Goal: Information Seeking & Learning: Find specific fact

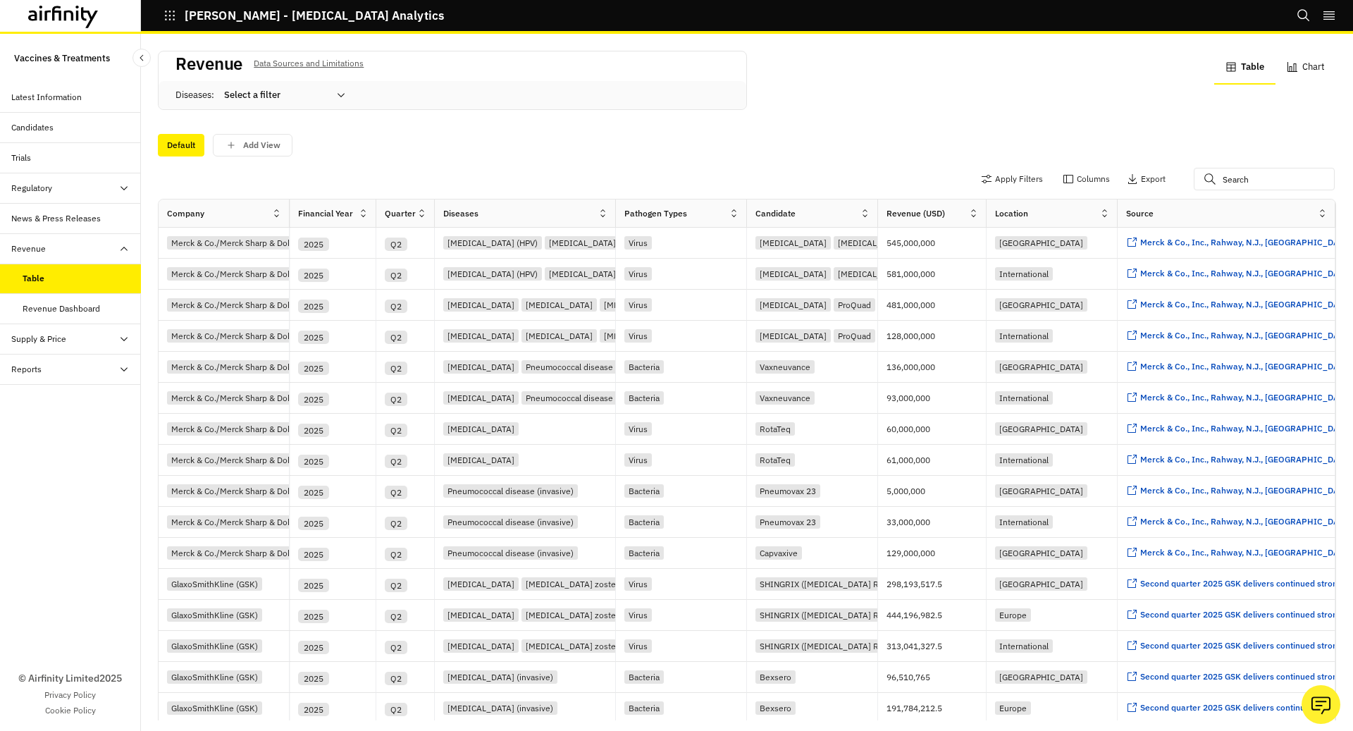
click at [46, 106] on div "Latest Information" at bounding box center [70, 97] width 141 height 30
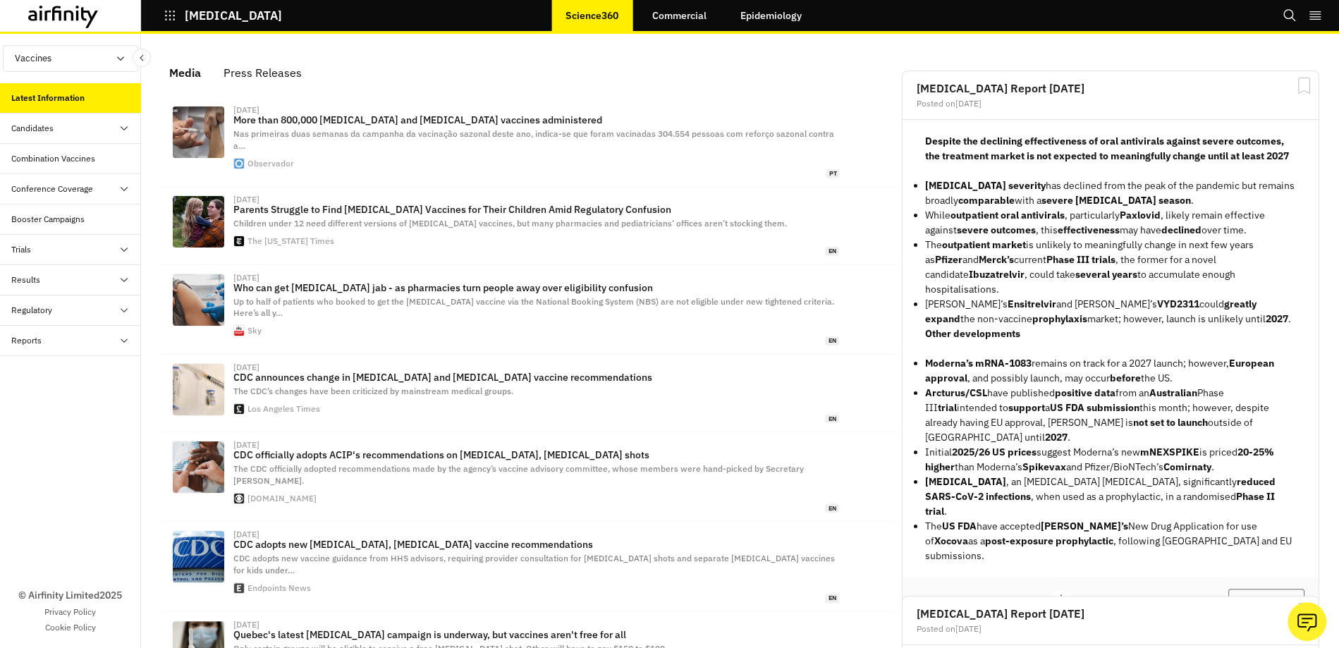
scroll to position [877, 423]
click at [171, 18] on icon "button" at bounding box center [170, 15] width 13 height 13
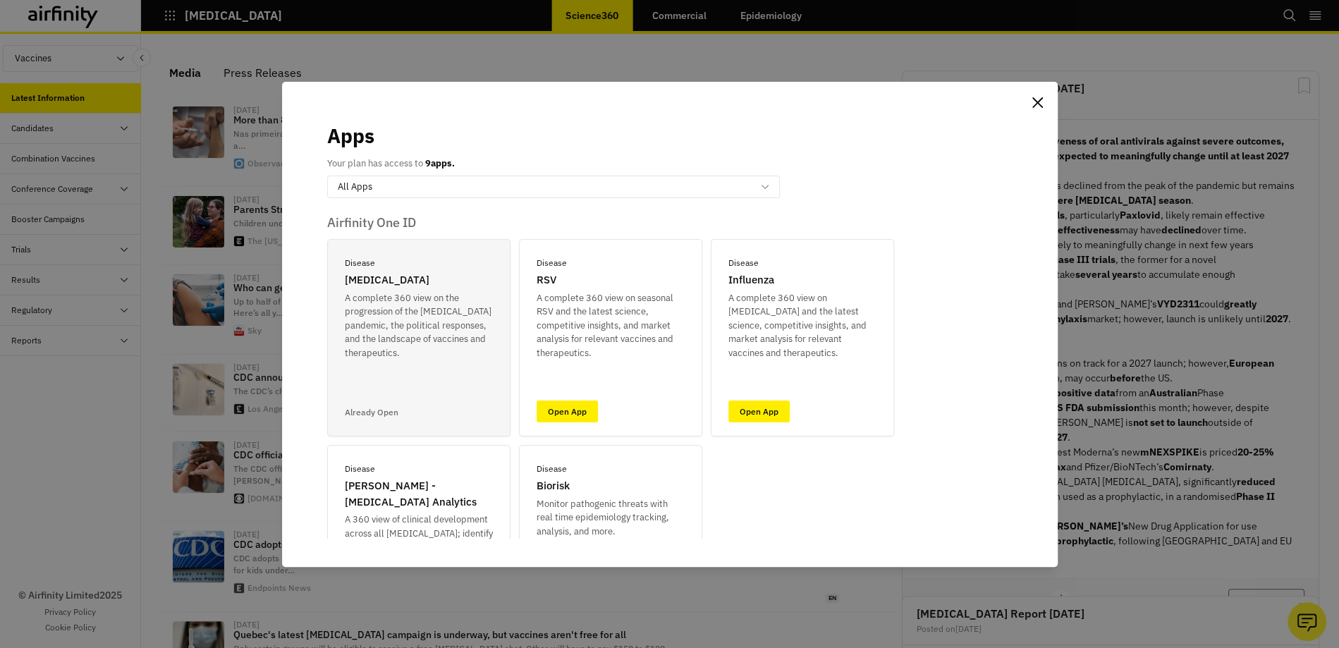
scroll to position [151, 0]
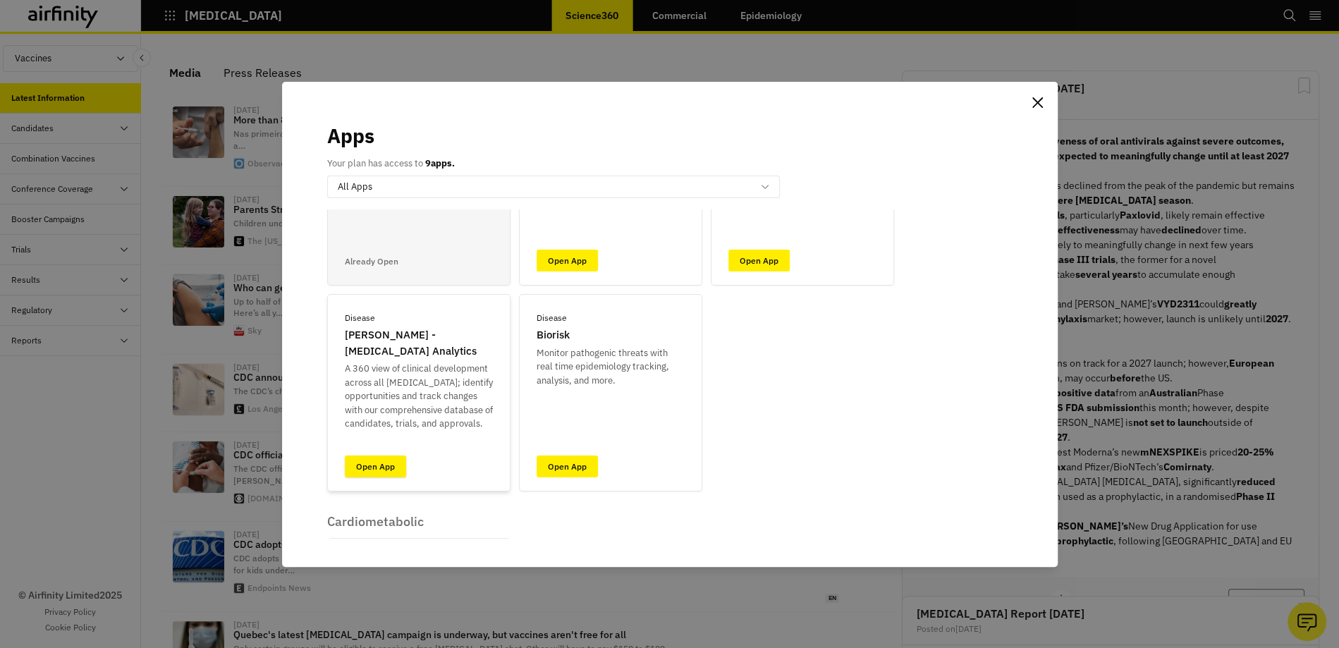
click at [388, 471] on link "Open App" at bounding box center [375, 466] width 61 height 22
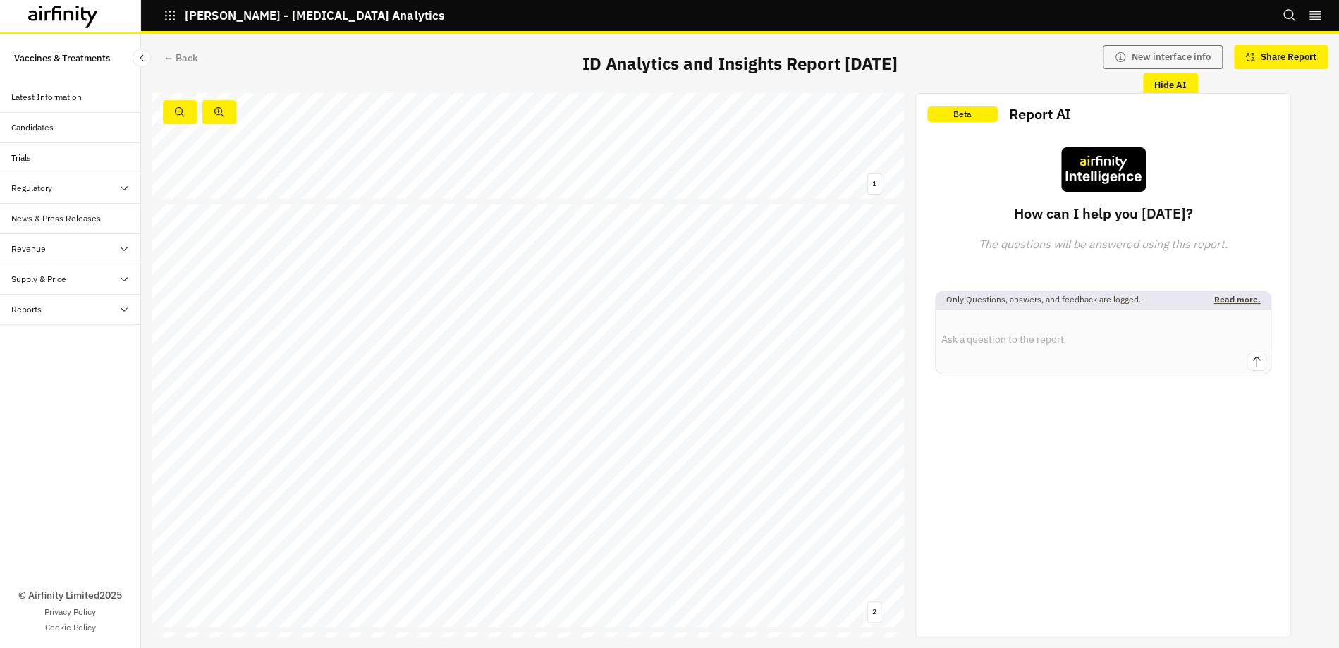
scroll to position [381, 0]
click at [290, 299] on link at bounding box center [265, 299] width 122 height 9
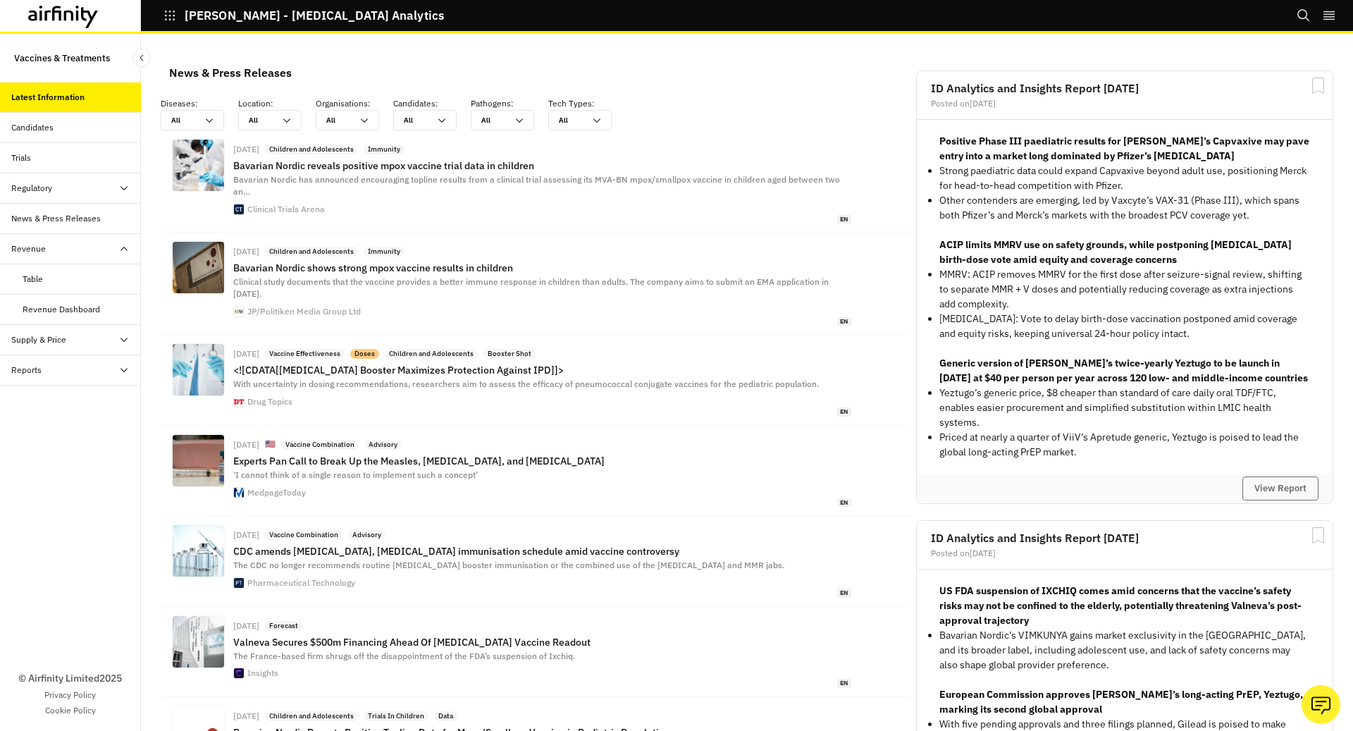
click at [1296, 17] on div "IDA - Infectious Disease Analytics Bookmarks Settings Logout" at bounding box center [676, 17] width 1353 height 34
click at [1302, 17] on icon "Search" at bounding box center [1304, 15] width 14 height 14
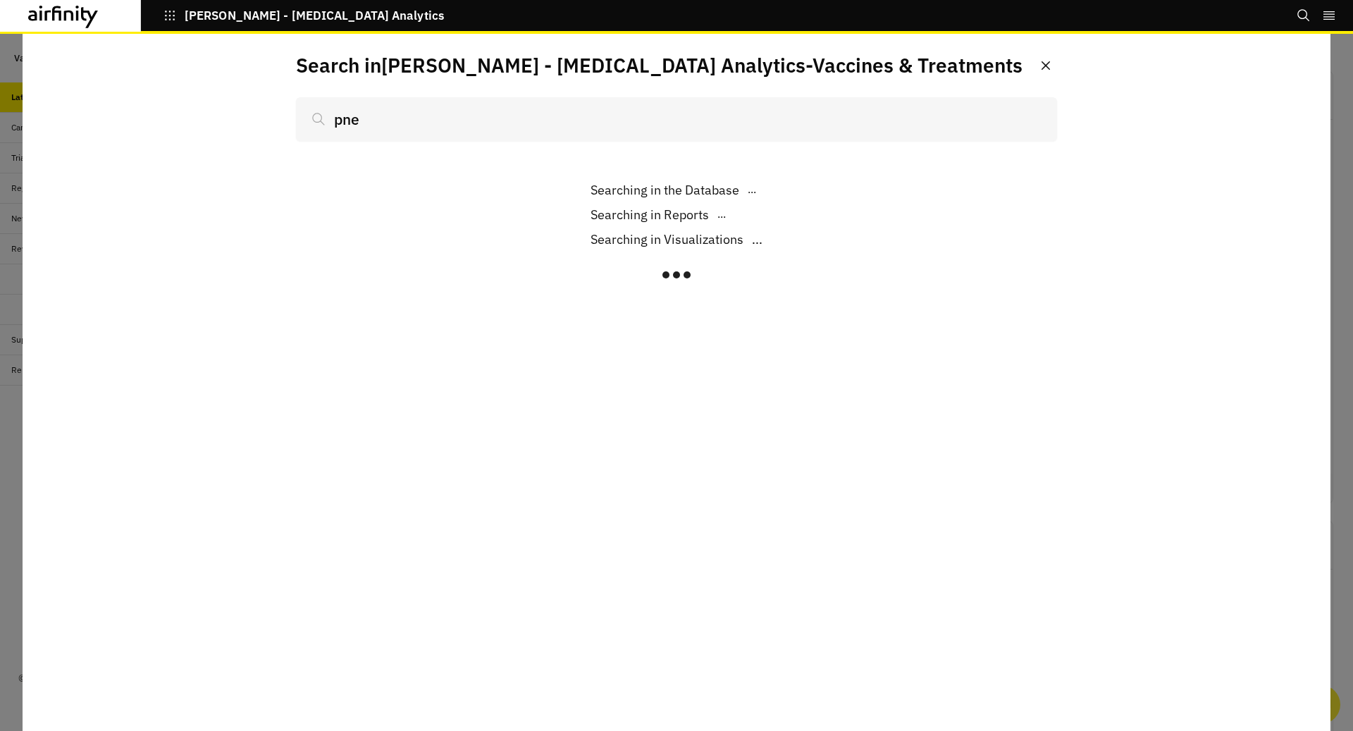
scroll to position [1037, 423]
type input "pneun"
type input "pneumocc"
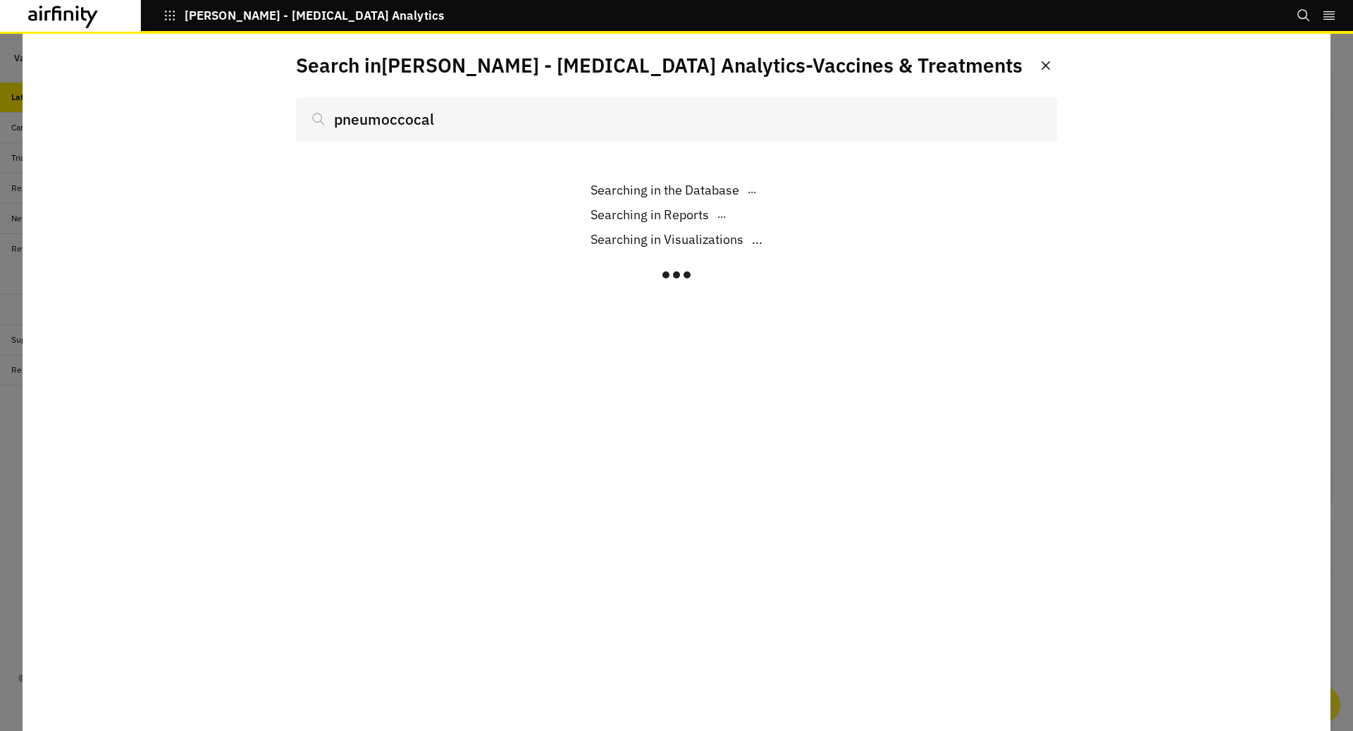
scroll to position [1037, 423]
type input "pneumoccocal"
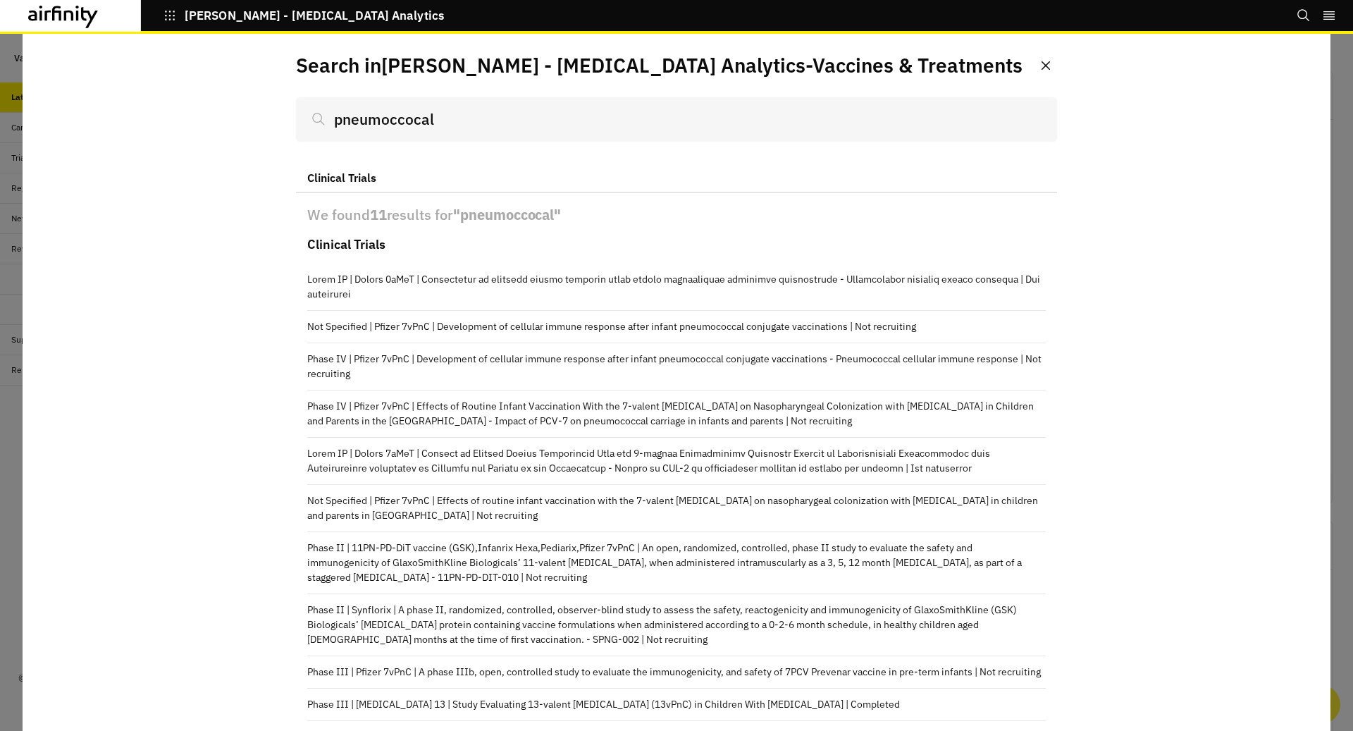
click at [0, 180] on div at bounding box center [676, 382] width 1353 height 697
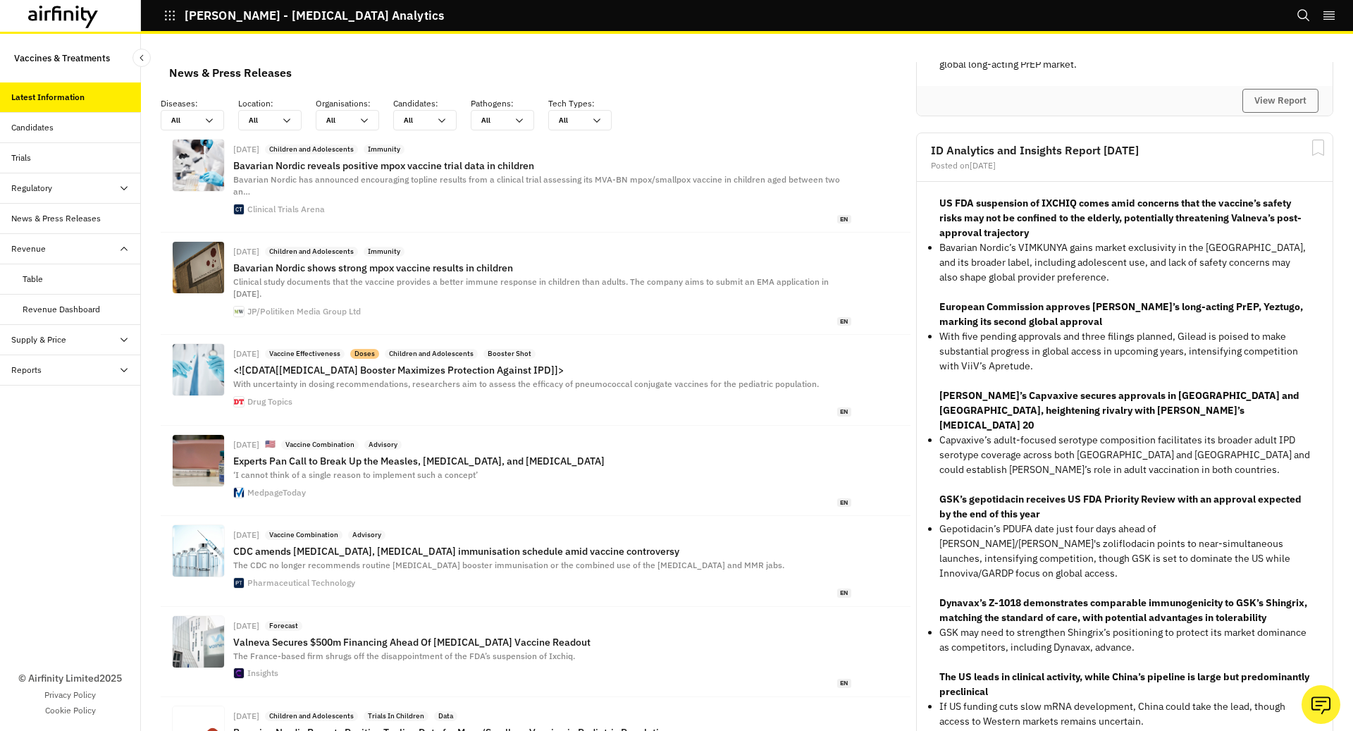
scroll to position [421, 0]
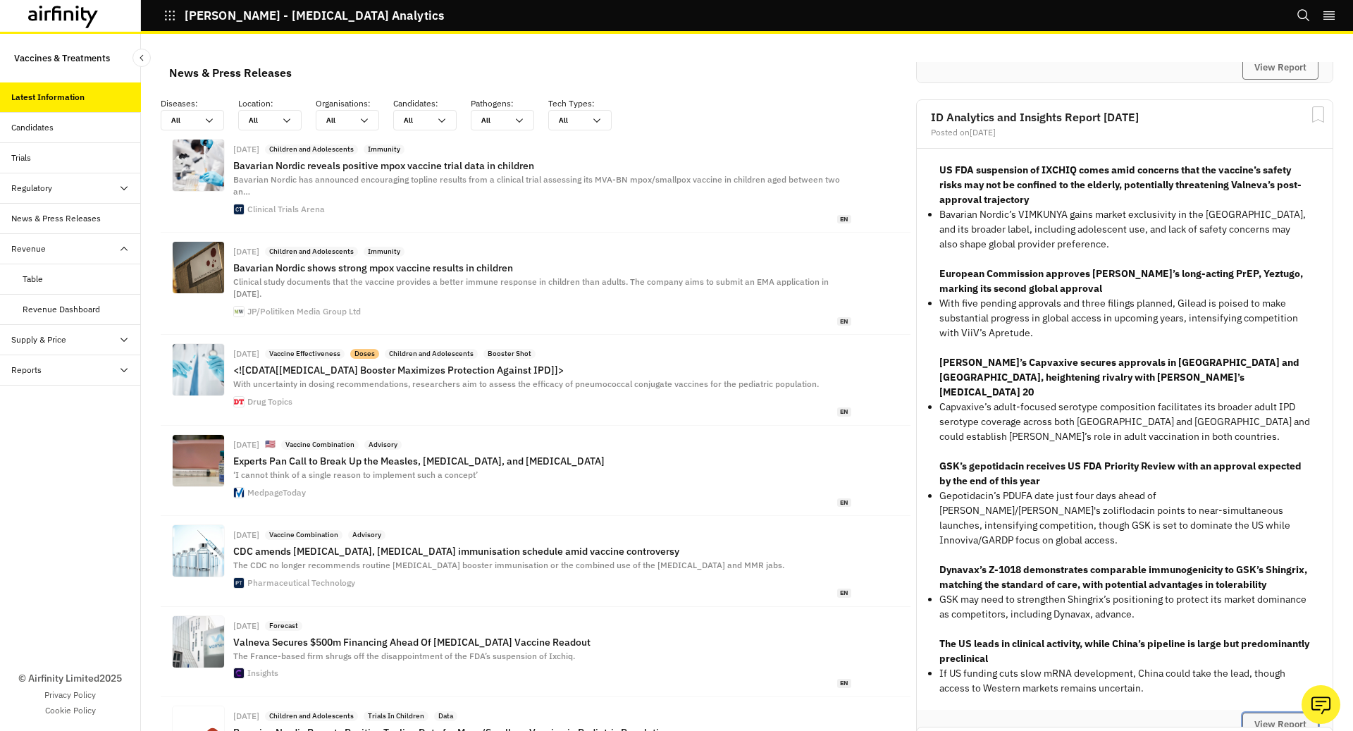
click at [1281, 713] on button "View Report" at bounding box center [1281, 725] width 76 height 24
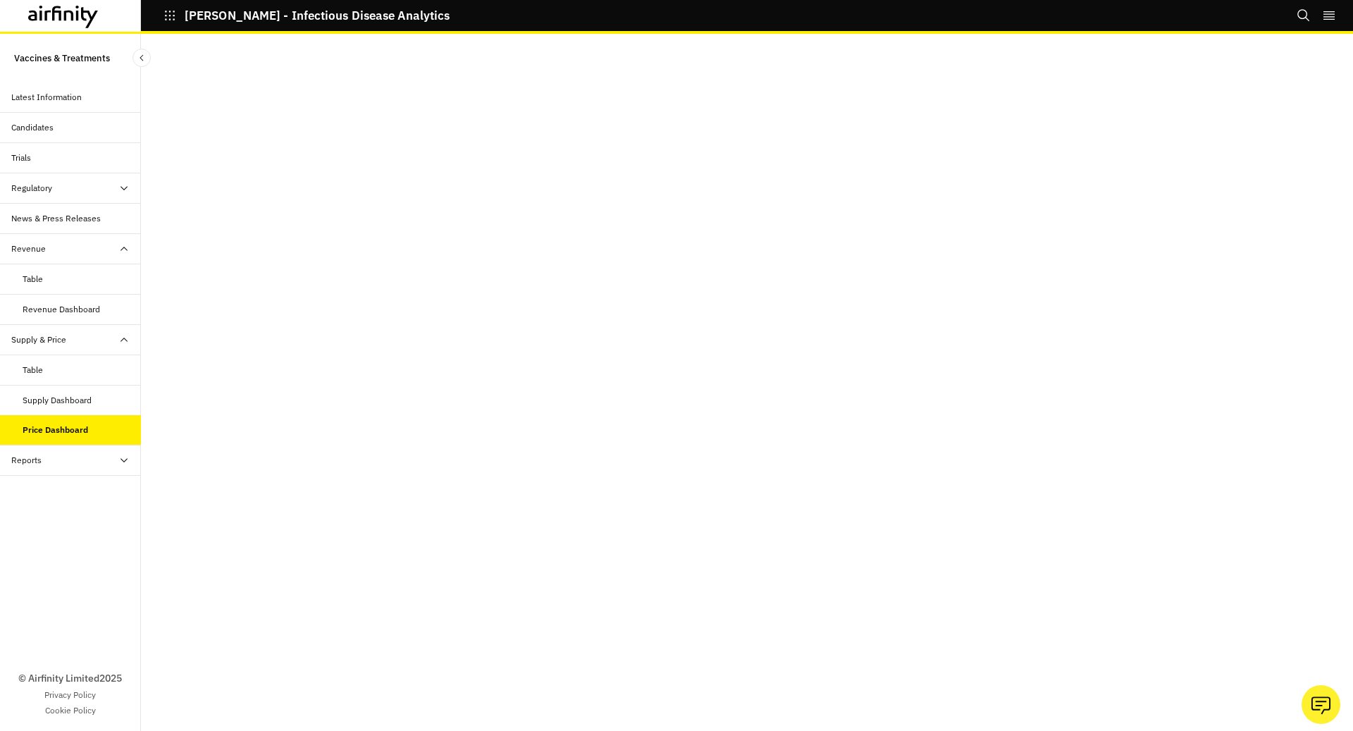
click at [91, 395] on div "Supply Dashboard" at bounding box center [57, 400] width 69 height 13
click at [90, 434] on div "Price Dashboard" at bounding box center [70, 430] width 141 height 30
click at [75, 409] on div "Supply Dashboard" at bounding box center [70, 401] width 141 height 30
click at [84, 371] on div "Table" at bounding box center [82, 370] width 118 height 13
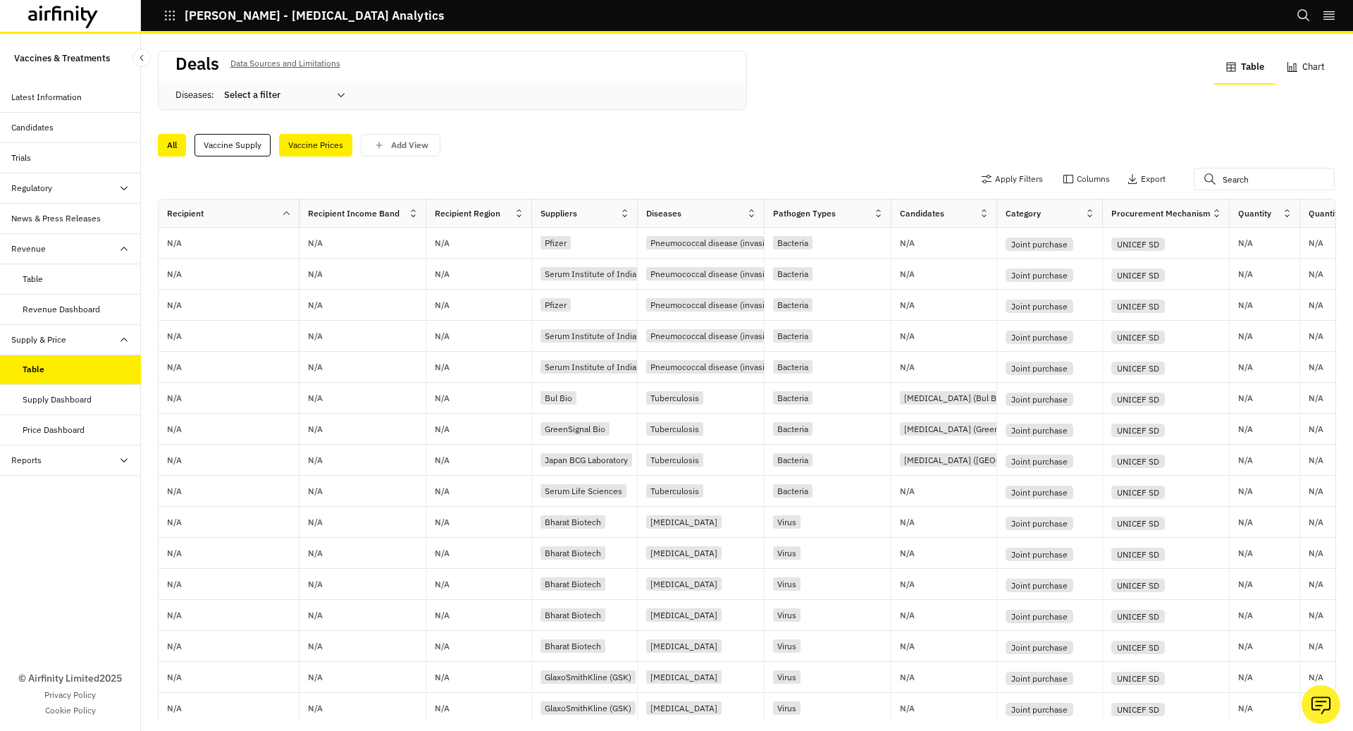
click at [309, 145] on div "Vaccine Prices" at bounding box center [315, 145] width 73 height 23
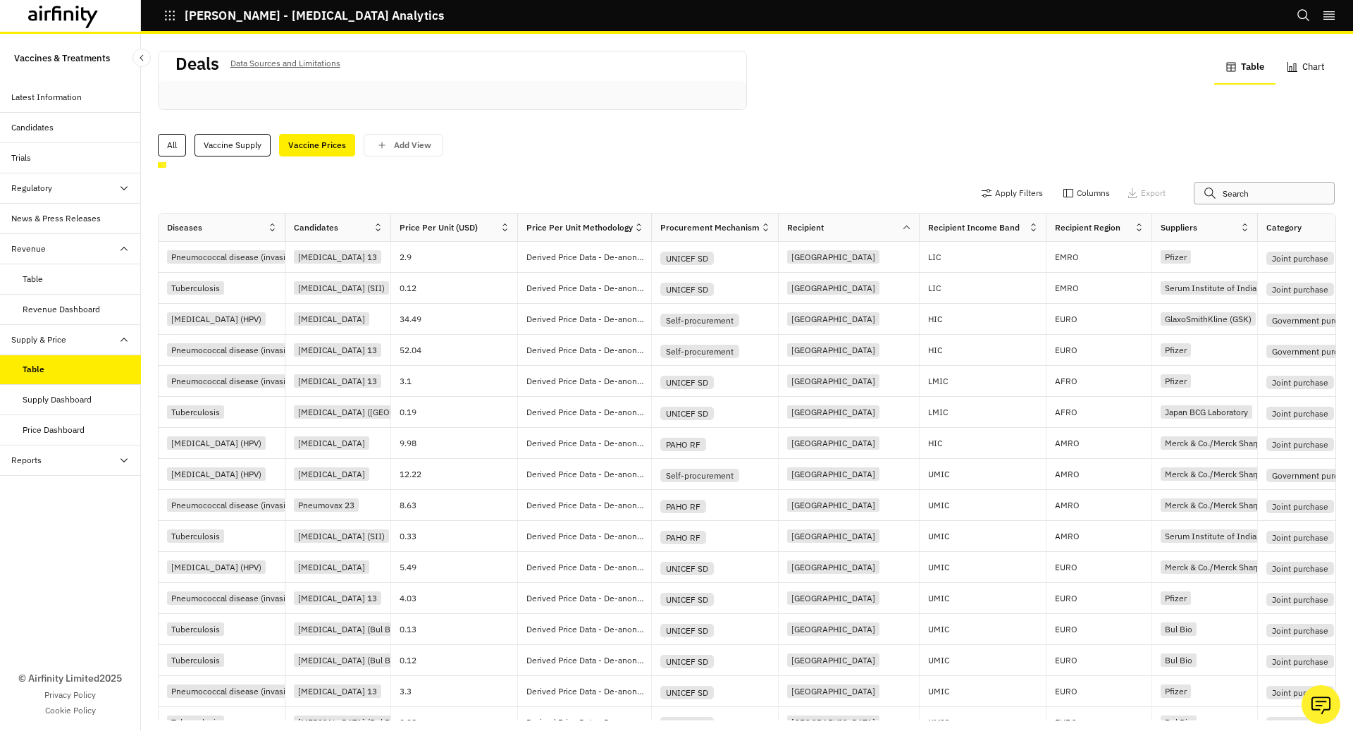
click at [1240, 189] on input "text" at bounding box center [1264, 193] width 141 height 23
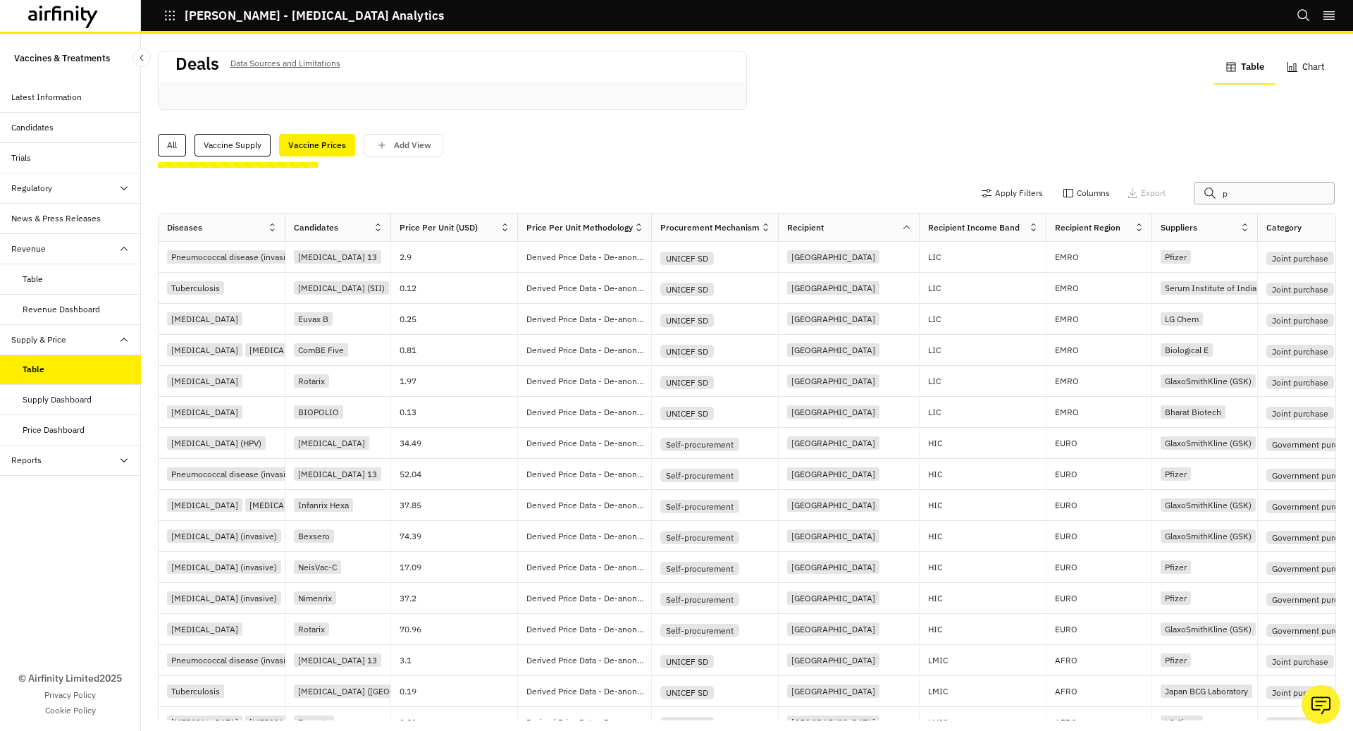
type input "p"
click at [952, 92] on div "Deals Data Sources and Limitations Table Chart" at bounding box center [747, 89] width 1179 height 76
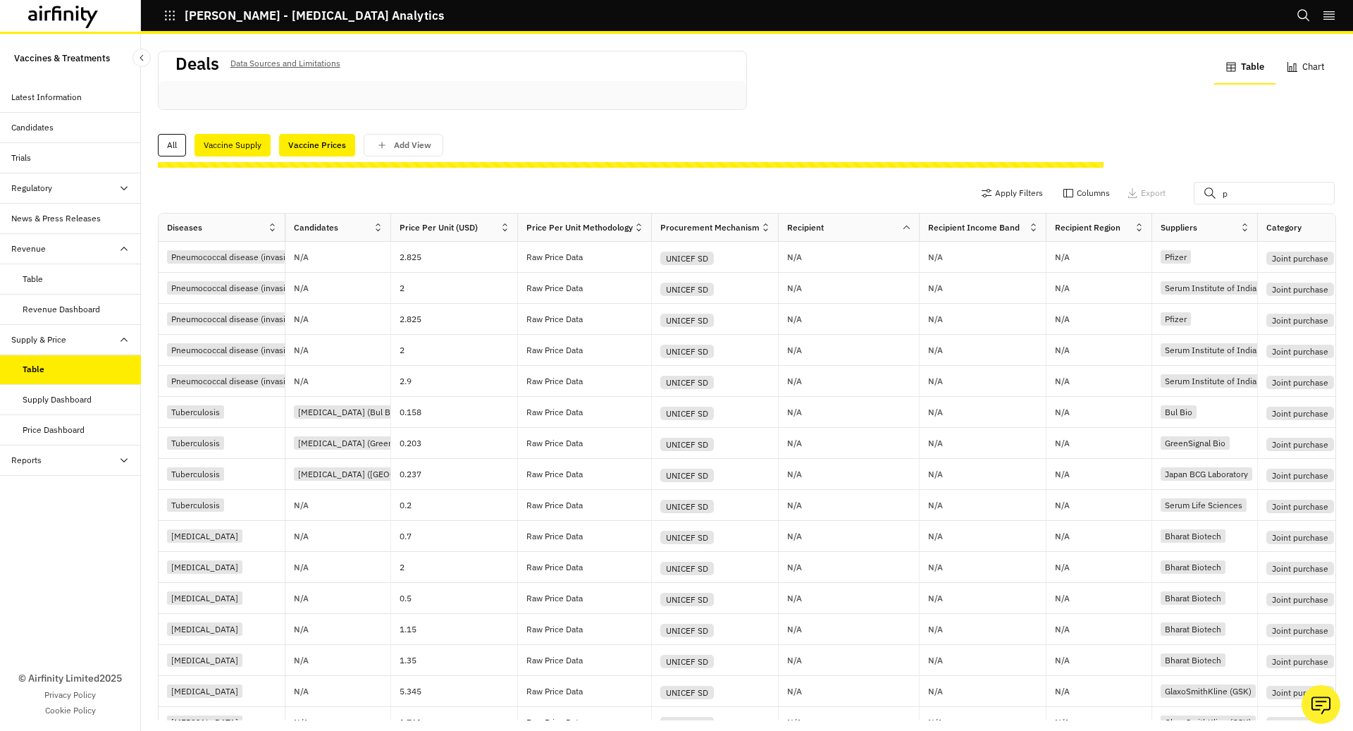
click at [227, 150] on div "Vaccine Supply" at bounding box center [233, 145] width 76 height 23
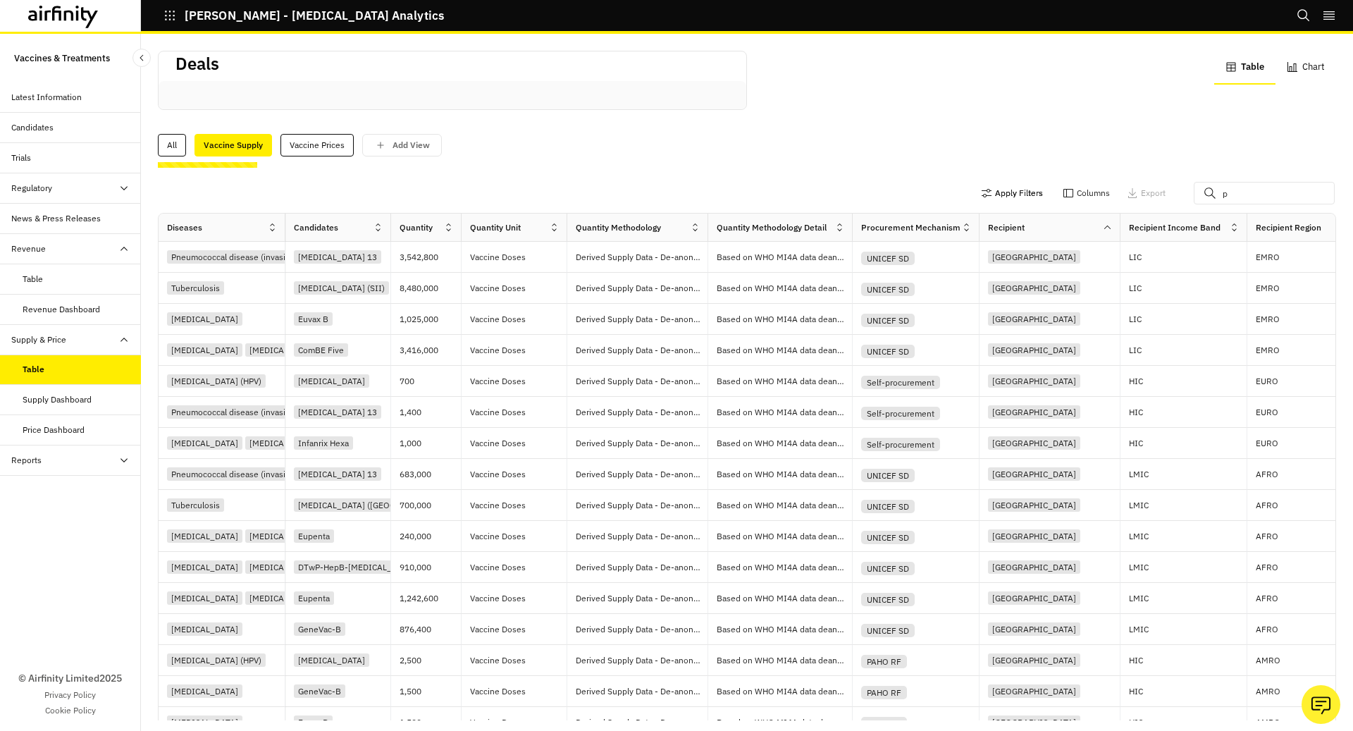
click at [1018, 189] on button "Apply Filters" at bounding box center [1012, 193] width 62 height 23
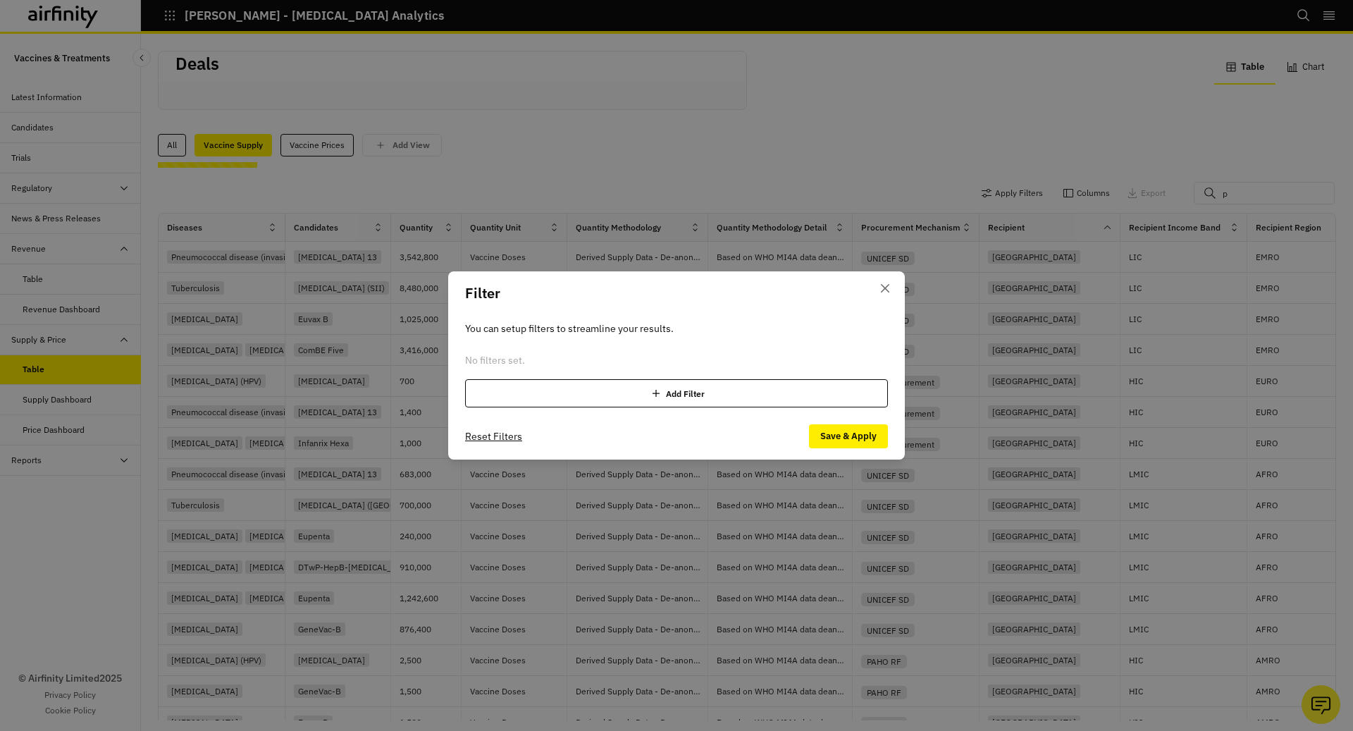
click at [652, 390] on icon at bounding box center [656, 393] width 14 height 14
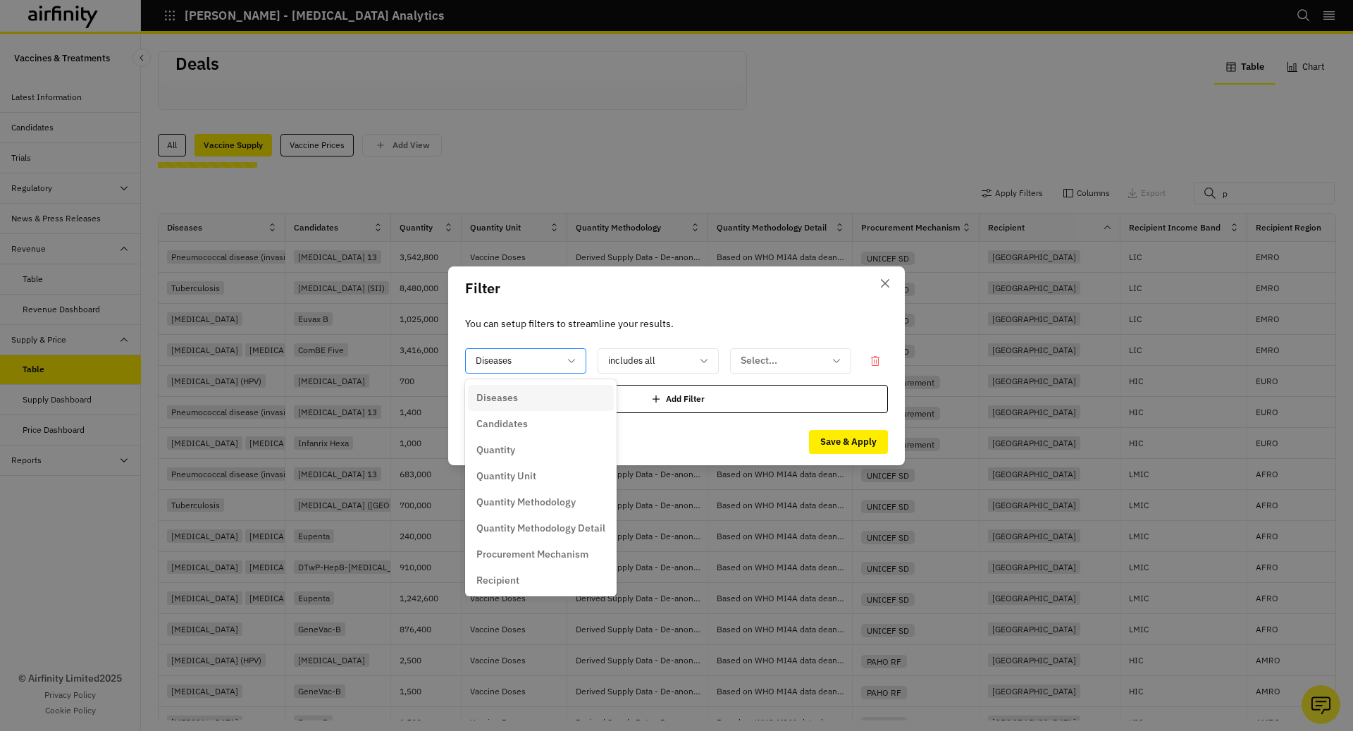
click at [515, 364] on div at bounding box center [517, 361] width 83 height 18
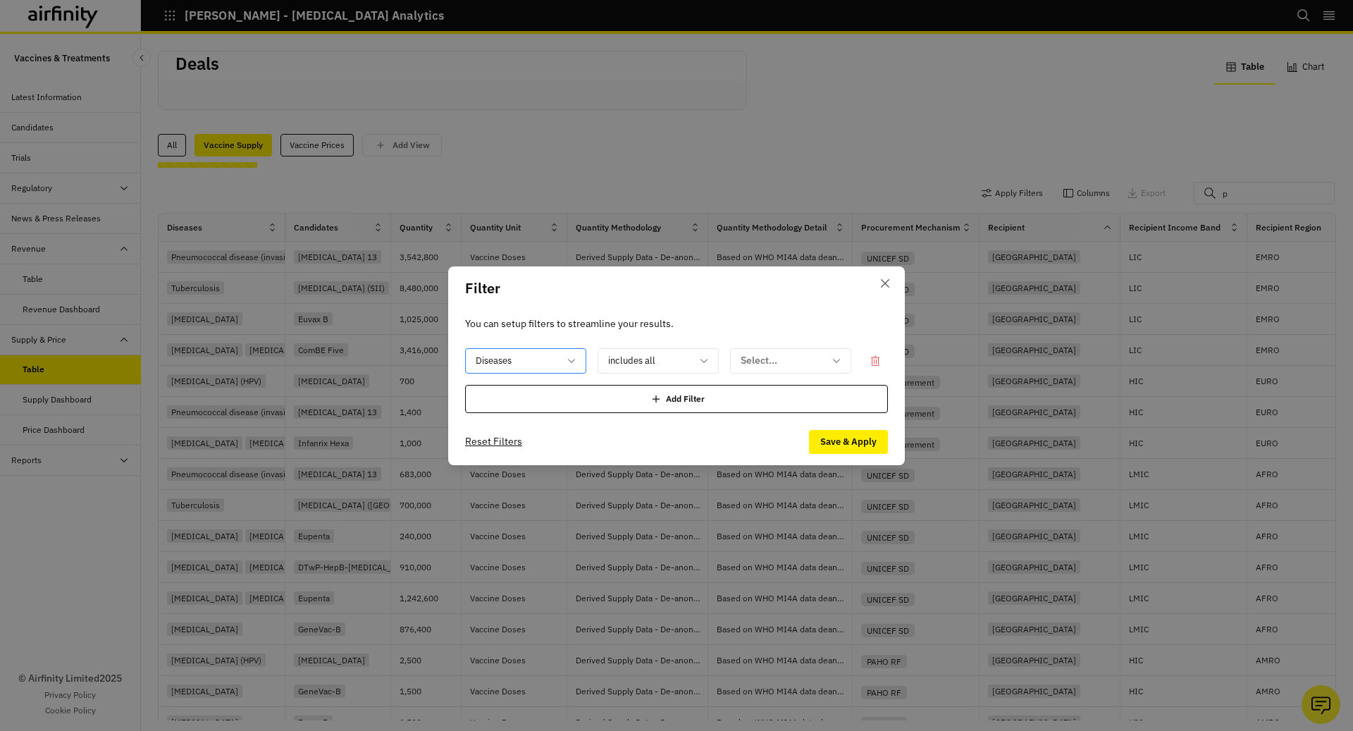
click at [515, 364] on div at bounding box center [517, 361] width 83 height 18
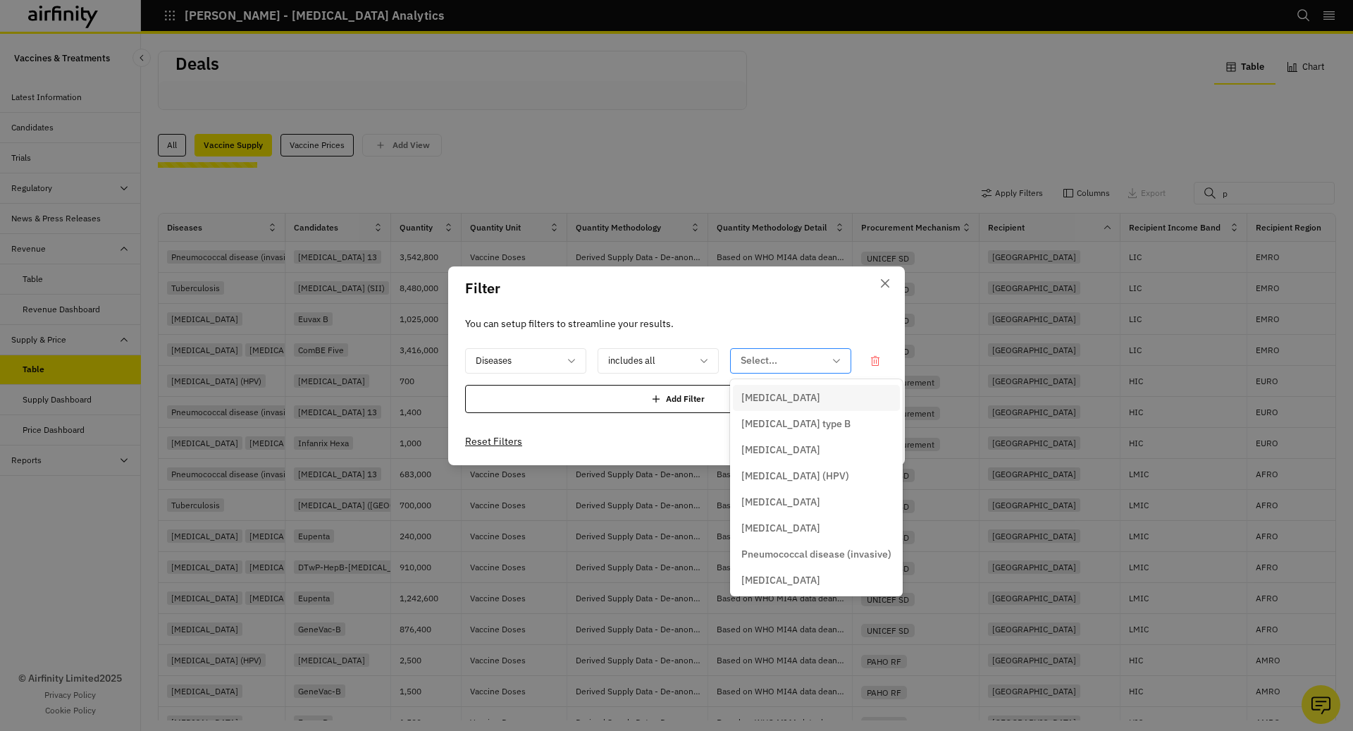
click at [792, 358] on div at bounding box center [782, 361] width 83 height 18
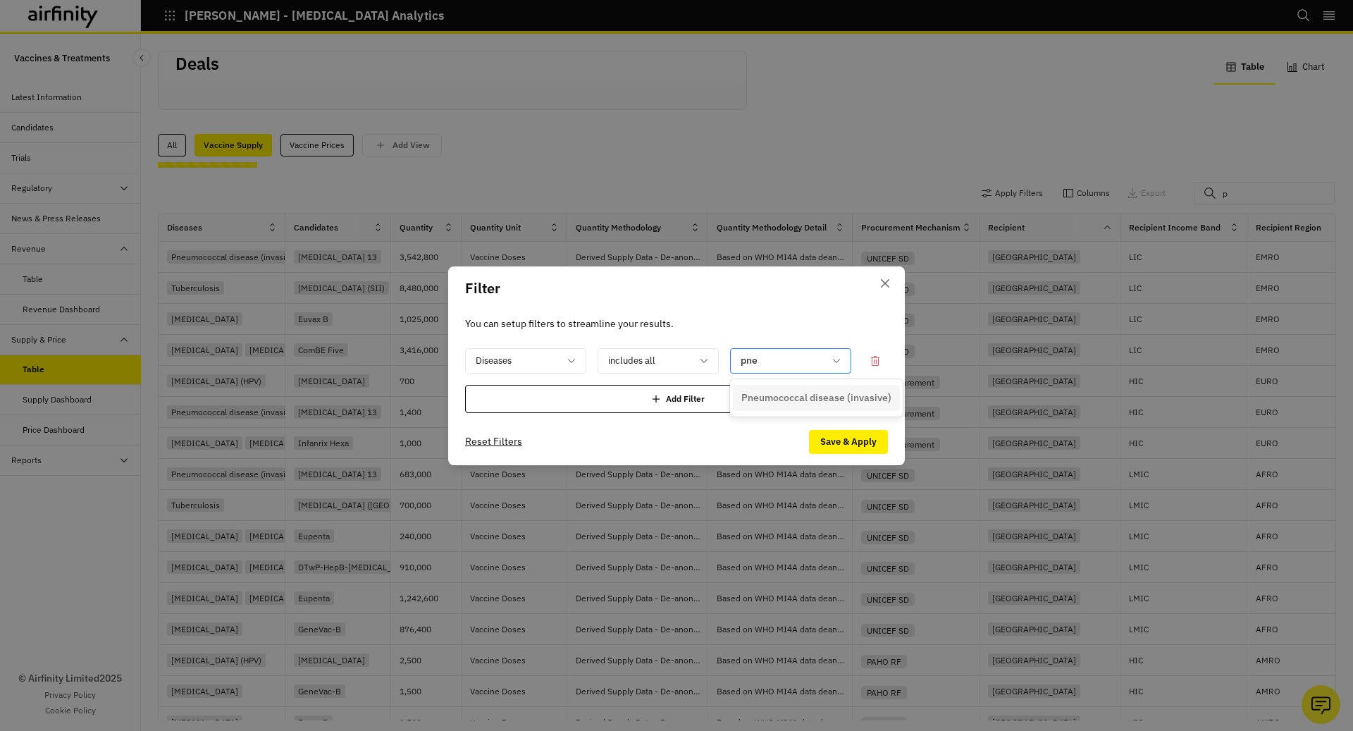
type input "pneu"
click at [808, 393] on p "Pneumococcal disease (invasive)" at bounding box center [817, 397] width 150 height 15
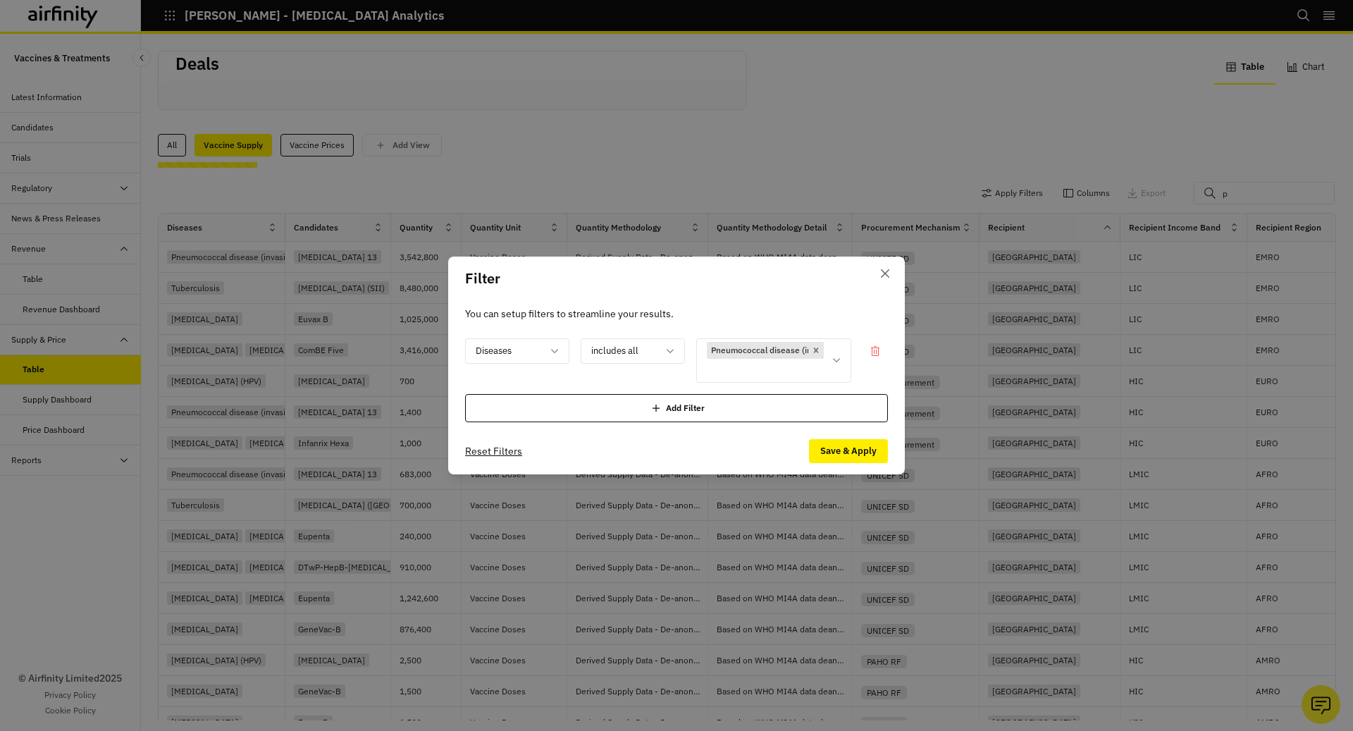
click at [763, 404] on div "Add Filter" at bounding box center [676, 408] width 423 height 28
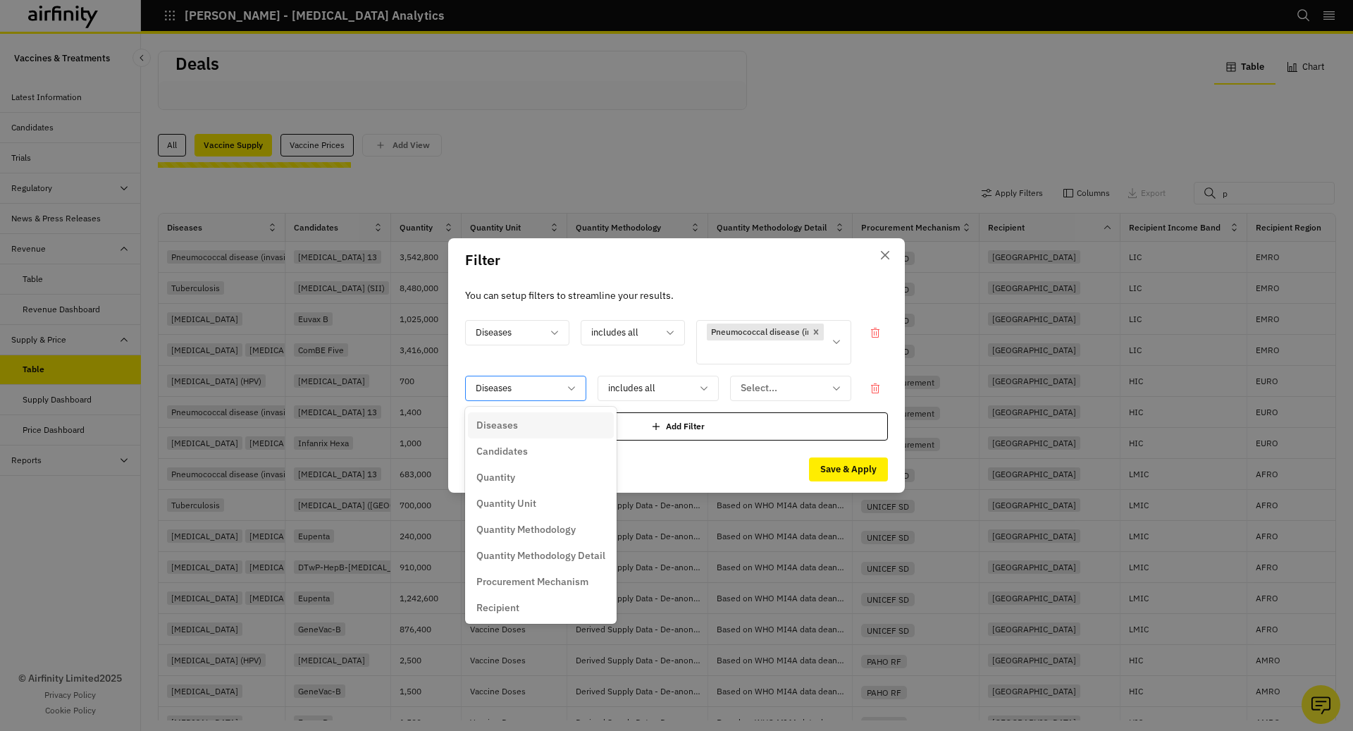
click at [508, 386] on div at bounding box center [517, 388] width 83 height 18
type input "re"
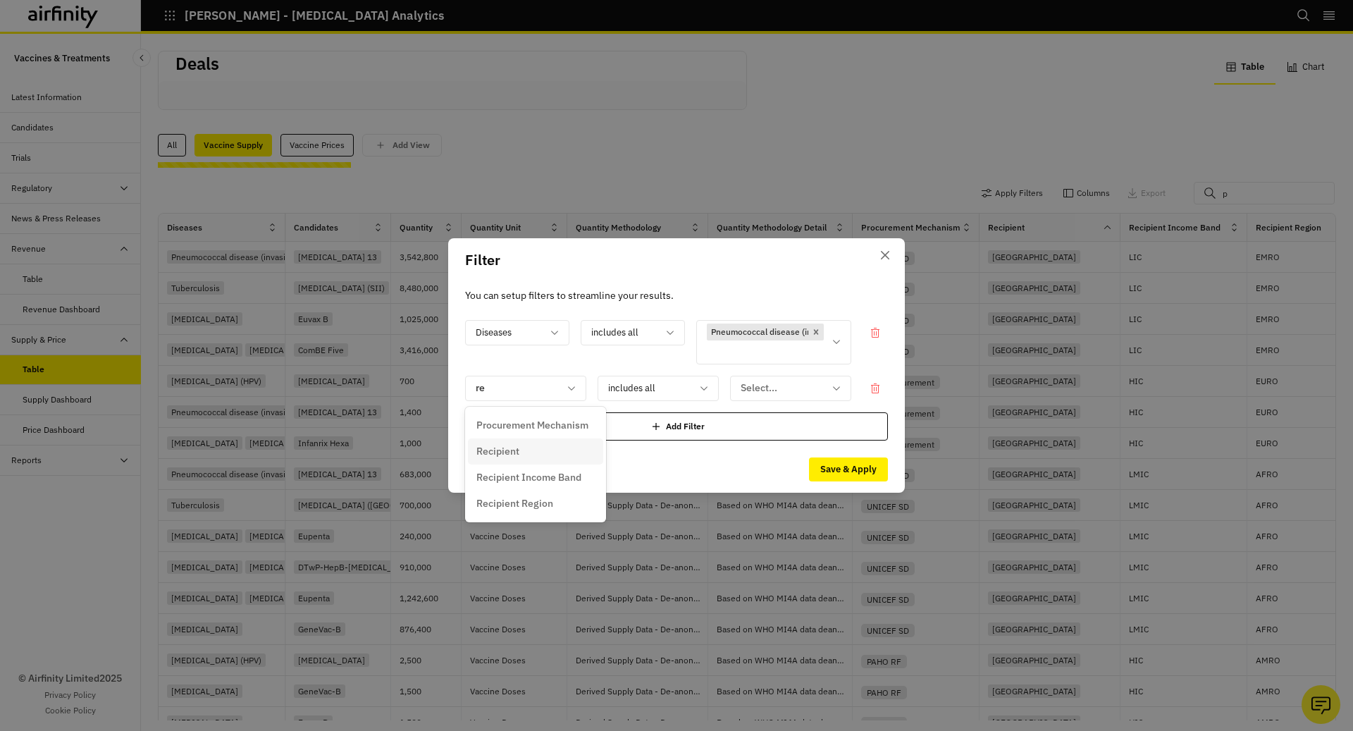
click at [523, 447] on div "Recipient" at bounding box center [535, 451] width 118 height 15
click at [750, 381] on div at bounding box center [782, 388] width 83 height 18
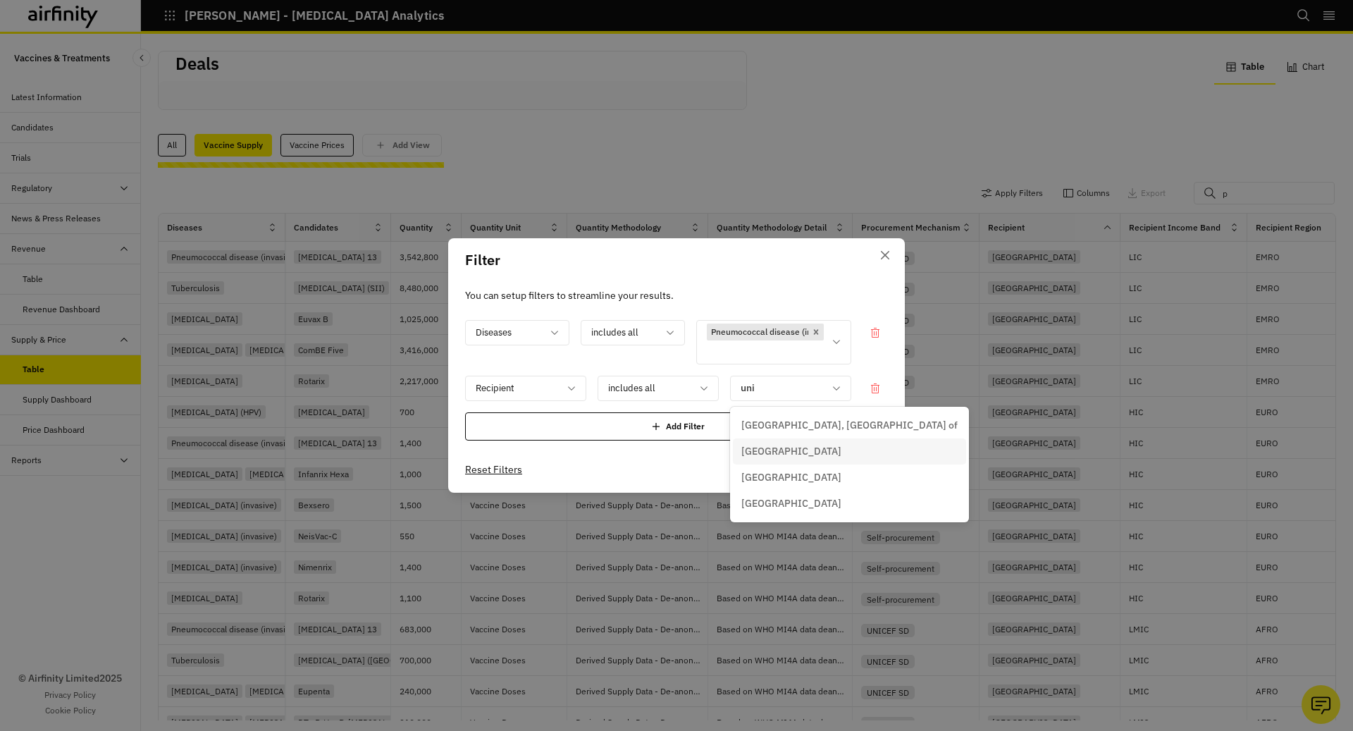
type input "uni"
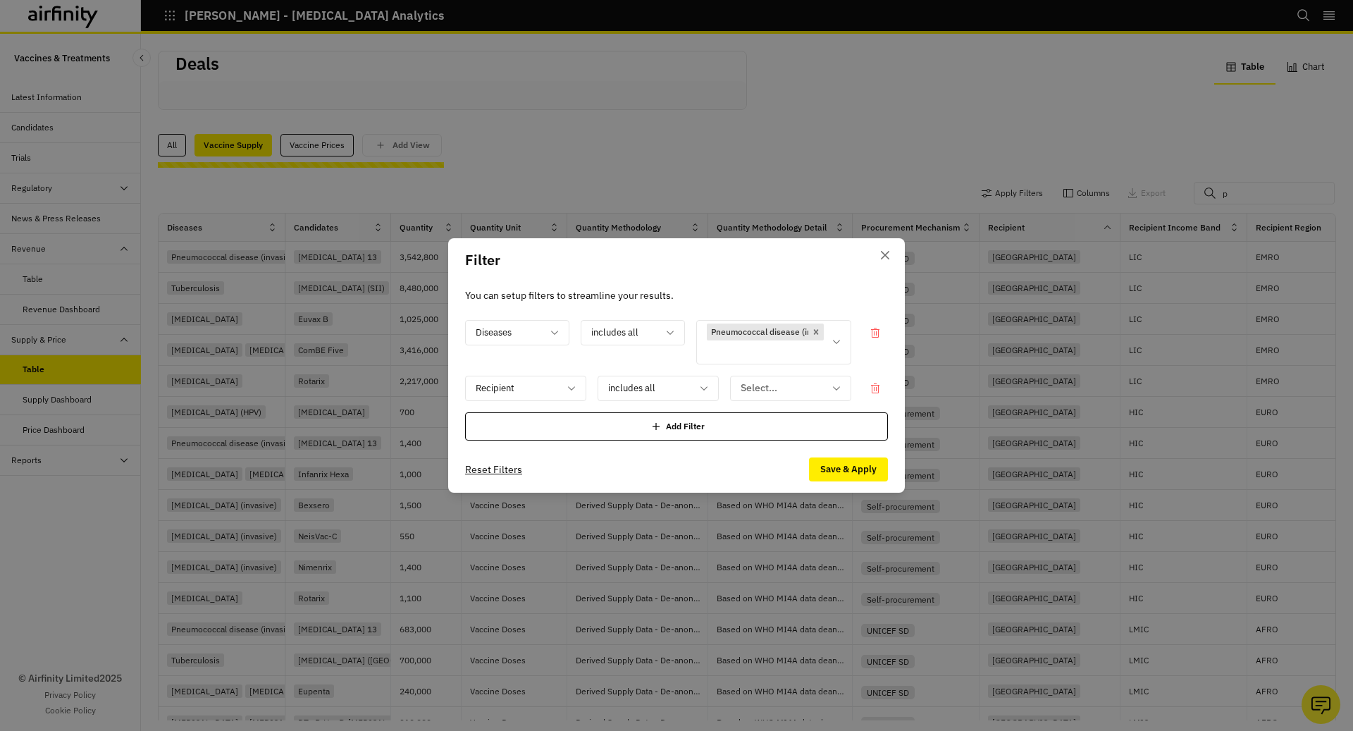
click at [582, 370] on div "Diseases includes all Pneumococcal disease (invasive) Recipient includes all Se…" at bounding box center [676, 380] width 423 height 121
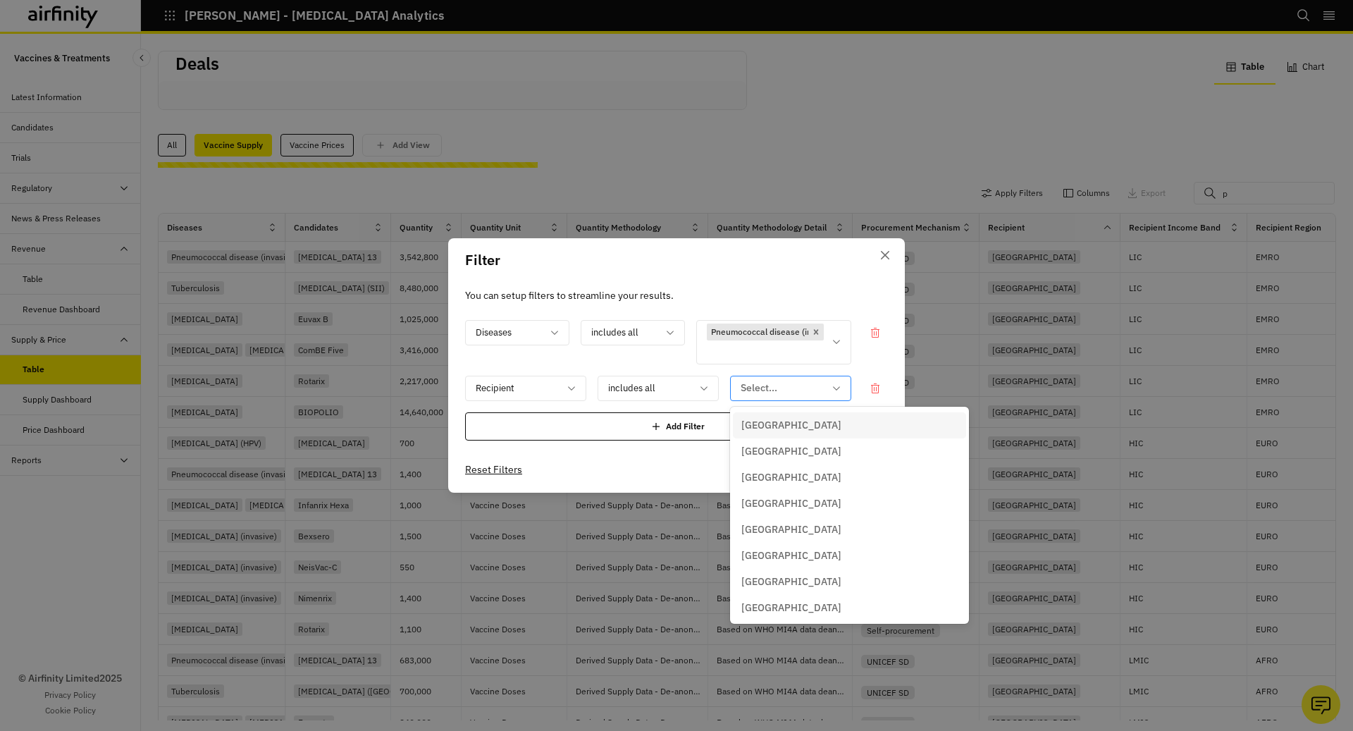
click at [763, 382] on div at bounding box center [782, 388] width 83 height 18
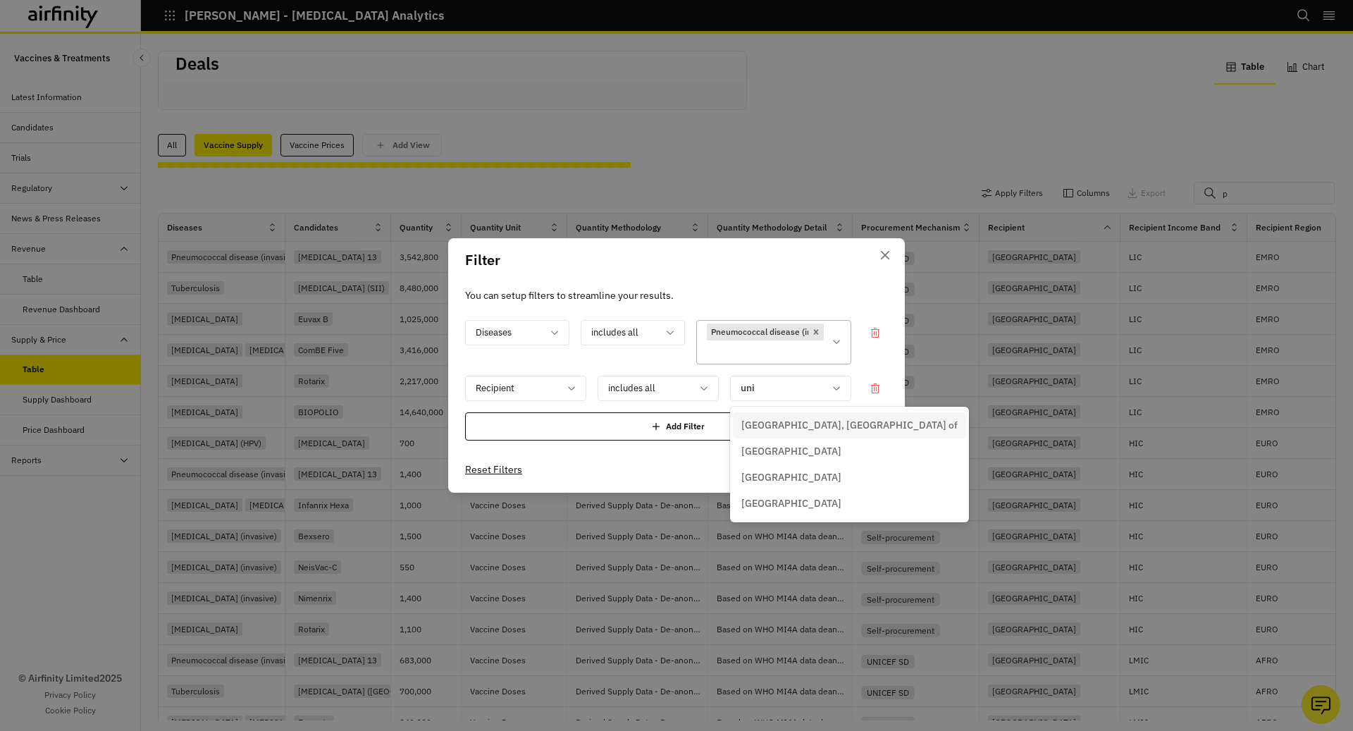
type input "uni"
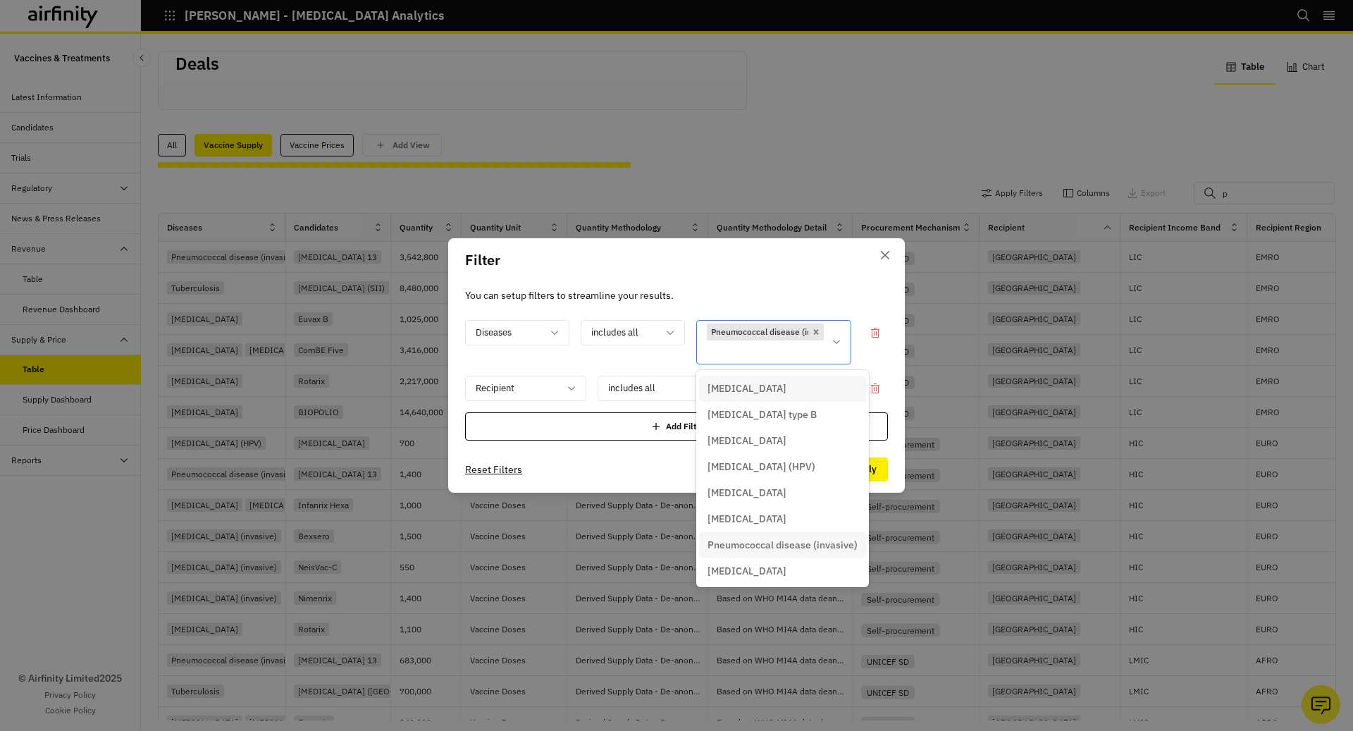
click at [737, 359] on div at bounding box center [765, 352] width 117 height 18
click at [764, 353] on div at bounding box center [765, 352] width 117 height 18
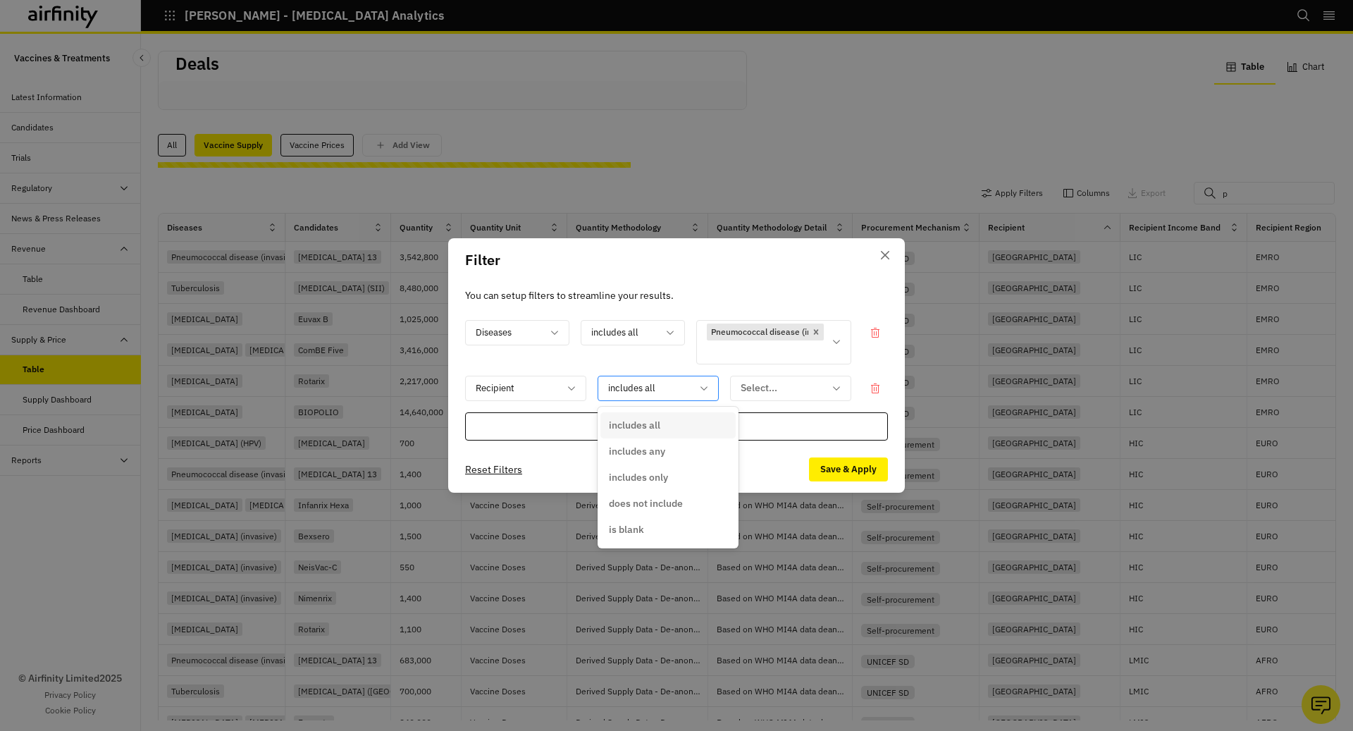
click at [629, 380] on div at bounding box center [649, 388] width 83 height 18
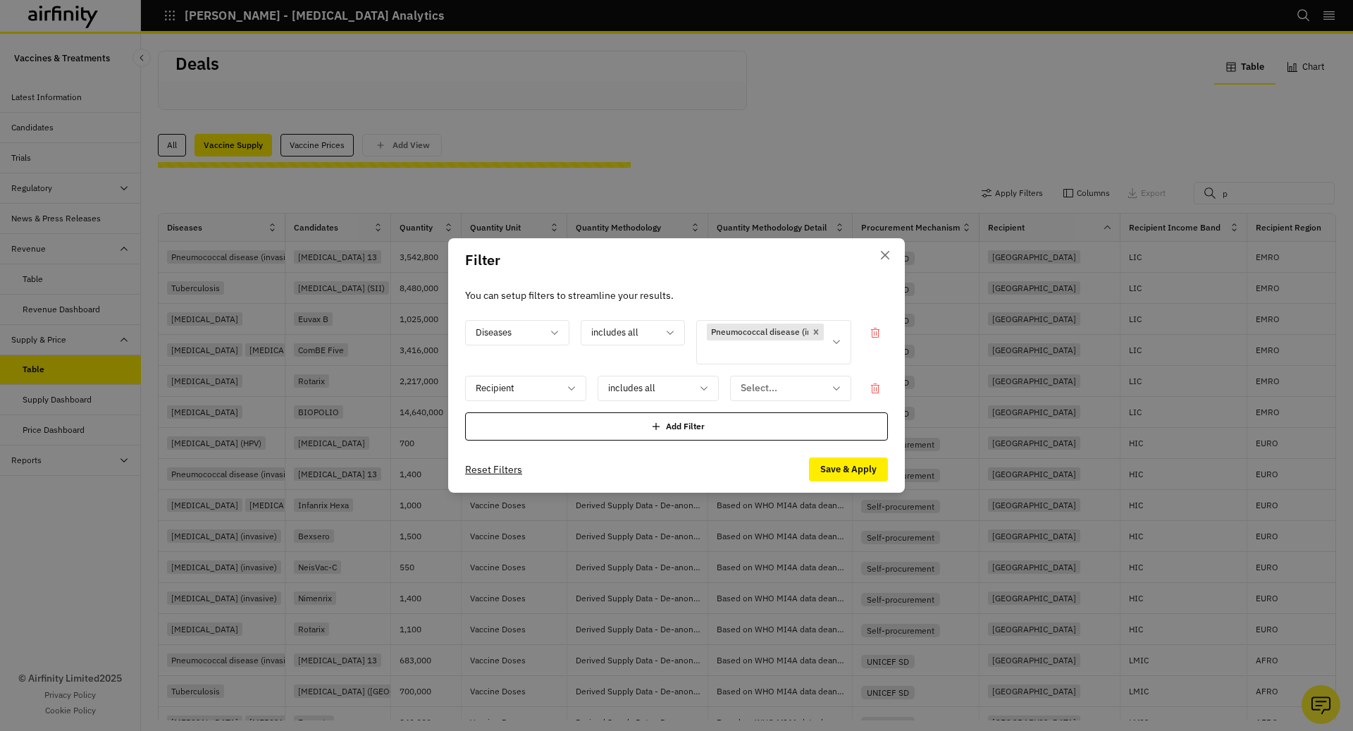
click at [626, 357] on div "includes all" at bounding box center [633, 342] width 104 height 44
click at [789, 410] on div "Diseases includes all Pneumococcal disease (invasive) Recipient includes all Se…" at bounding box center [676, 380] width 423 height 121
click at [811, 341] on div "Pneumococcal disease (invasive)" at bounding box center [764, 342] width 134 height 43
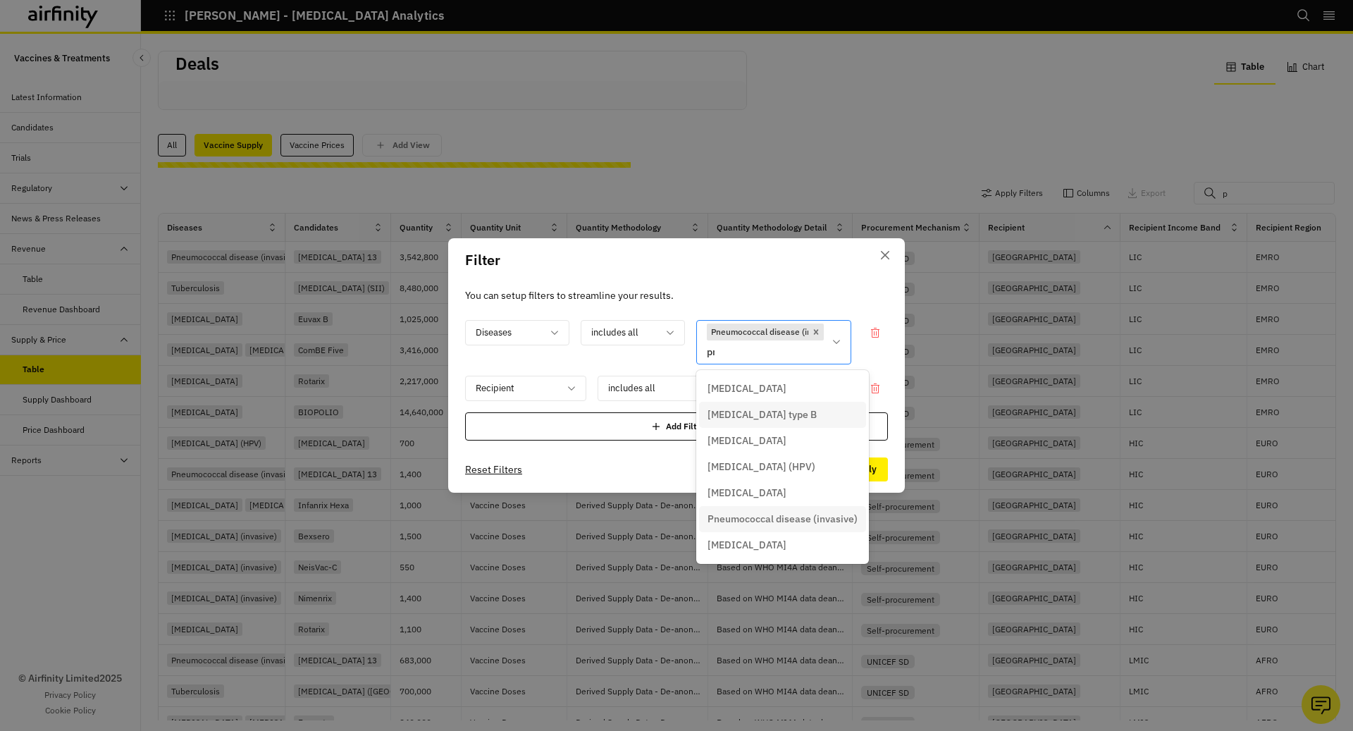
type input "pne"
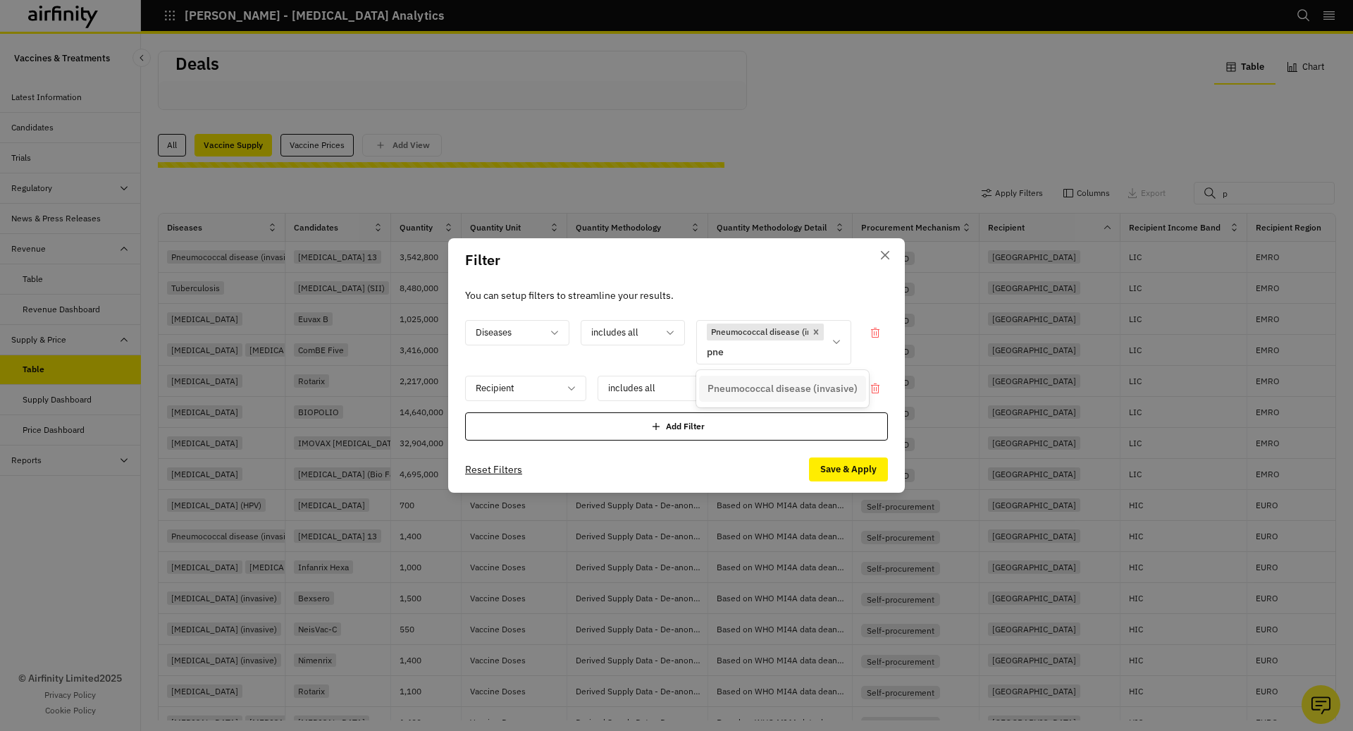
click at [825, 381] on p "Pneumococcal disease (invasive)" at bounding box center [783, 388] width 150 height 15
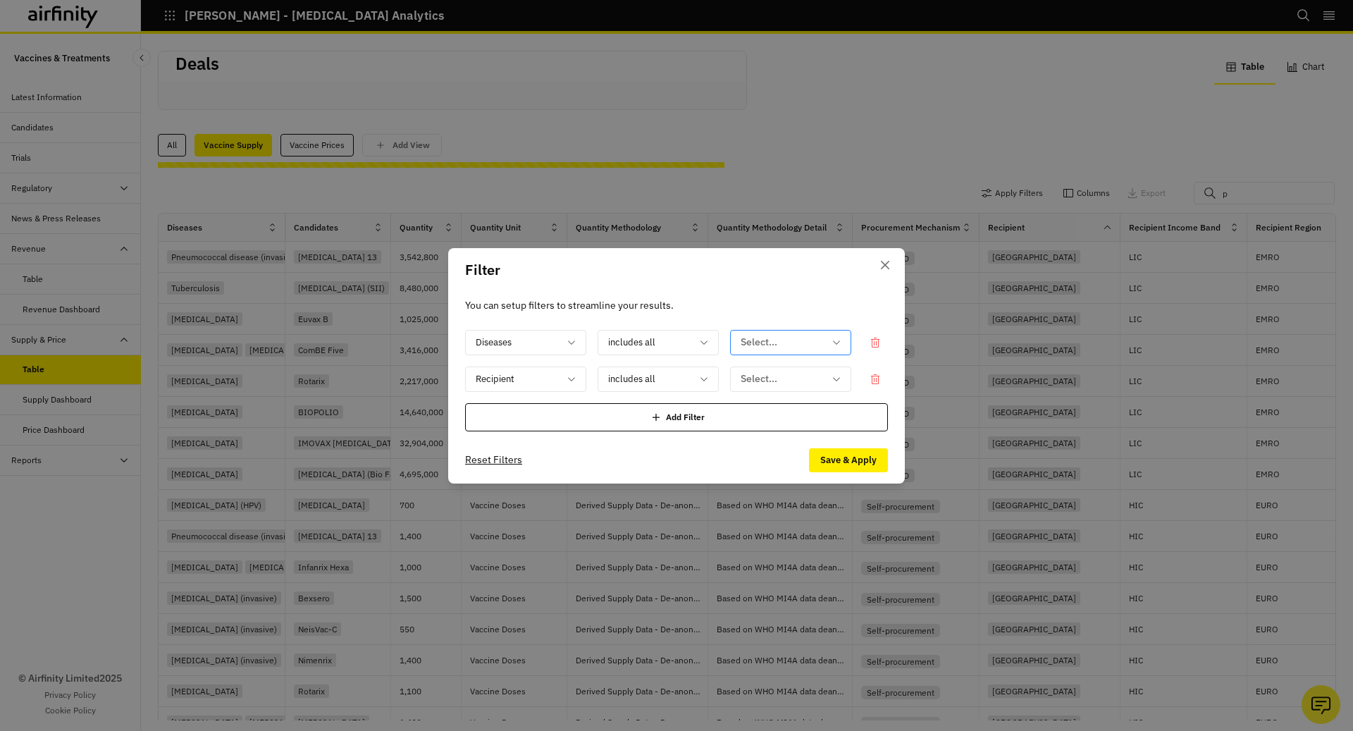
click at [817, 347] on div at bounding box center [782, 342] width 83 height 18
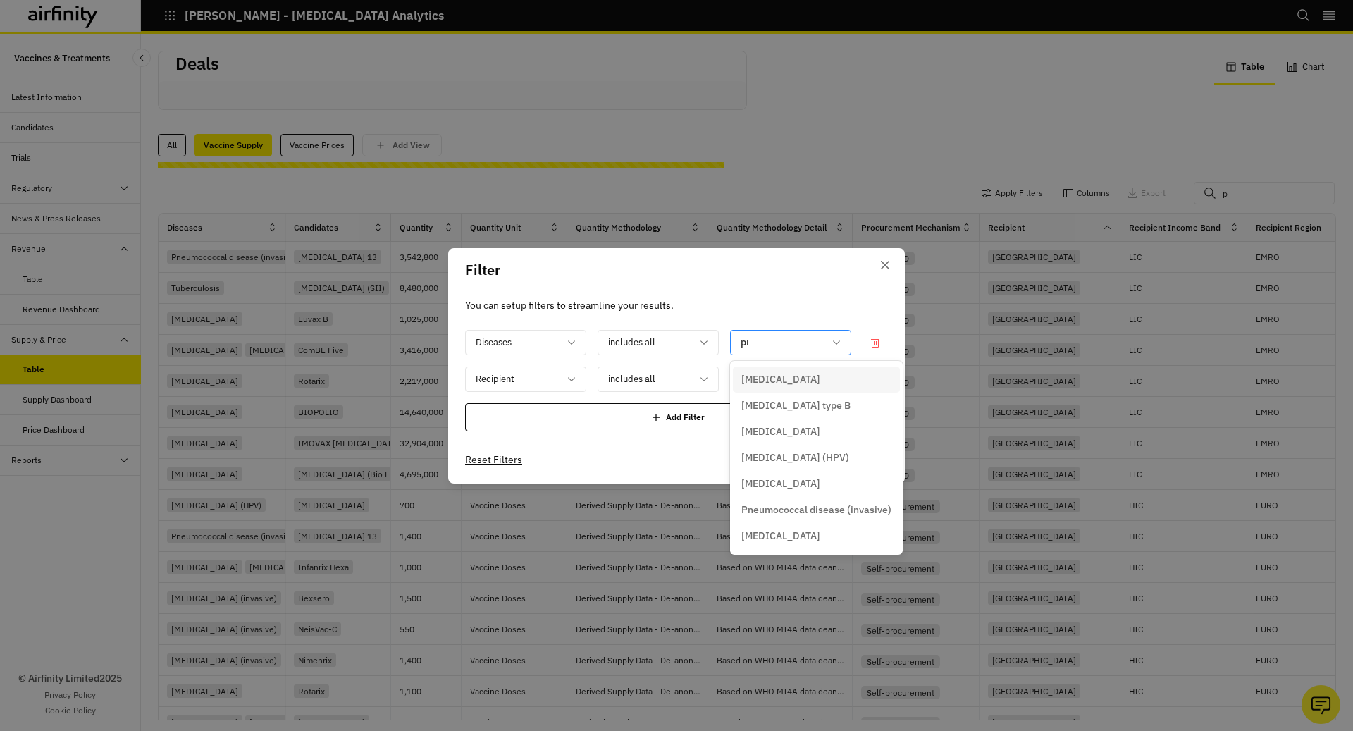
type input "pne"
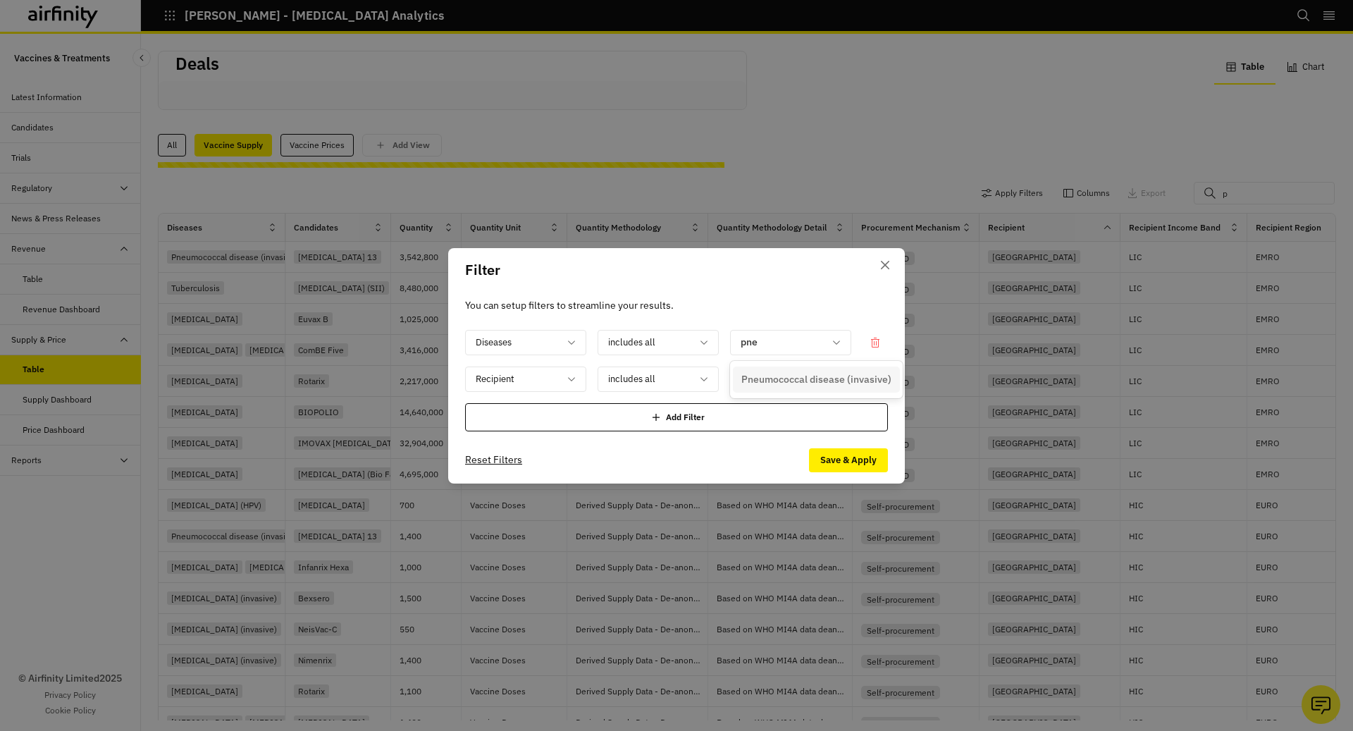
click at [822, 373] on p "Pneumococcal disease (invasive)" at bounding box center [817, 379] width 150 height 15
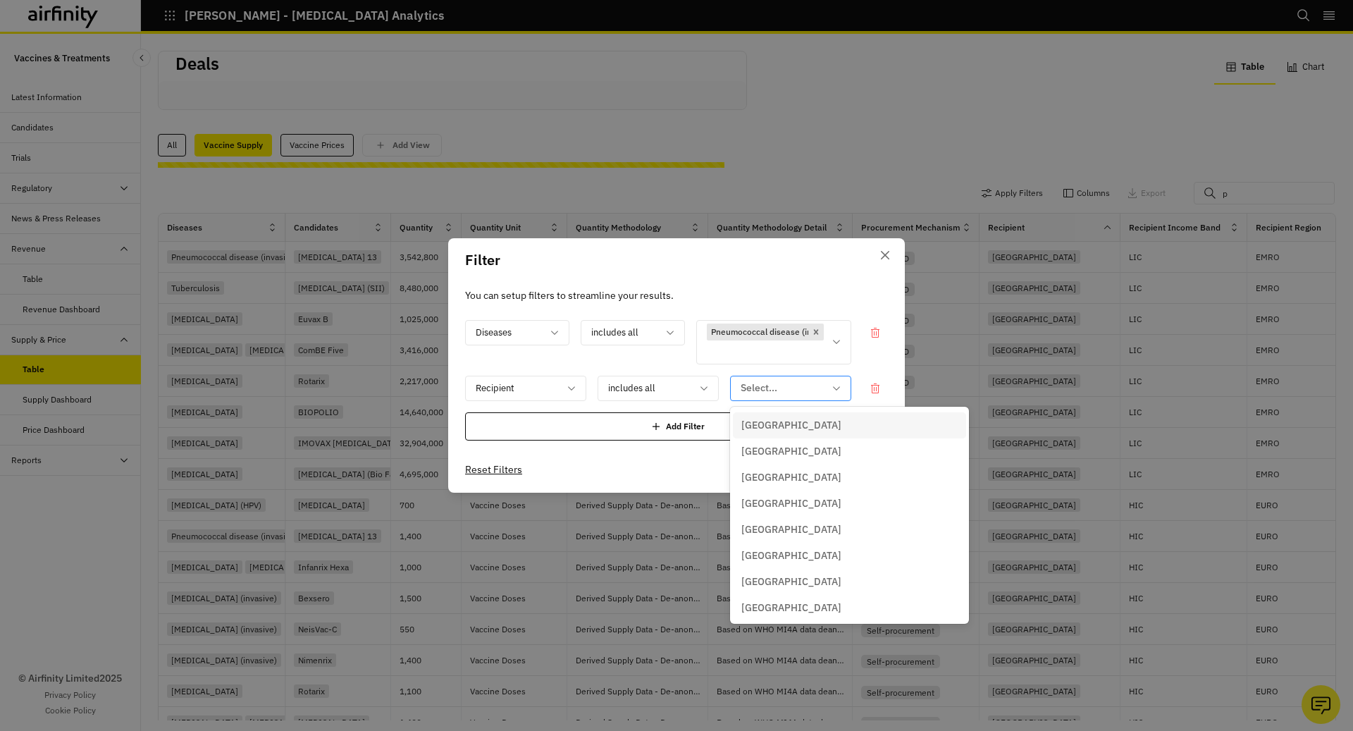
click at [811, 394] on div at bounding box center [782, 388] width 83 height 18
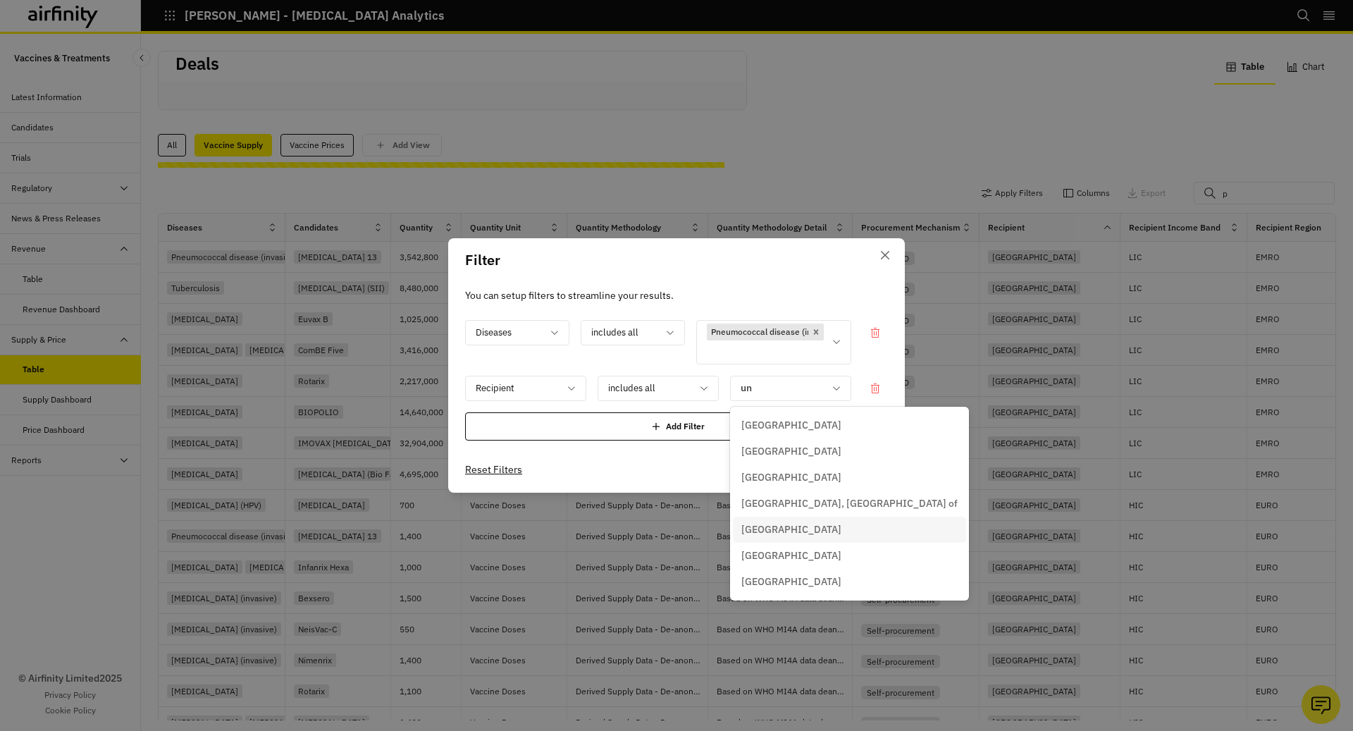
type input "u"
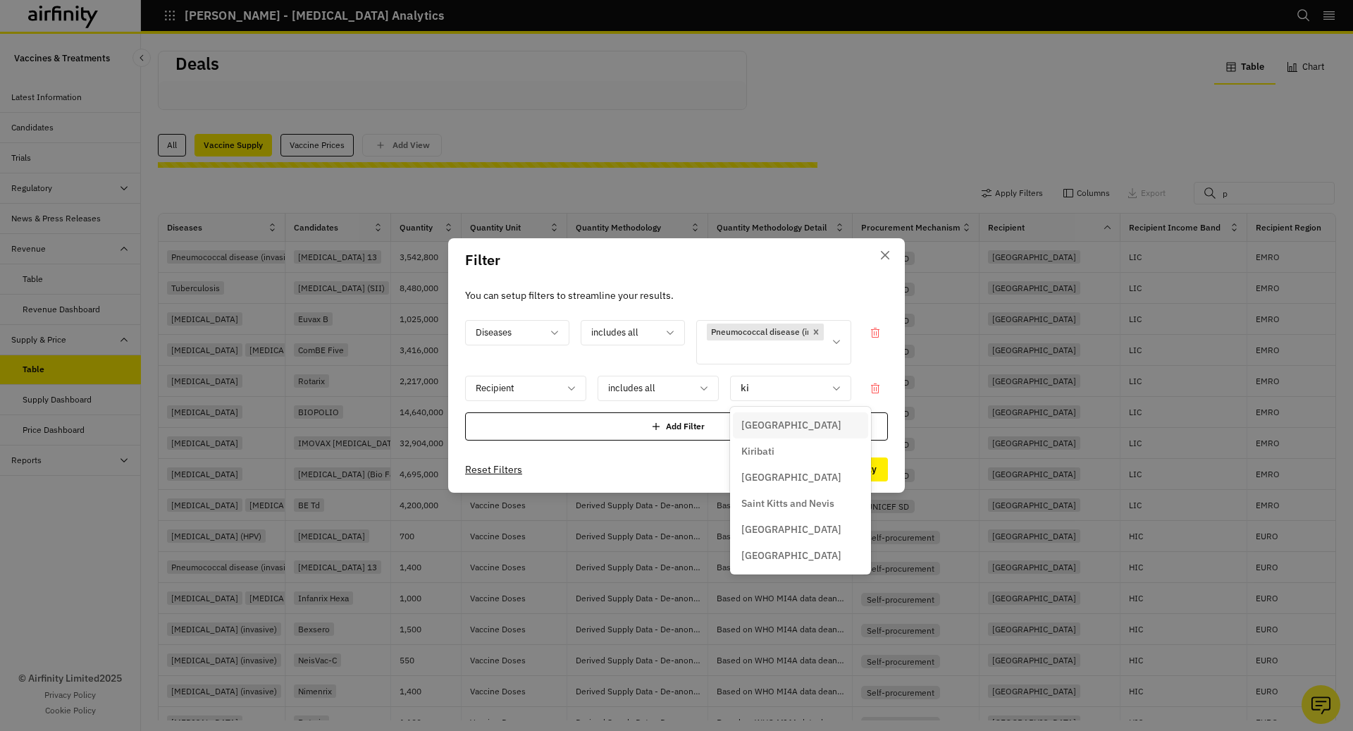
type input "k"
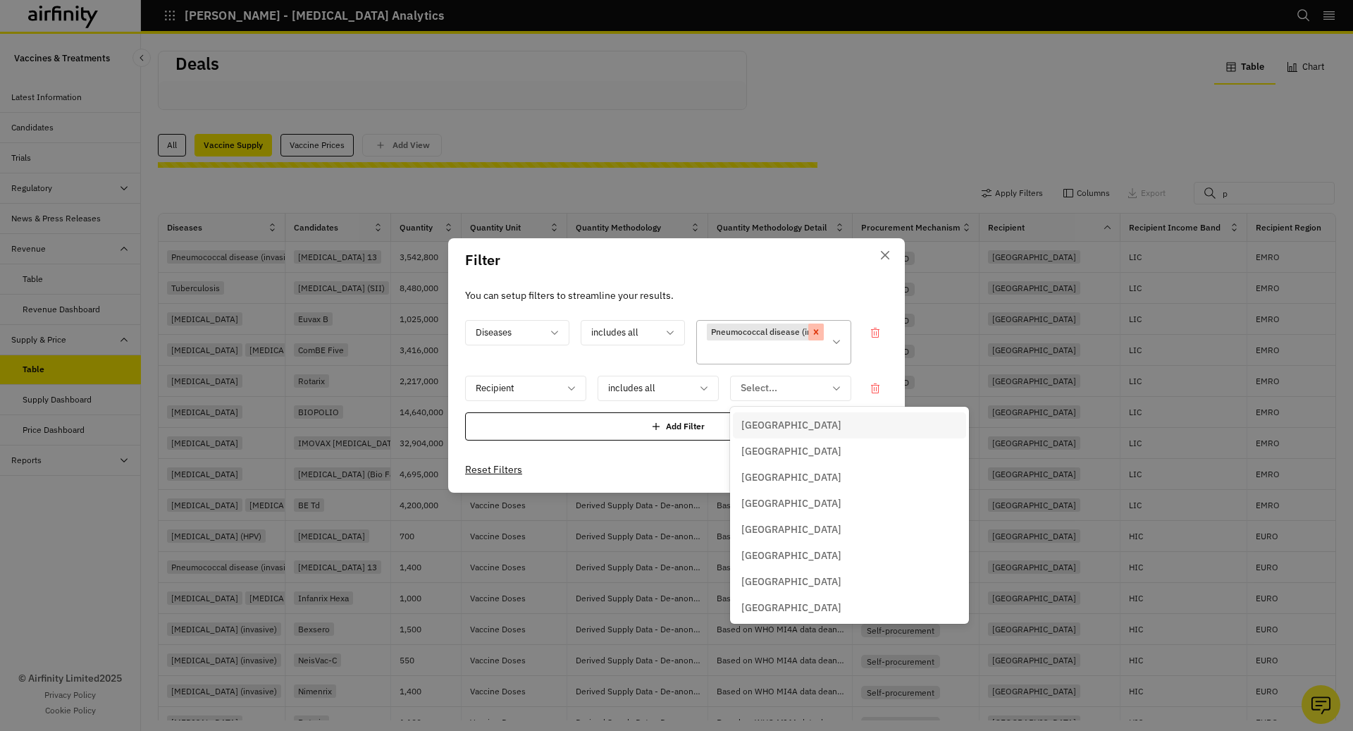
click at [815, 330] on icon "Remove [object Object]" at bounding box center [816, 331] width 5 height 5
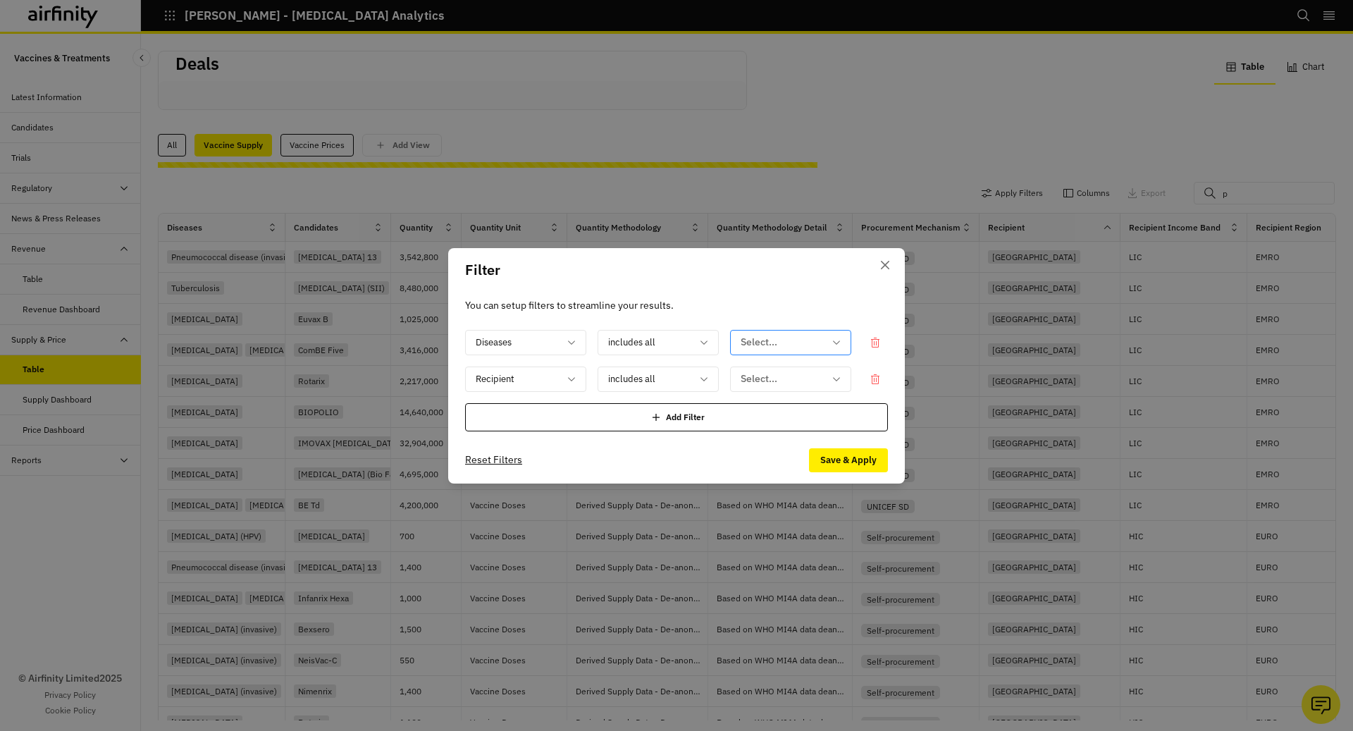
click at [801, 296] on div "You can setup filters to streamline your results. Diseases includes all option …" at bounding box center [676, 364] width 457 height 145
click at [890, 262] on button "Close" at bounding box center [885, 265] width 23 height 23
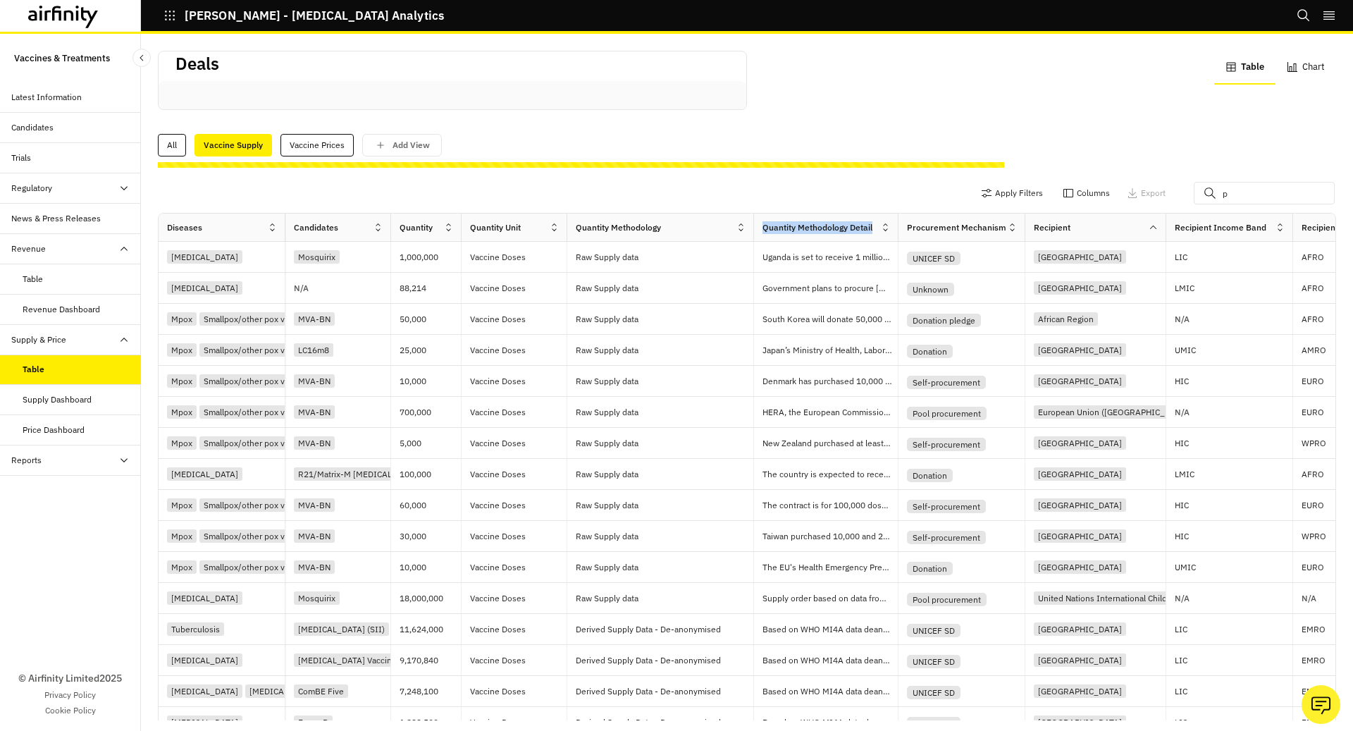
drag, startPoint x: 708, startPoint y: 230, endPoint x: 754, endPoint y: 235, distance: 46.2
click at [754, 235] on div "Diseases Candidates Quantity Quantity Unit Quantity Methodology Quantity Method…" at bounding box center [1079, 228] width 1840 height 28
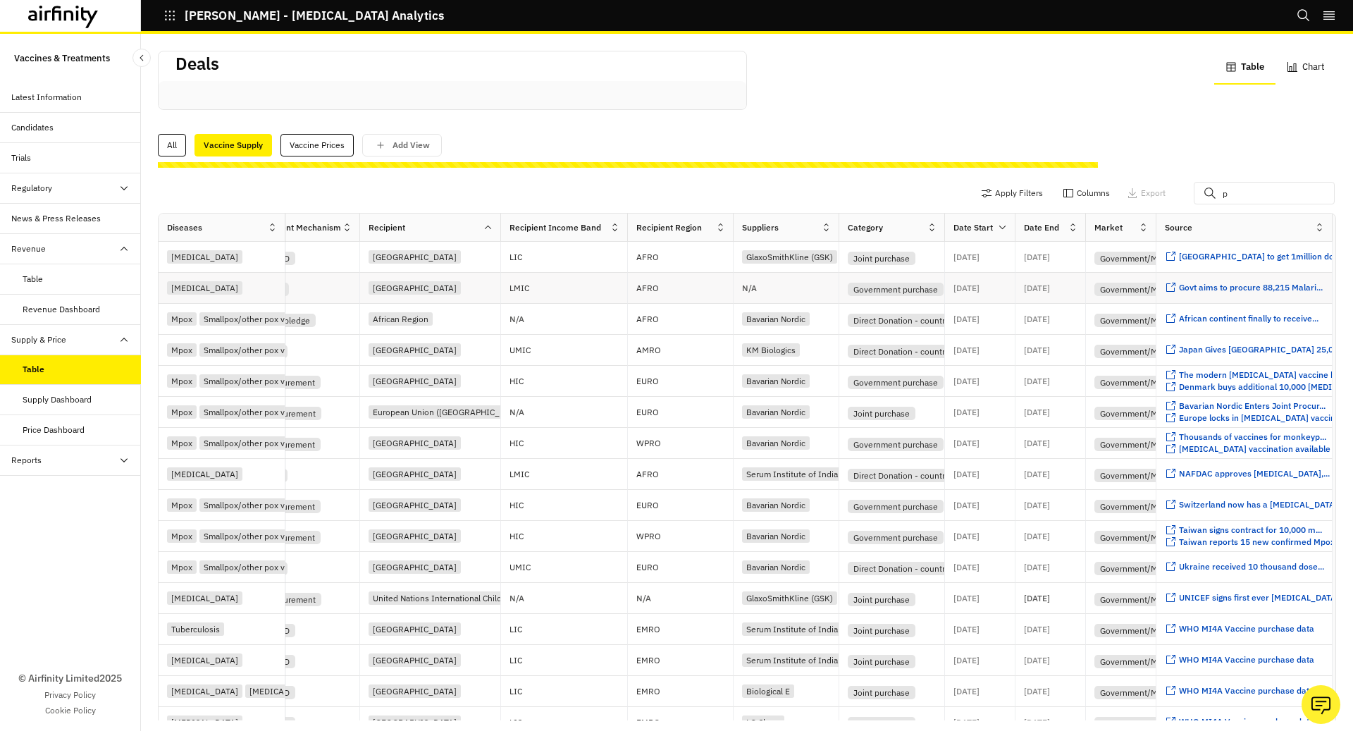
scroll to position [0, 668]
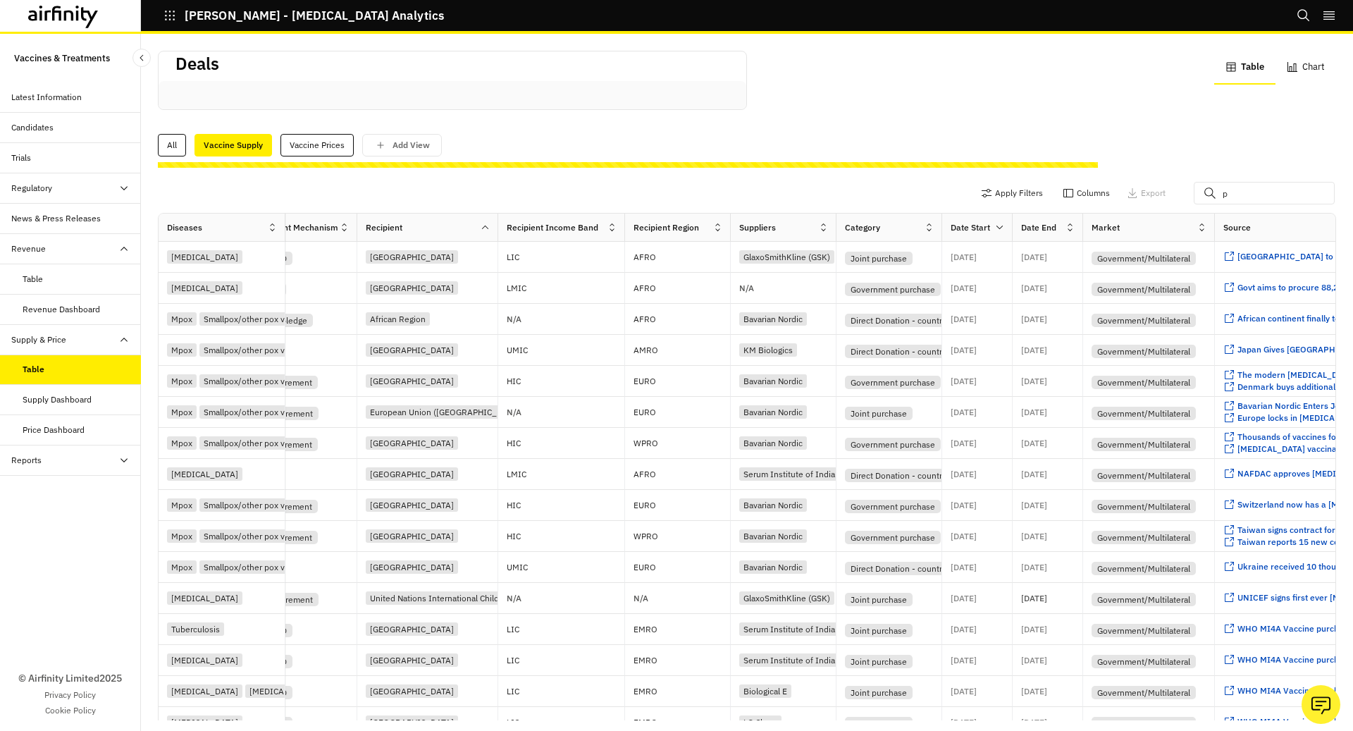
drag, startPoint x: 1152, startPoint y: 224, endPoint x: 1214, endPoint y: 230, distance: 61.7
click at [1214, 230] on div at bounding box center [1214, 227] width 7 height 16
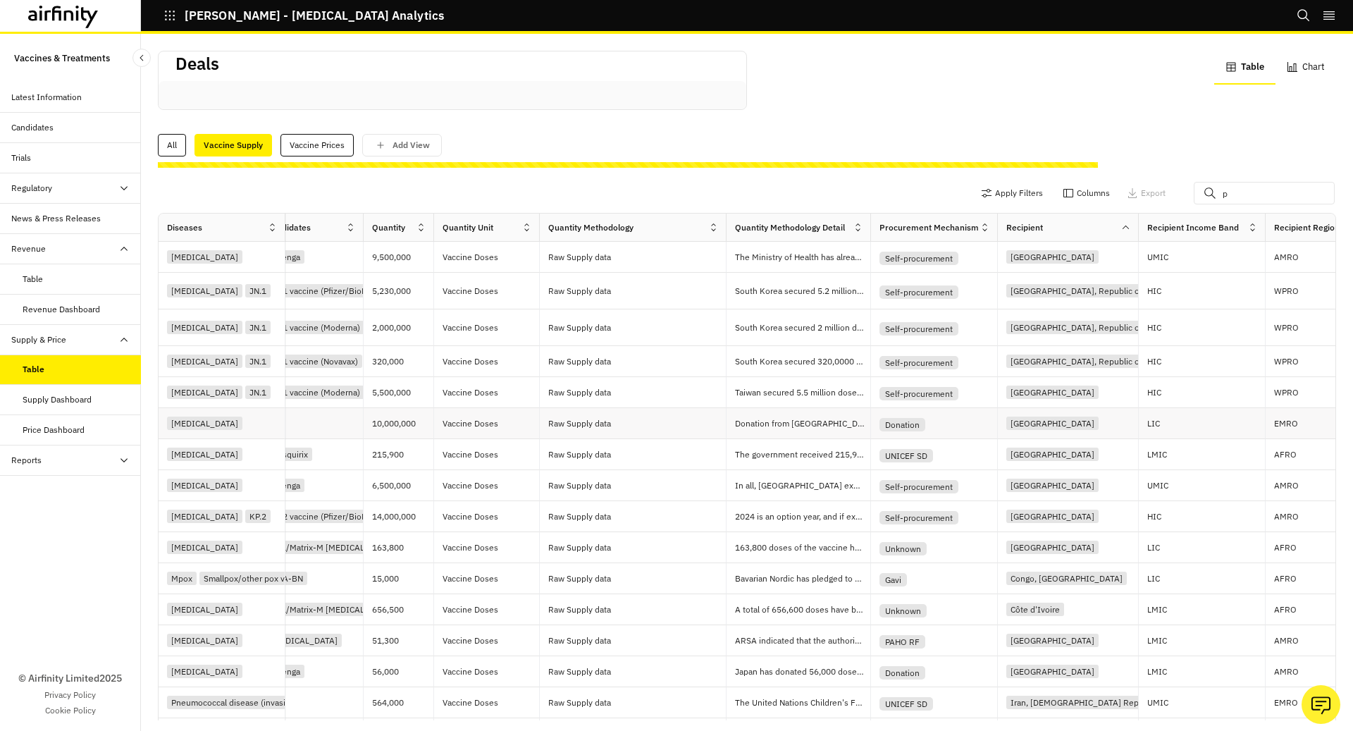
scroll to position [0, 0]
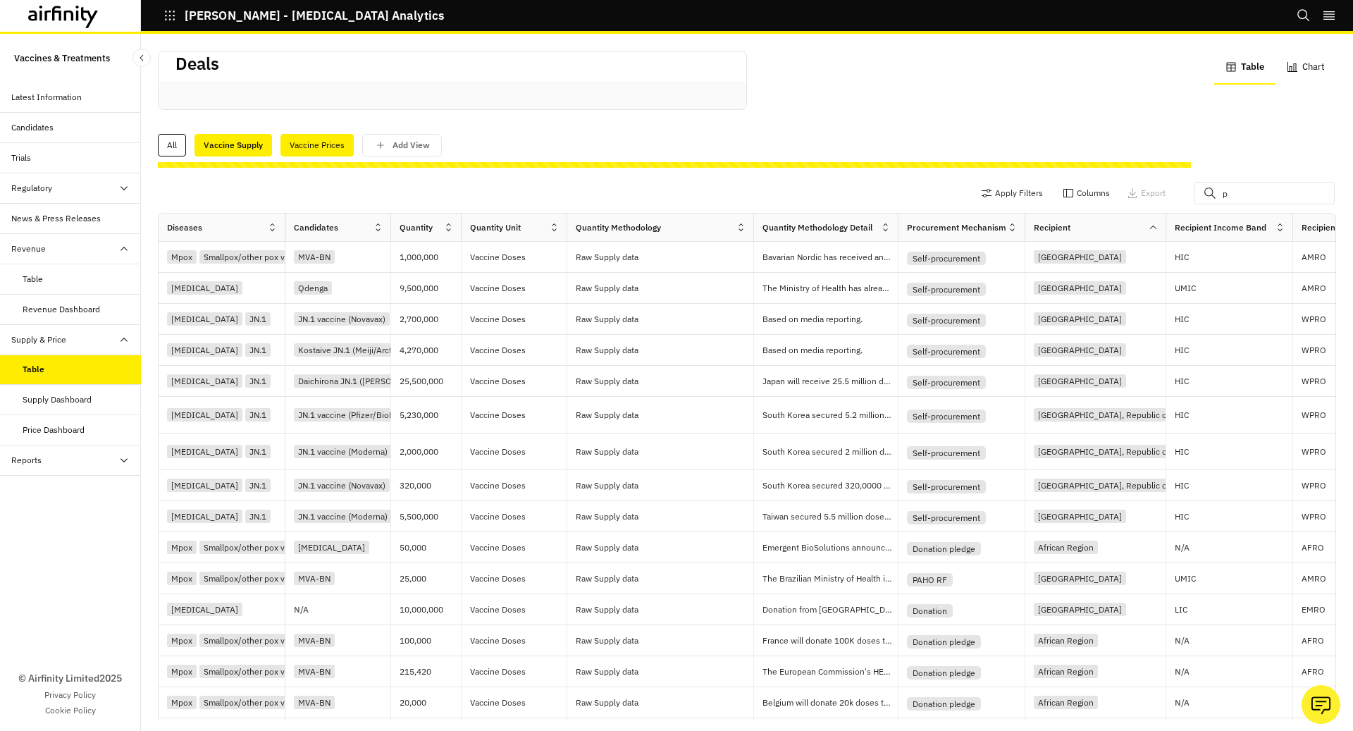
click at [335, 144] on div "Vaccine Prices" at bounding box center [317, 145] width 73 height 23
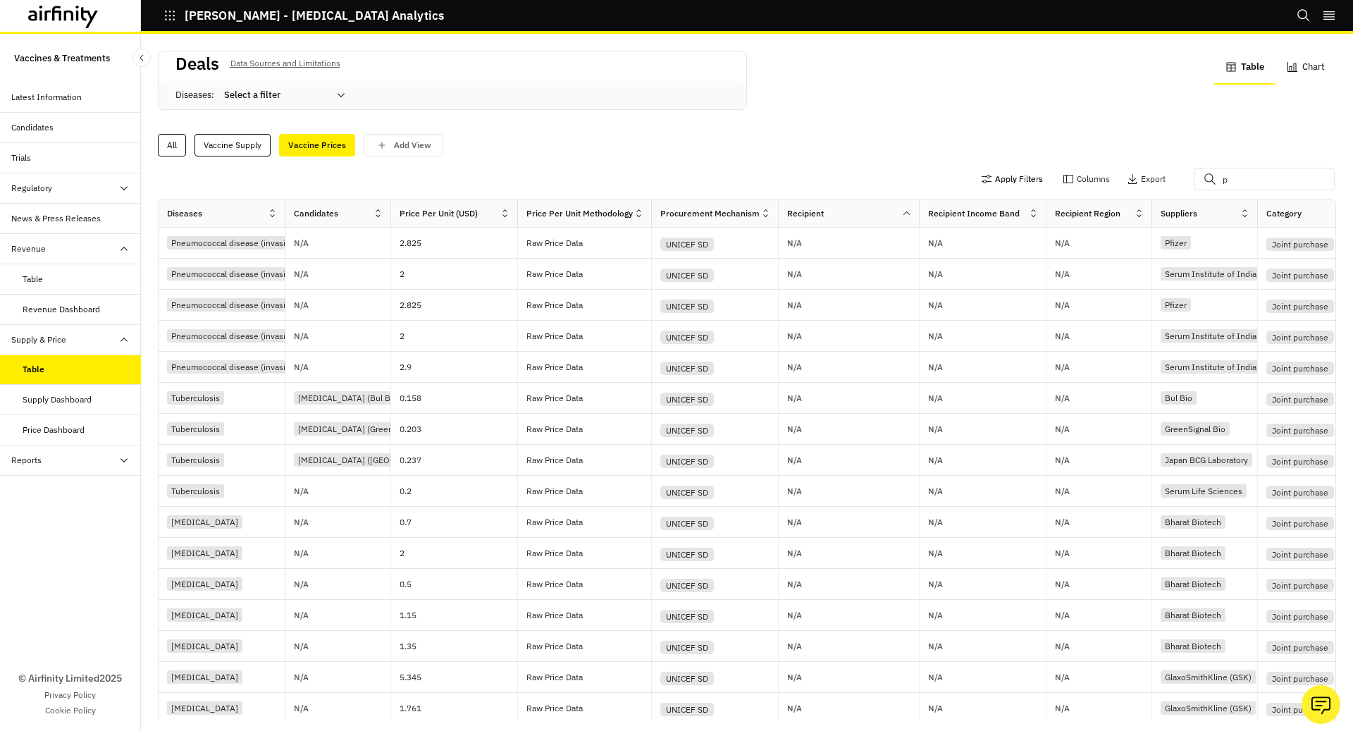
click at [1025, 182] on button "Apply Filters" at bounding box center [1012, 179] width 62 height 23
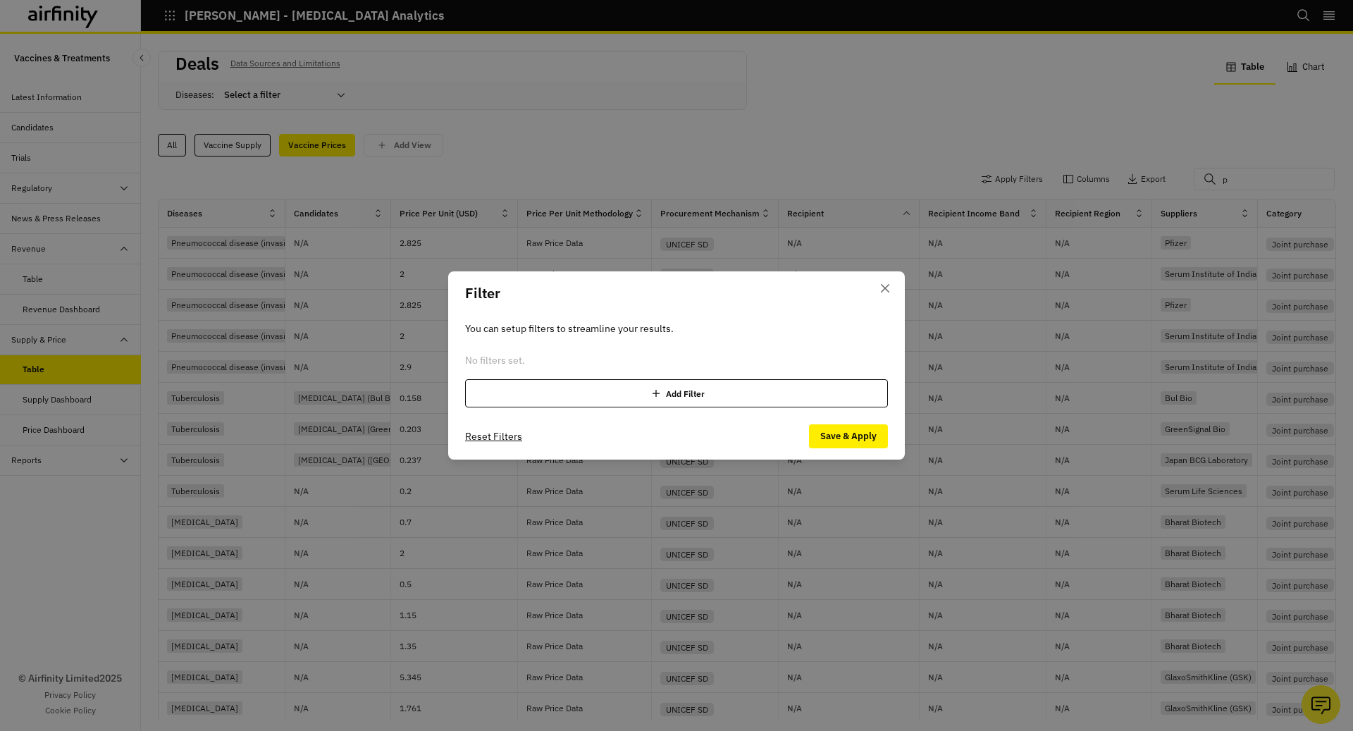
click at [698, 393] on div "Add Filter" at bounding box center [676, 393] width 423 height 28
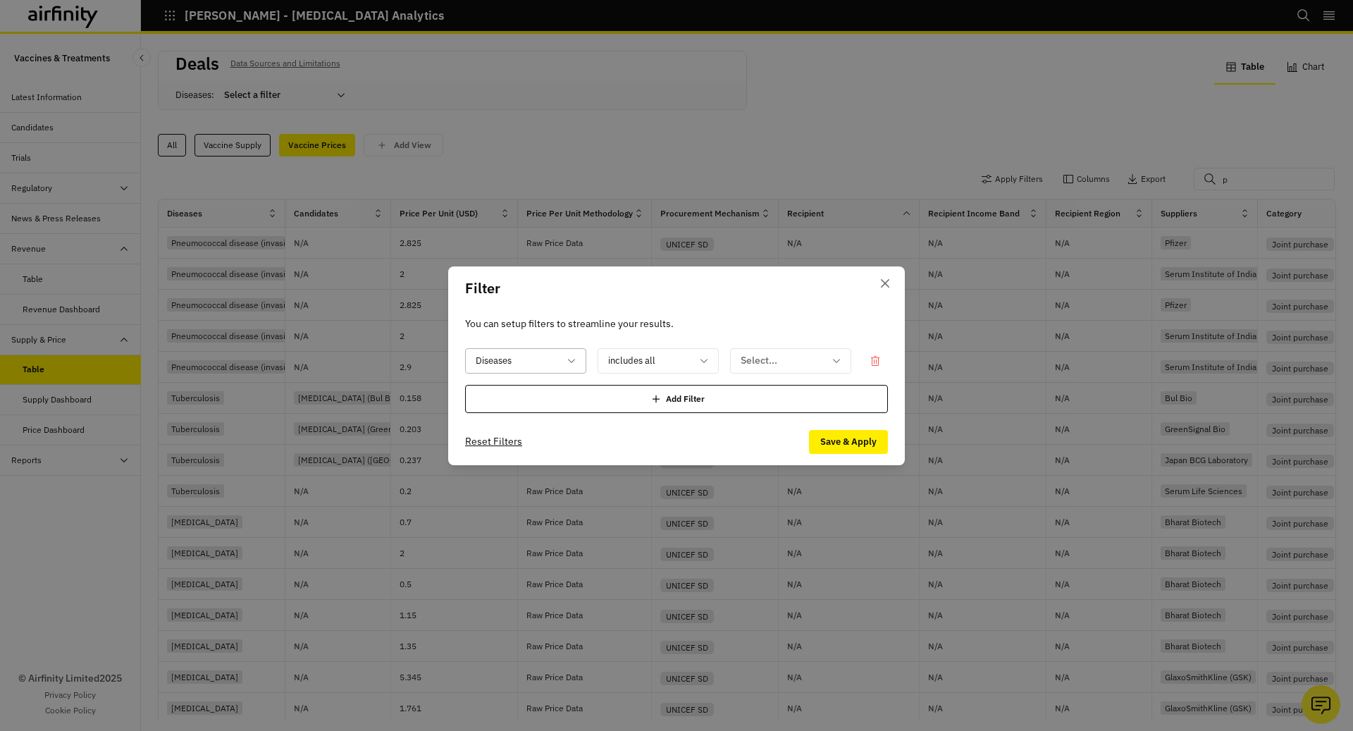
click at [522, 361] on div at bounding box center [517, 361] width 83 height 18
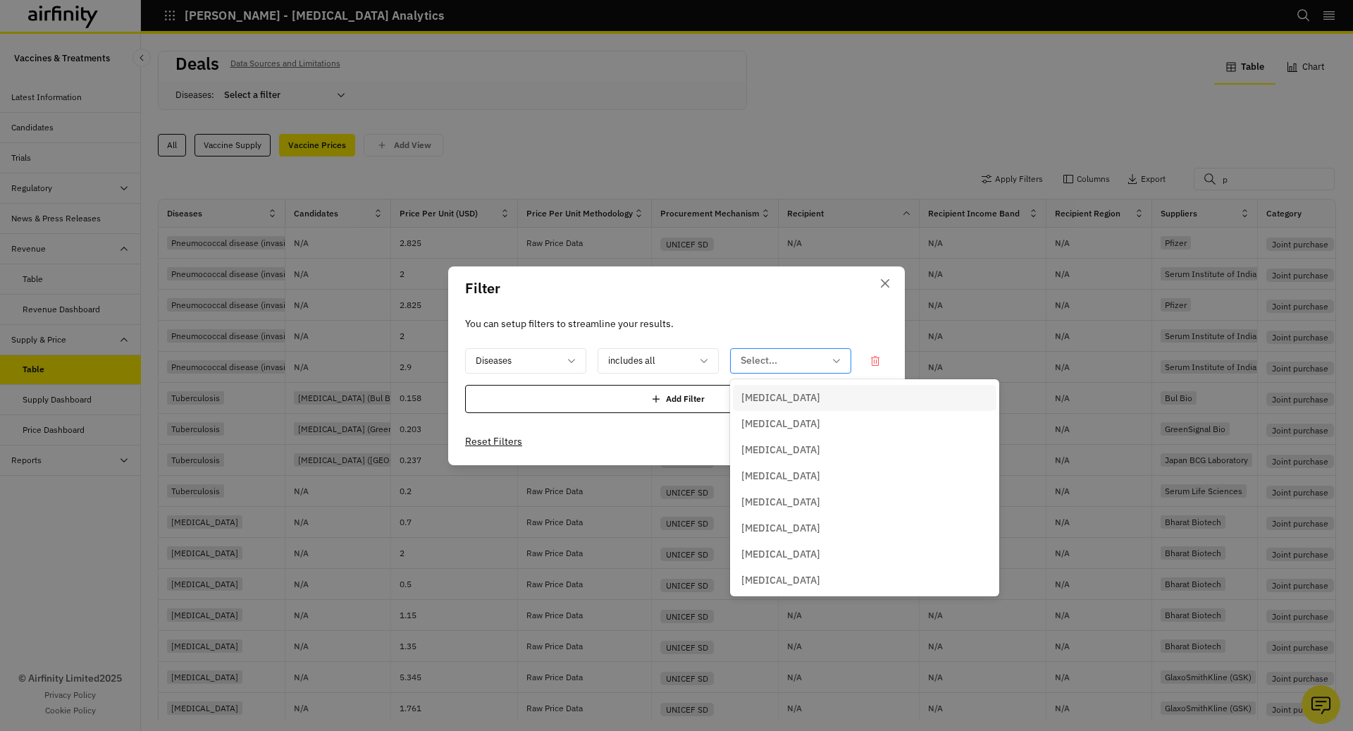
click at [816, 352] on div at bounding box center [782, 361] width 83 height 18
type input "pn"
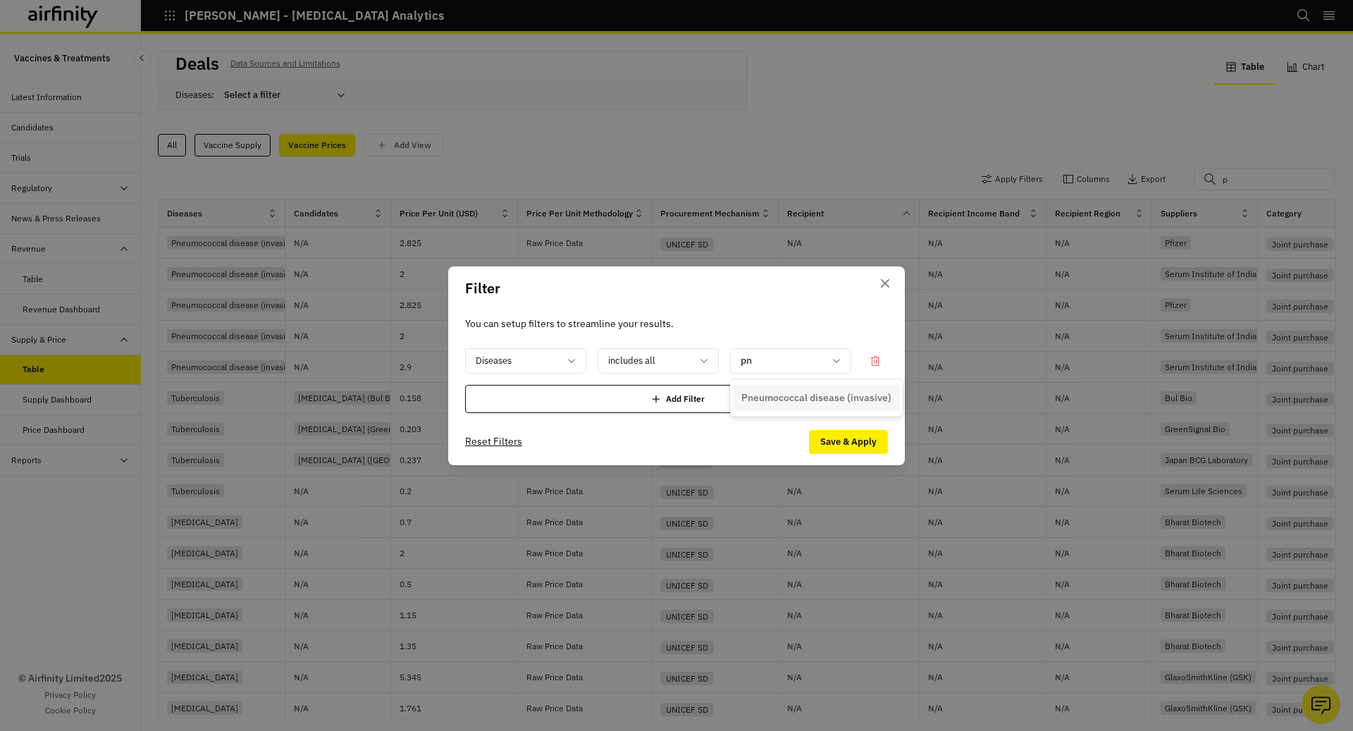
click at [818, 392] on p "Pneumococcal disease (invasive)" at bounding box center [817, 397] width 150 height 15
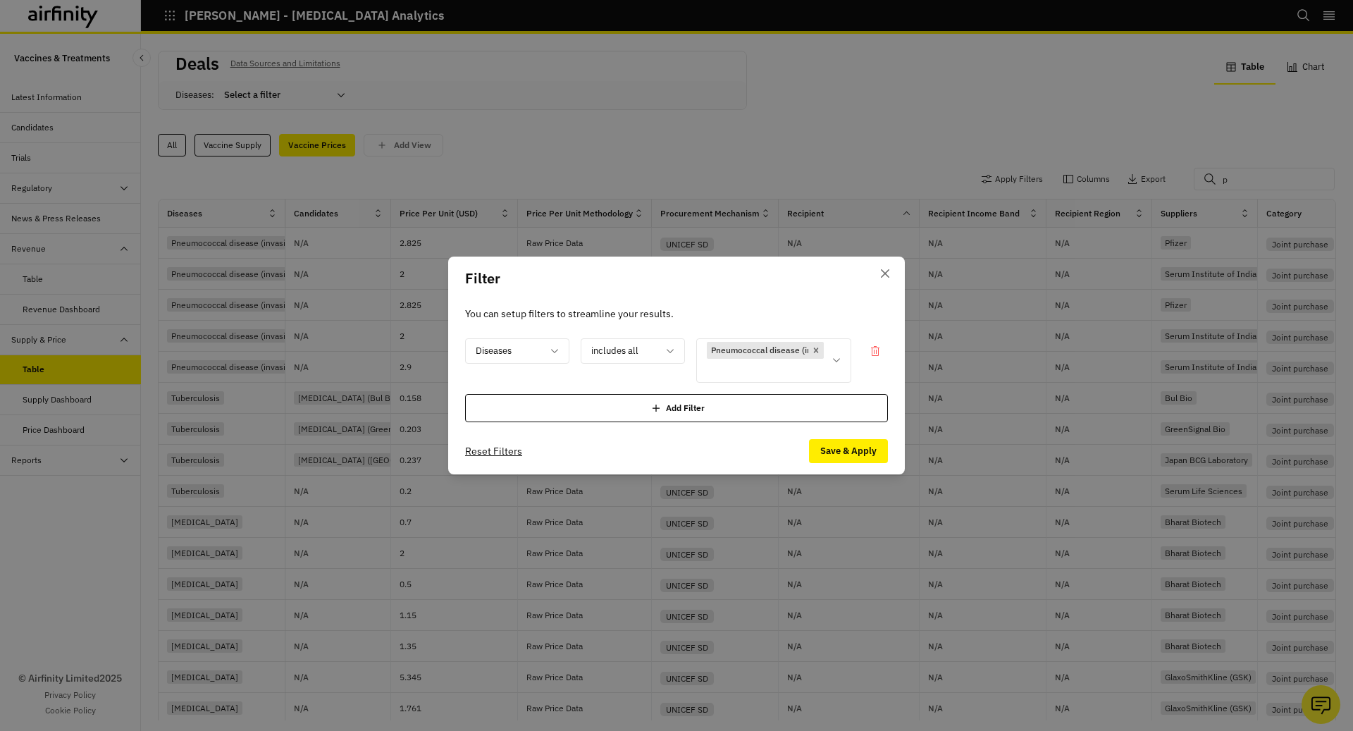
click at [756, 400] on div "Add Filter" at bounding box center [676, 408] width 423 height 28
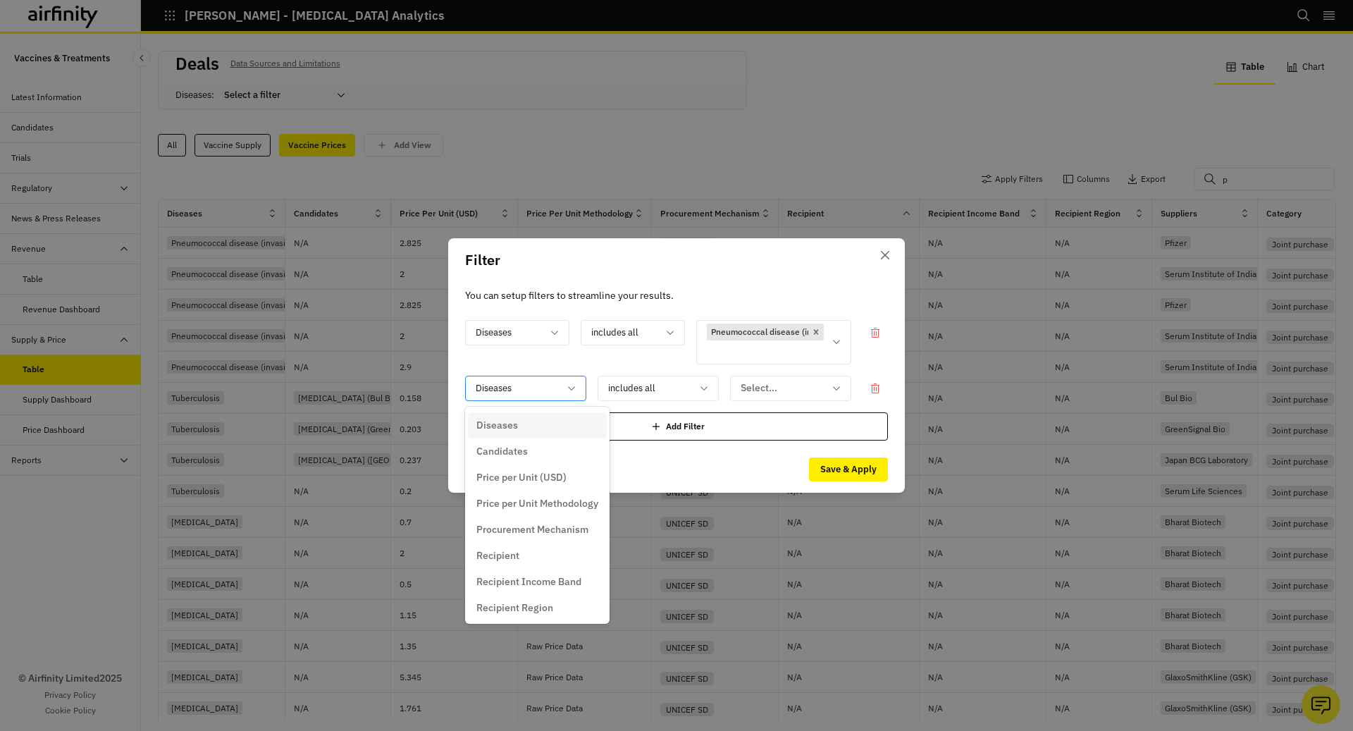
click at [528, 390] on div at bounding box center [517, 388] width 83 height 18
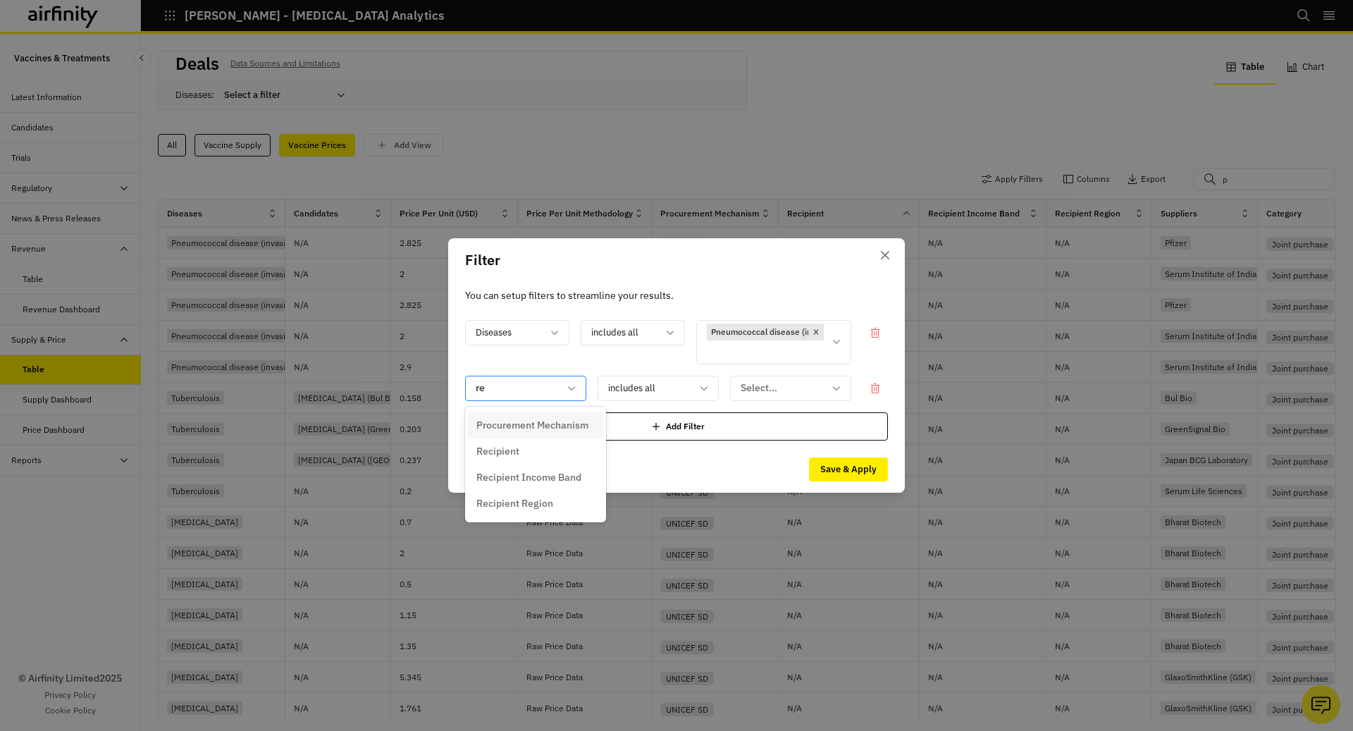
type input "rec"
click at [554, 419] on div "Recipient" at bounding box center [535, 425] width 118 height 15
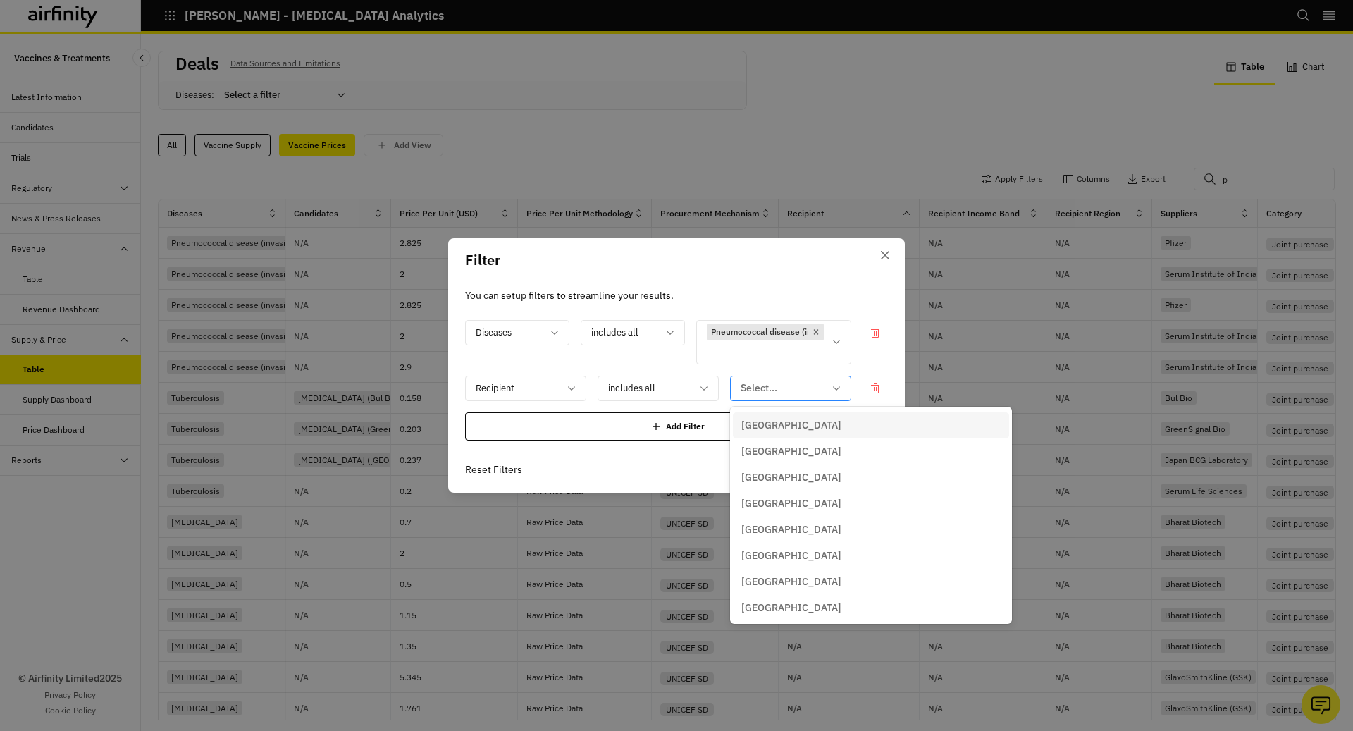
click at [784, 388] on div at bounding box center [782, 388] width 83 height 18
type input "uni"
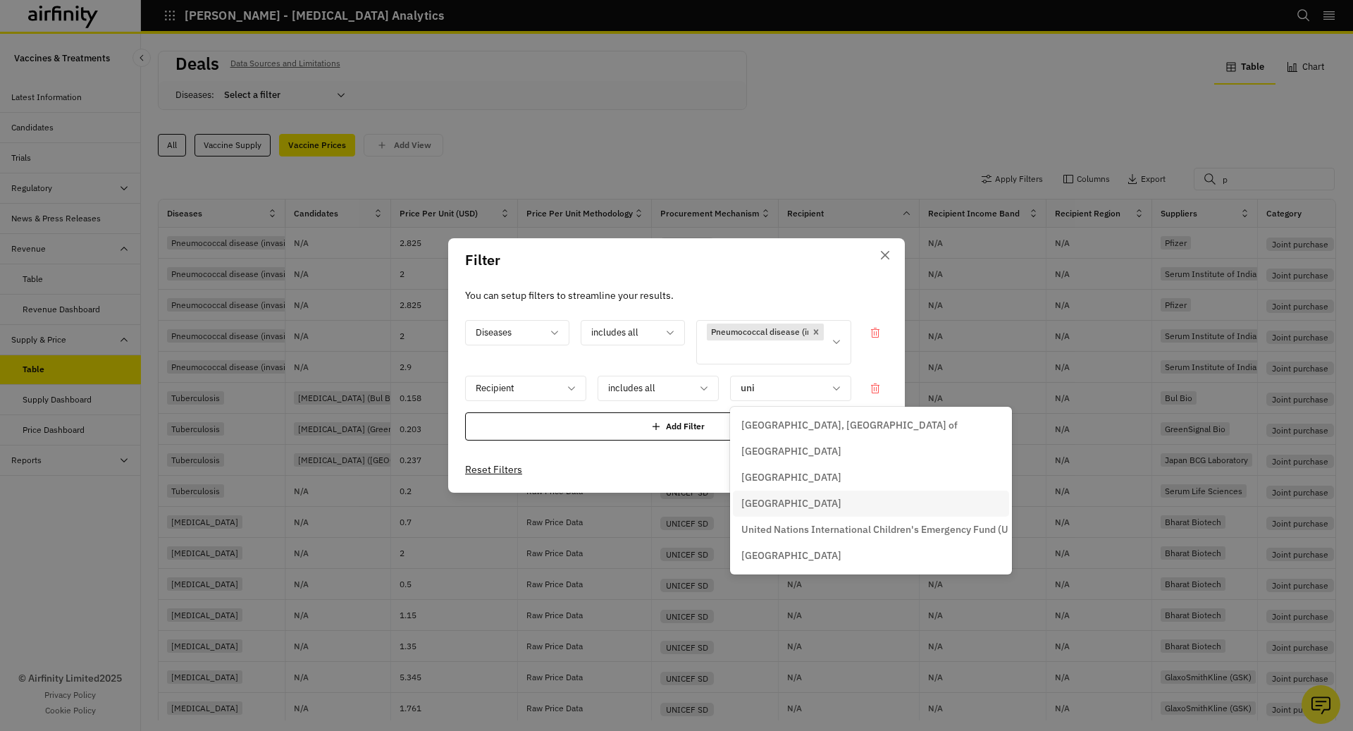
click at [807, 500] on p "[GEOGRAPHIC_DATA]" at bounding box center [792, 503] width 100 height 15
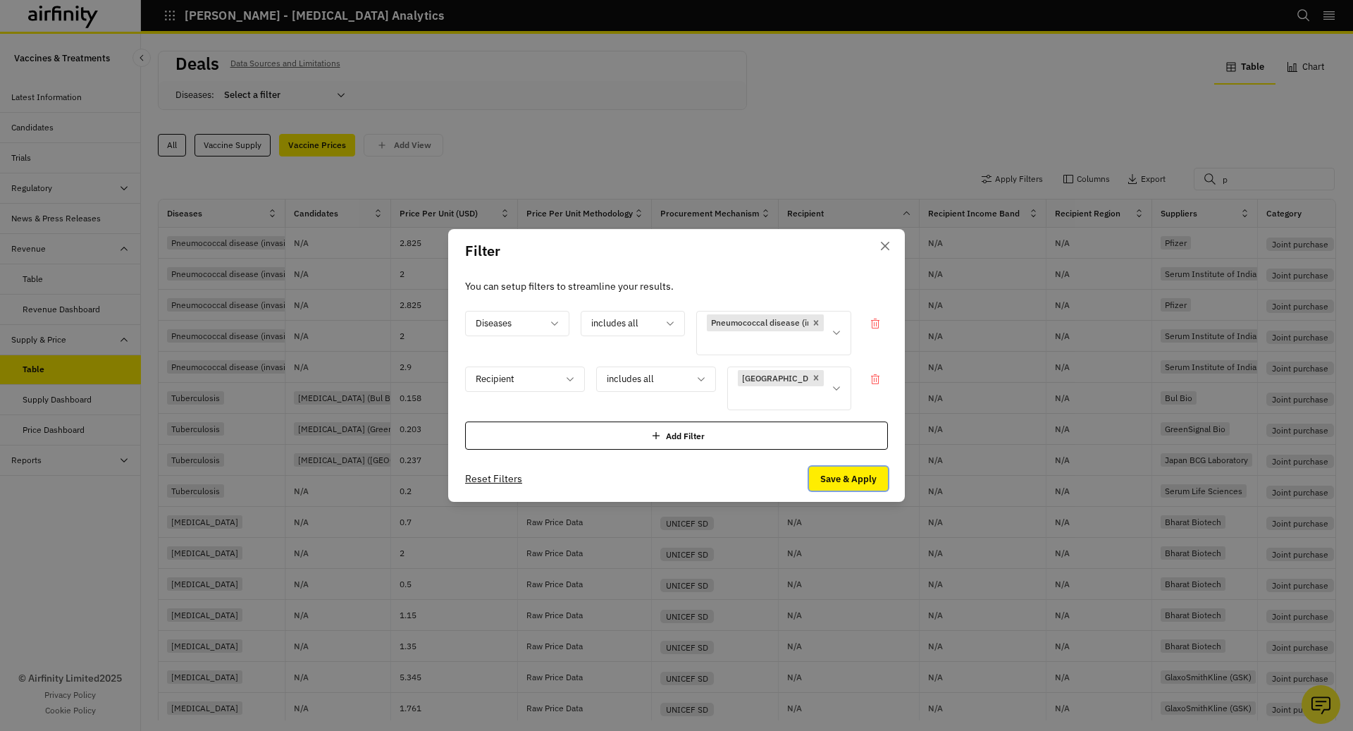
click at [840, 468] on button "Save & Apply" at bounding box center [848, 479] width 79 height 24
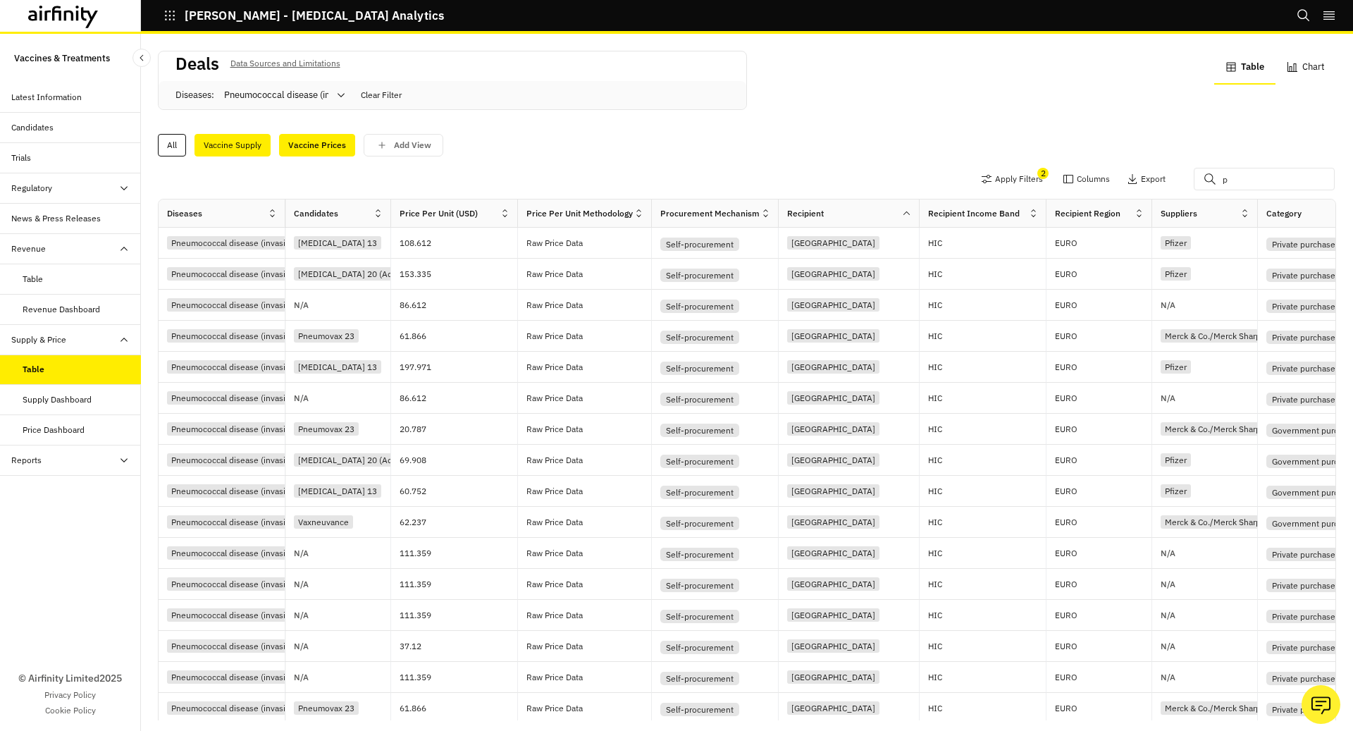
click at [227, 147] on div "Vaccine Supply" at bounding box center [233, 145] width 76 height 23
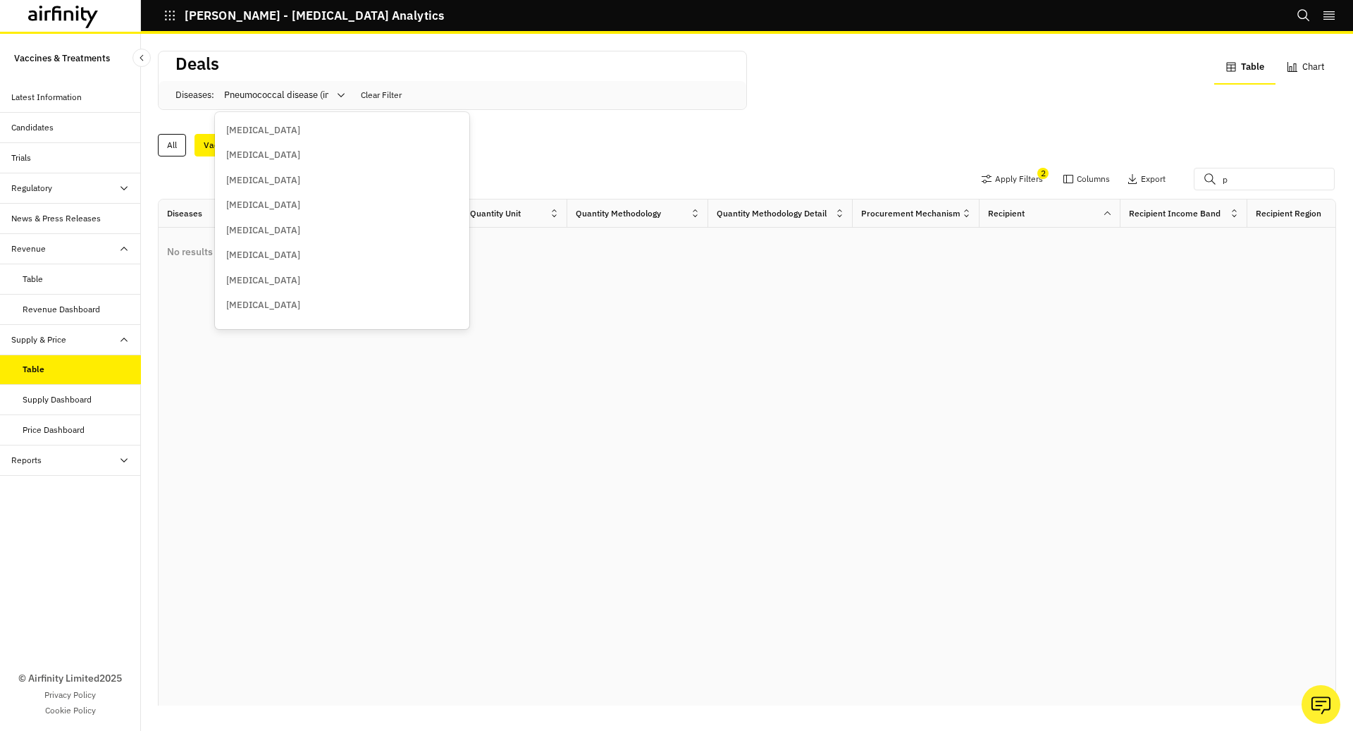
click at [250, 95] on div at bounding box center [276, 95] width 104 height 17
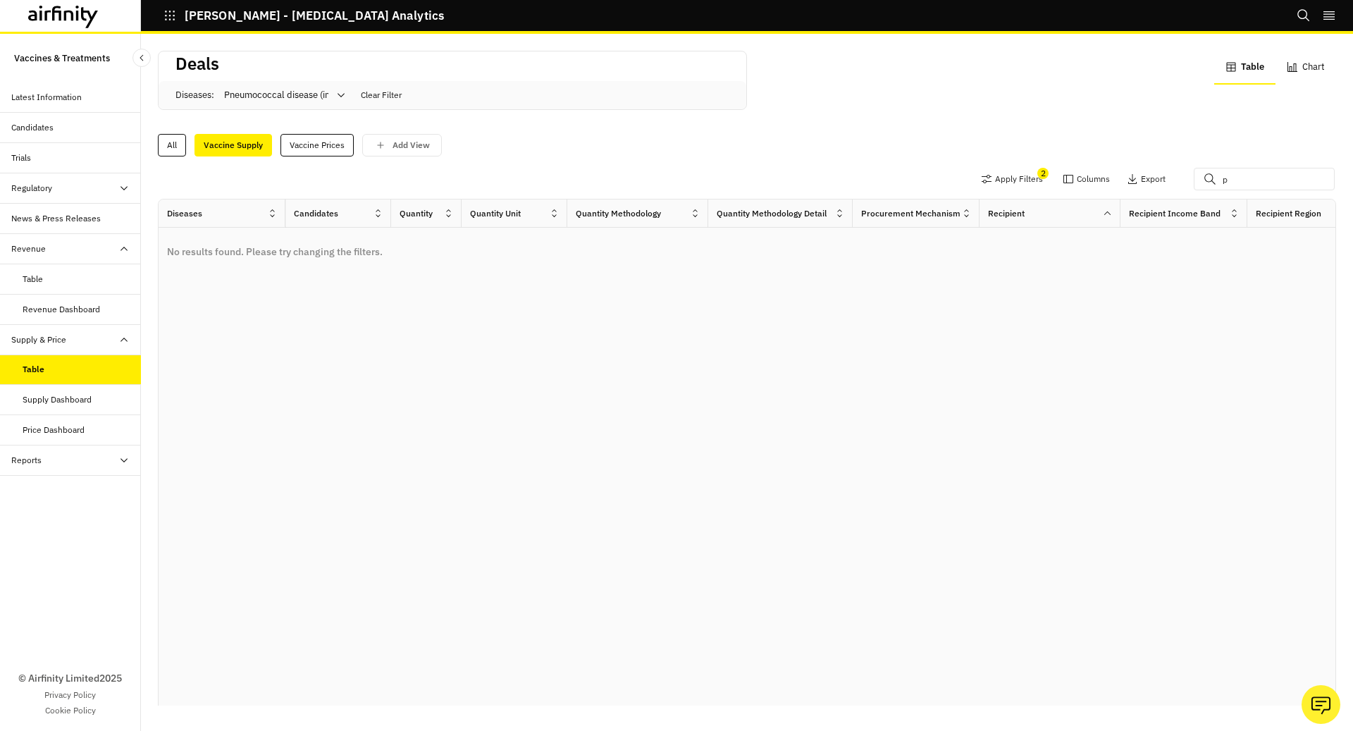
click at [245, 144] on div "Vaccine Supply" at bounding box center [234, 145] width 78 height 23
click at [318, 145] on div "Vaccine Prices" at bounding box center [317, 145] width 73 height 23
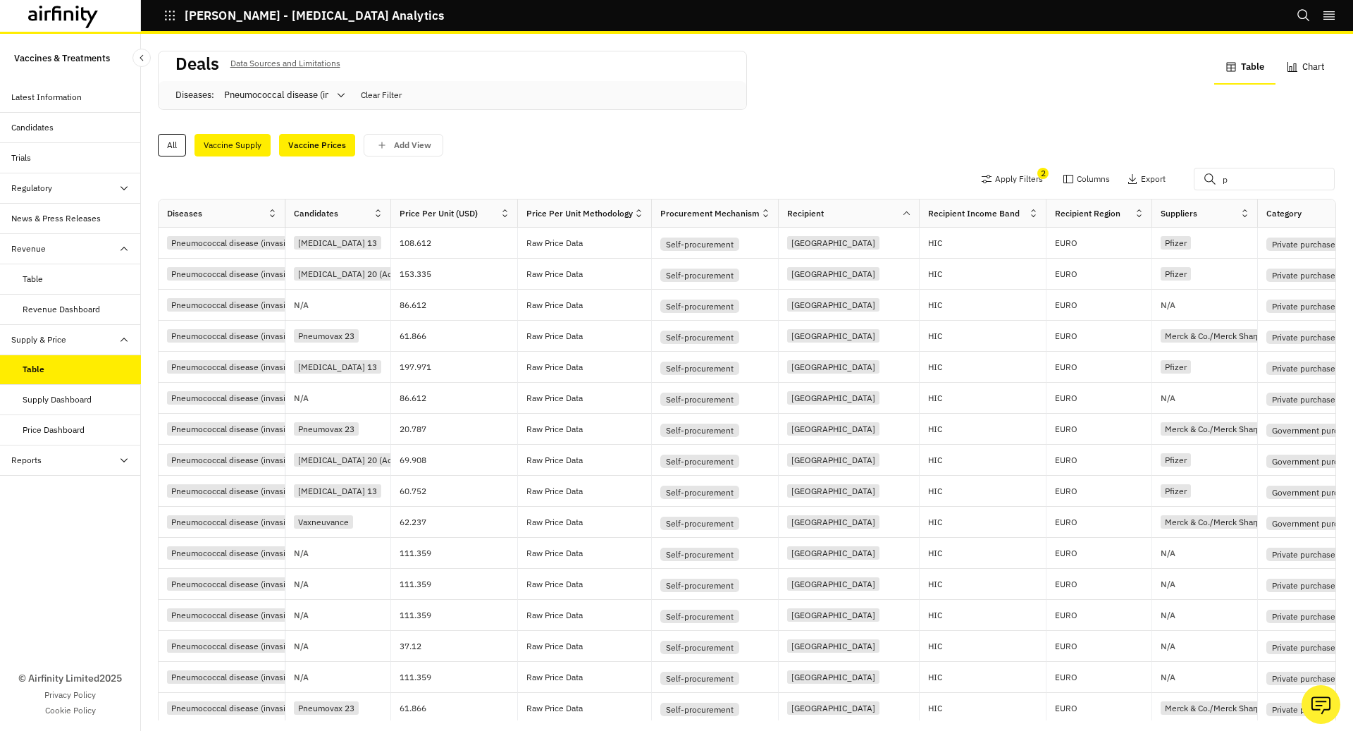
click at [227, 147] on div "Vaccine Supply" at bounding box center [233, 145] width 76 height 23
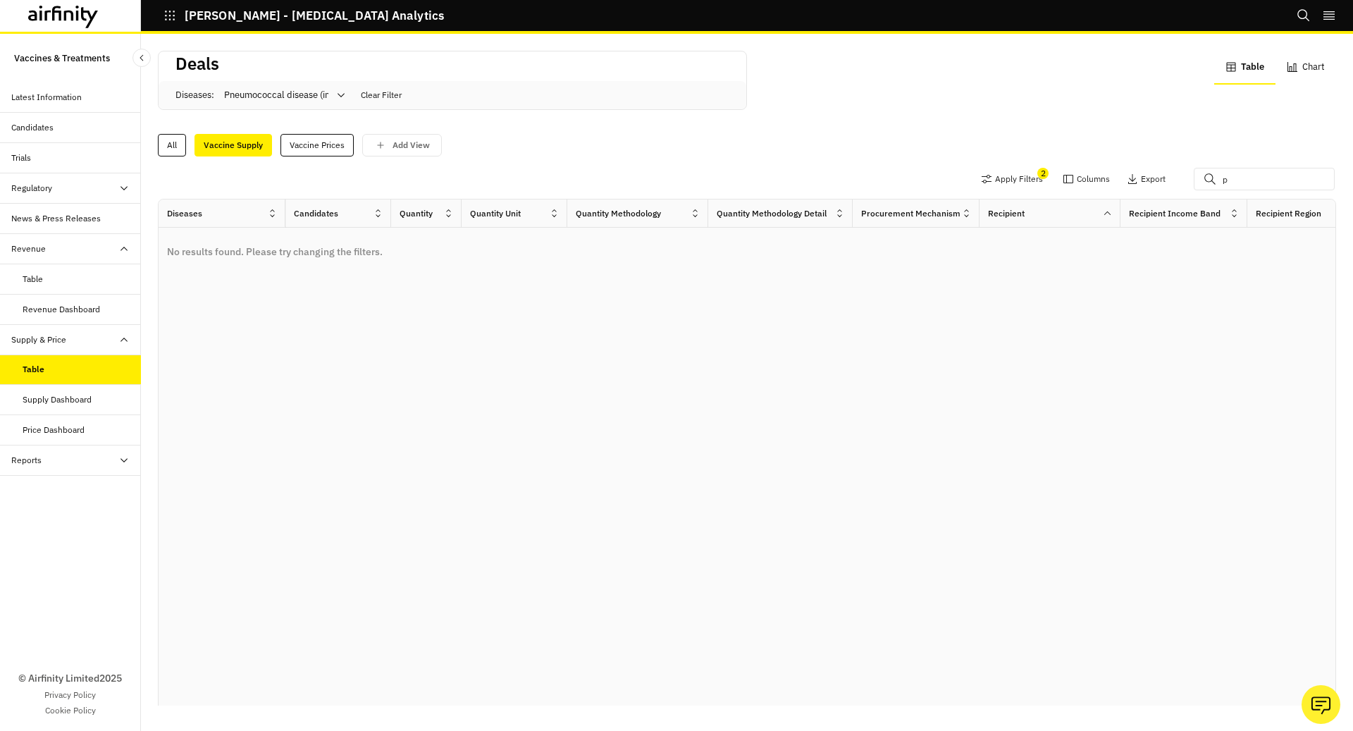
click at [339, 92] on icon at bounding box center [341, 95] width 11 height 11
click at [166, 153] on div "All" at bounding box center [172, 145] width 28 height 23
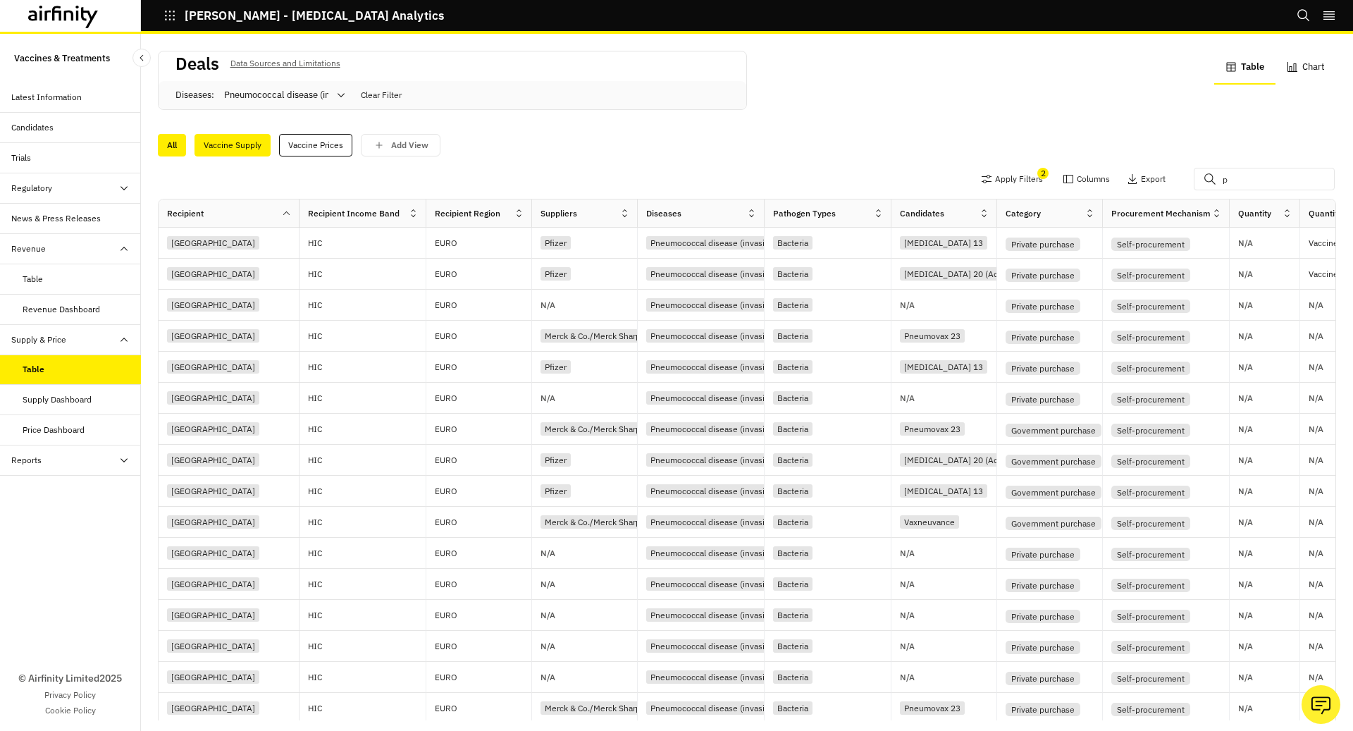
click at [229, 145] on div "Vaccine Supply" at bounding box center [233, 145] width 76 height 23
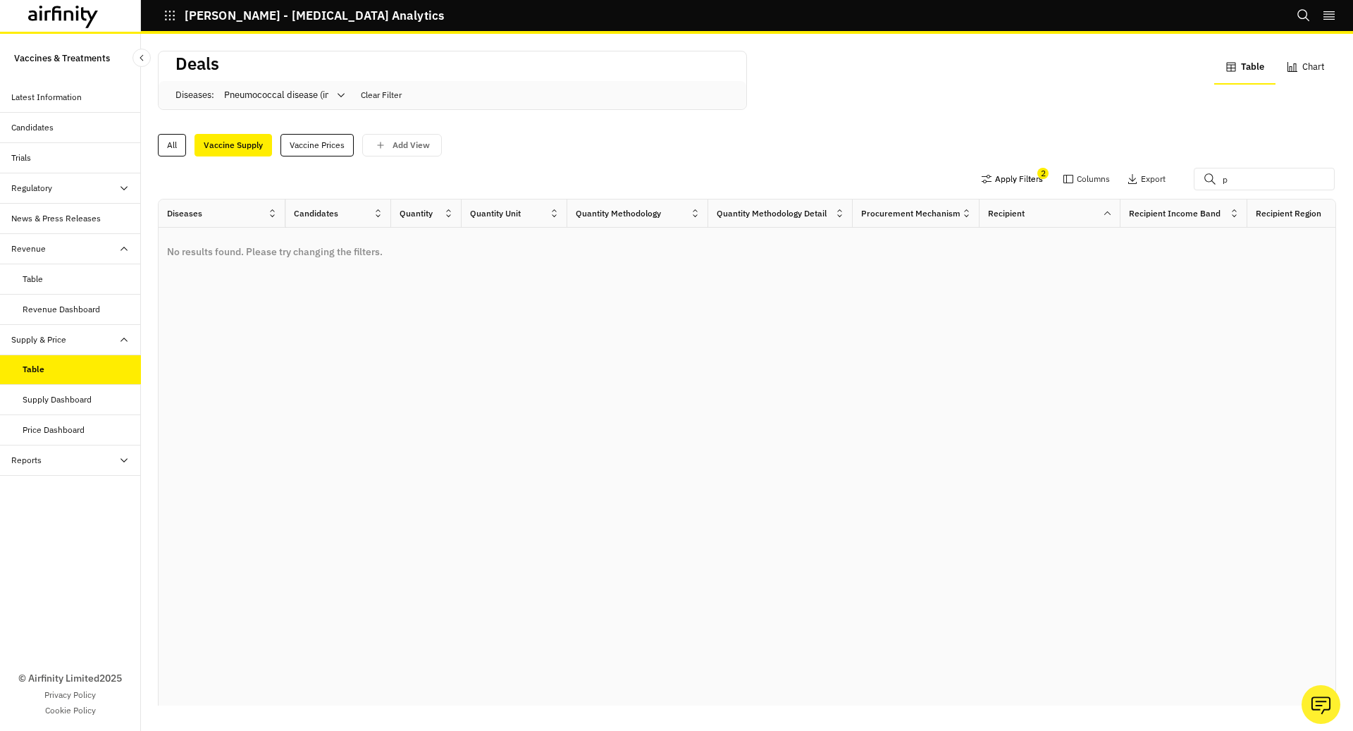
click at [1019, 185] on button "Apply Filters" at bounding box center [1012, 179] width 62 height 23
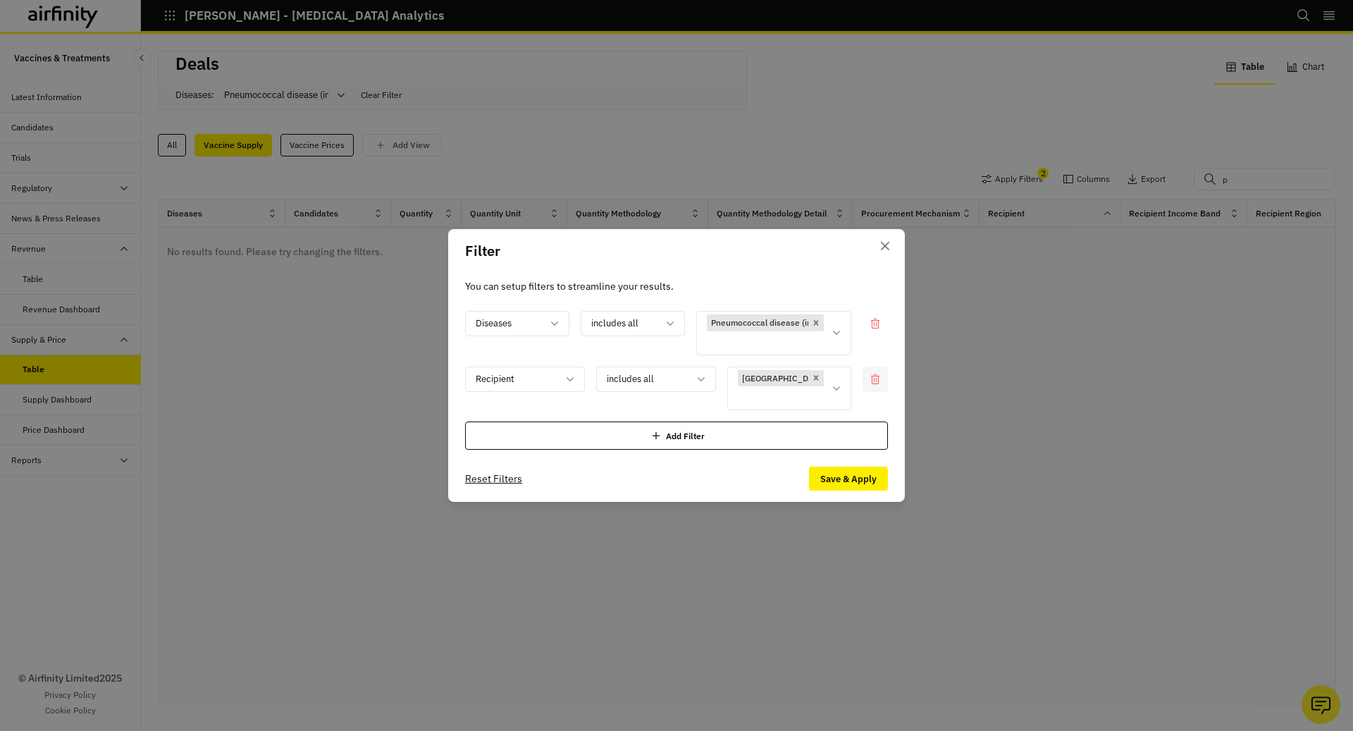
click at [878, 378] on icon at bounding box center [875, 379] width 8 height 10
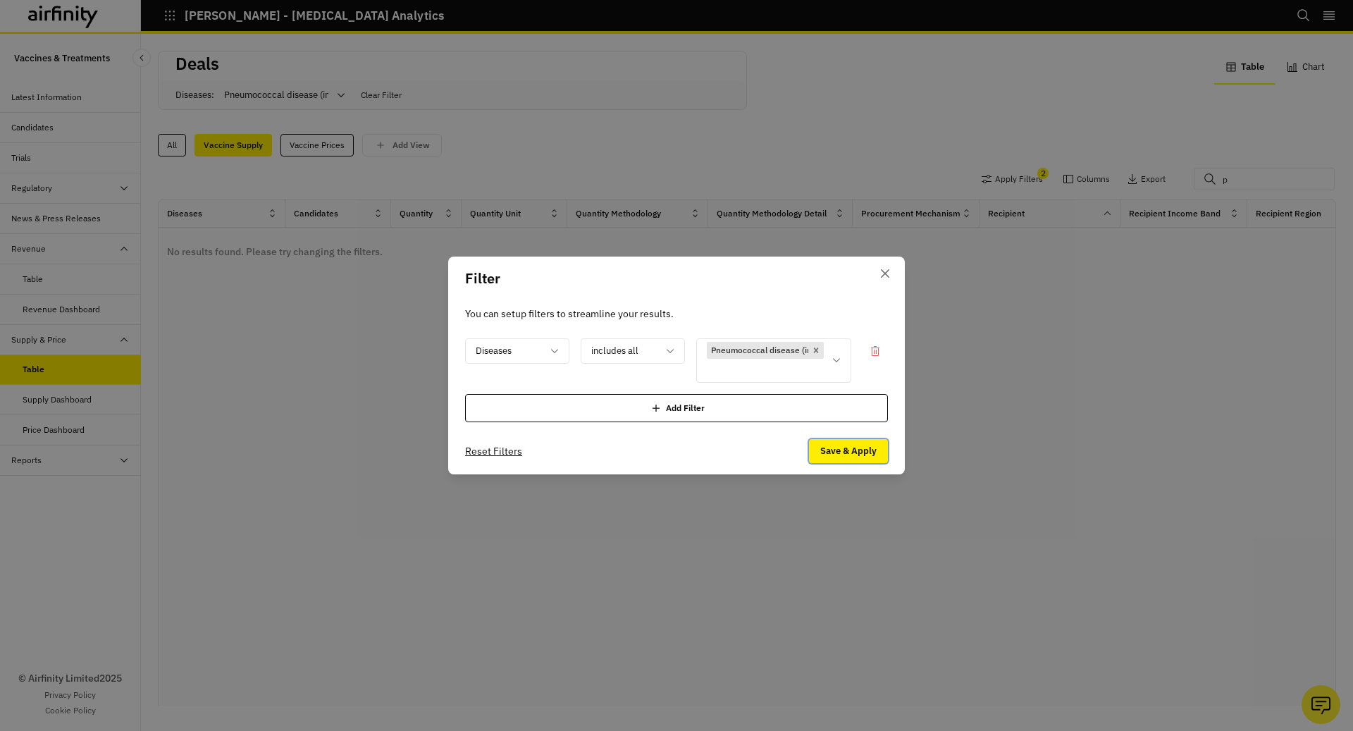
click at [863, 445] on button "Save & Apply" at bounding box center [848, 451] width 79 height 24
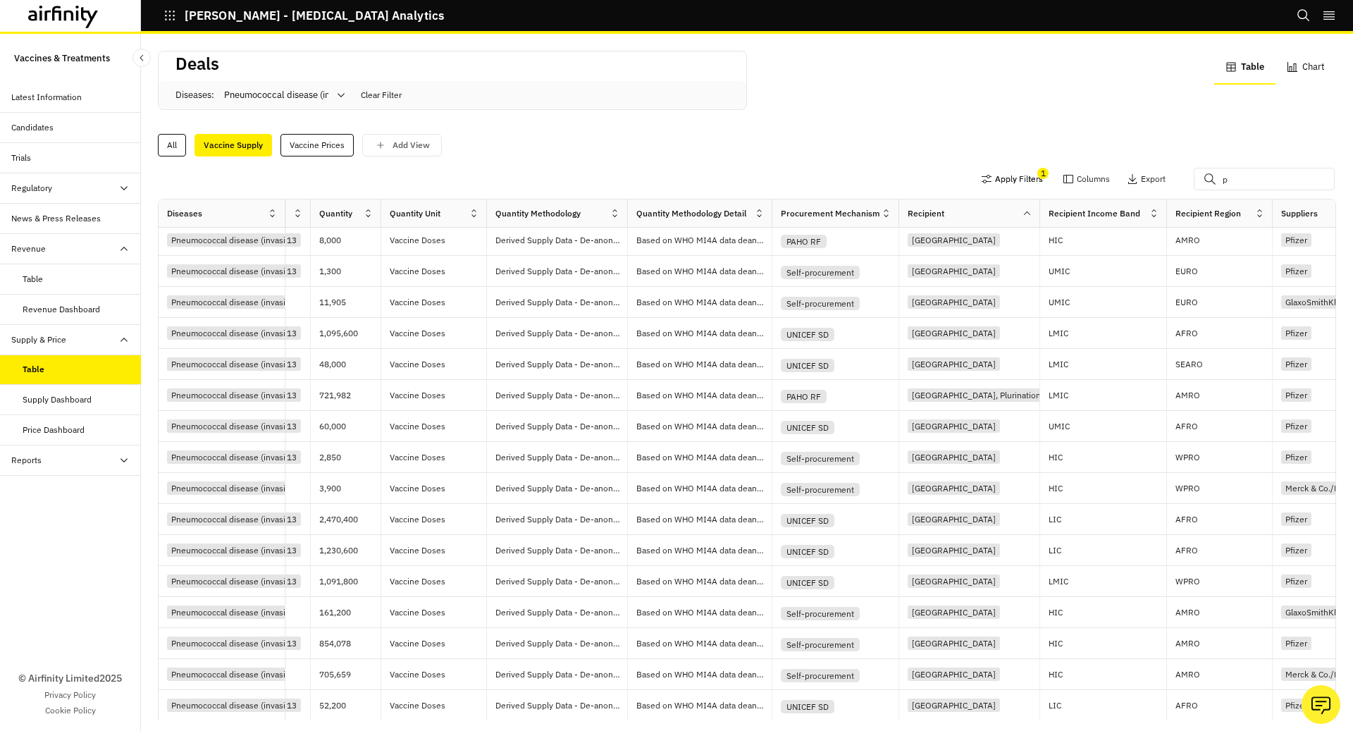
scroll to position [37, 0]
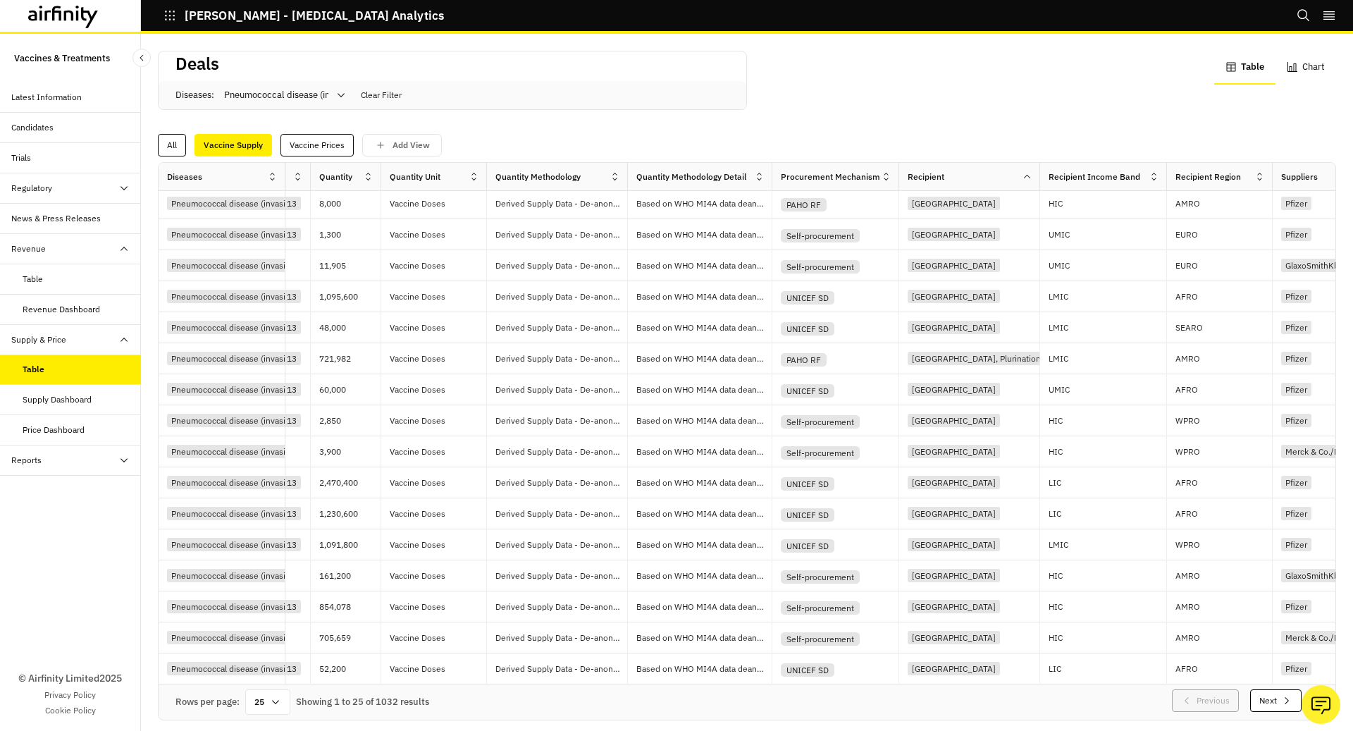
click at [1278, 691] on button "Next" at bounding box center [1275, 700] width 51 height 23
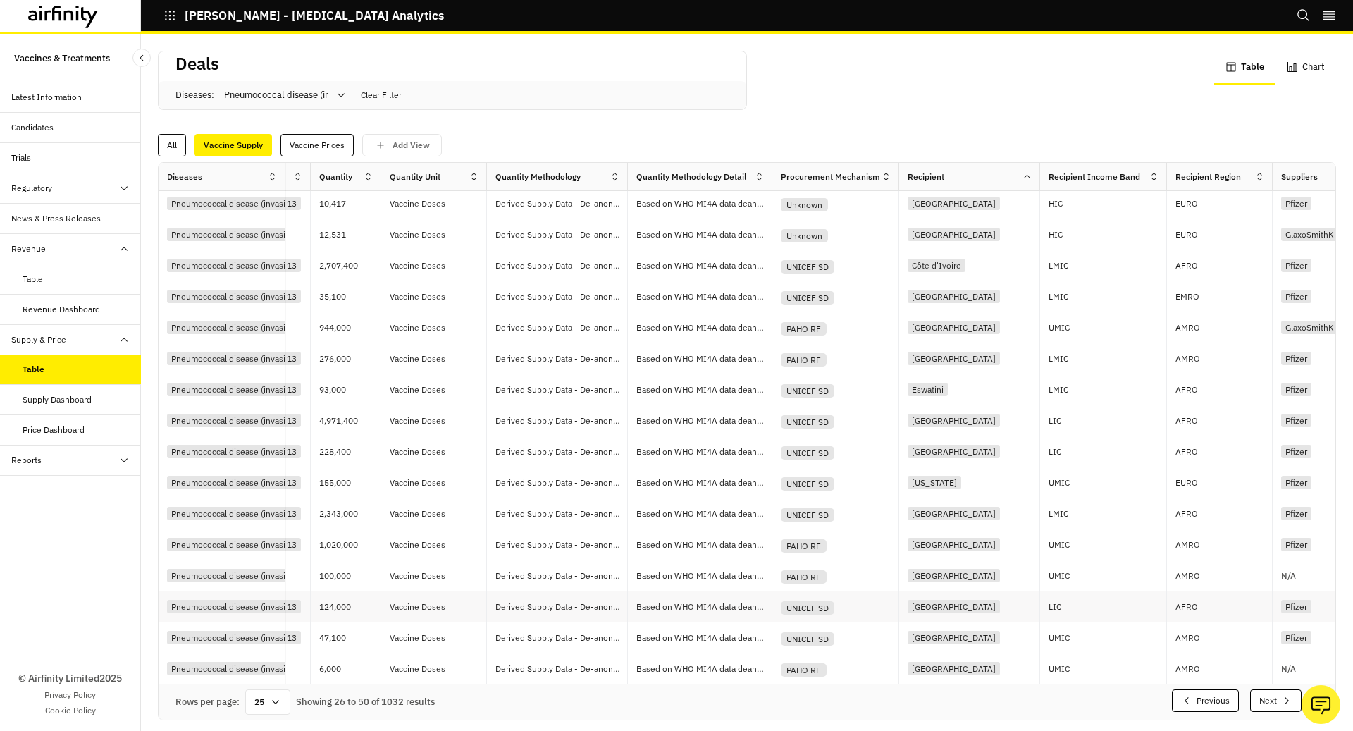
scroll to position [4, 0]
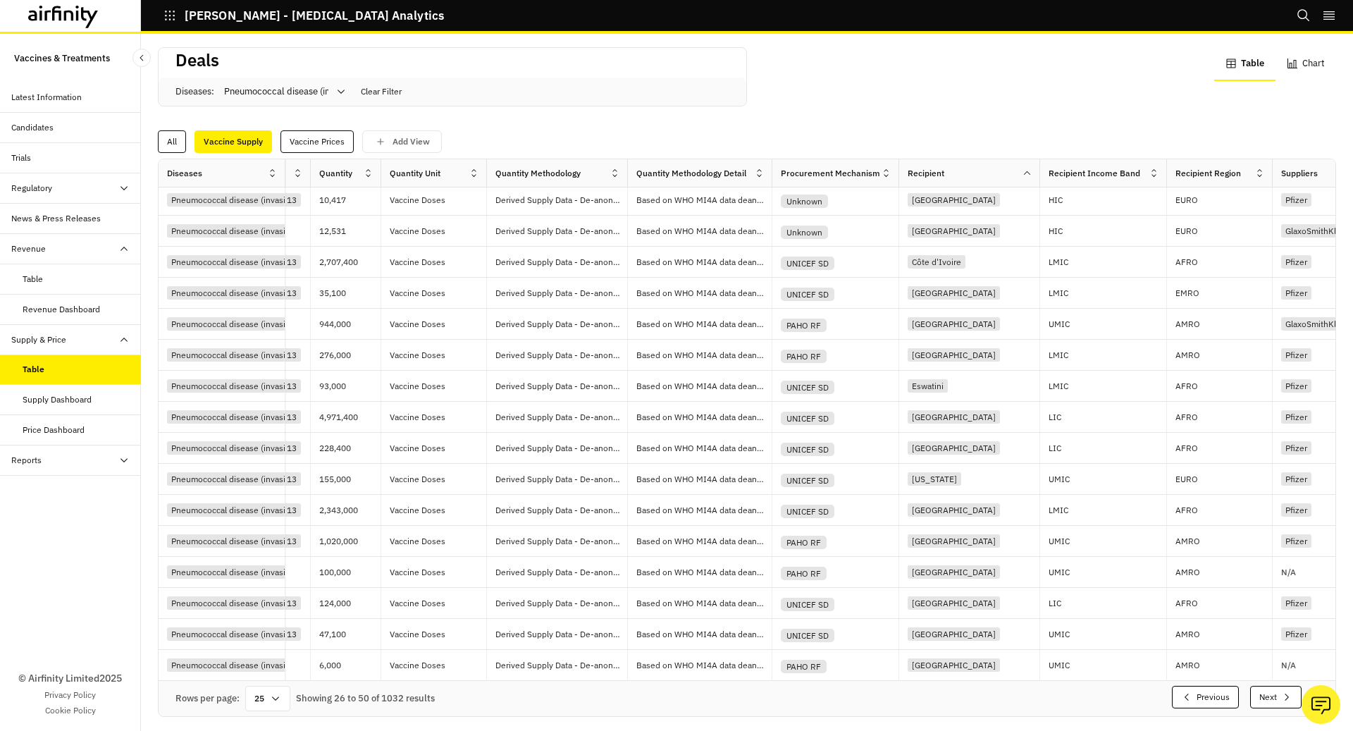
click at [1284, 691] on icon "button" at bounding box center [1286, 696] width 11 height 11
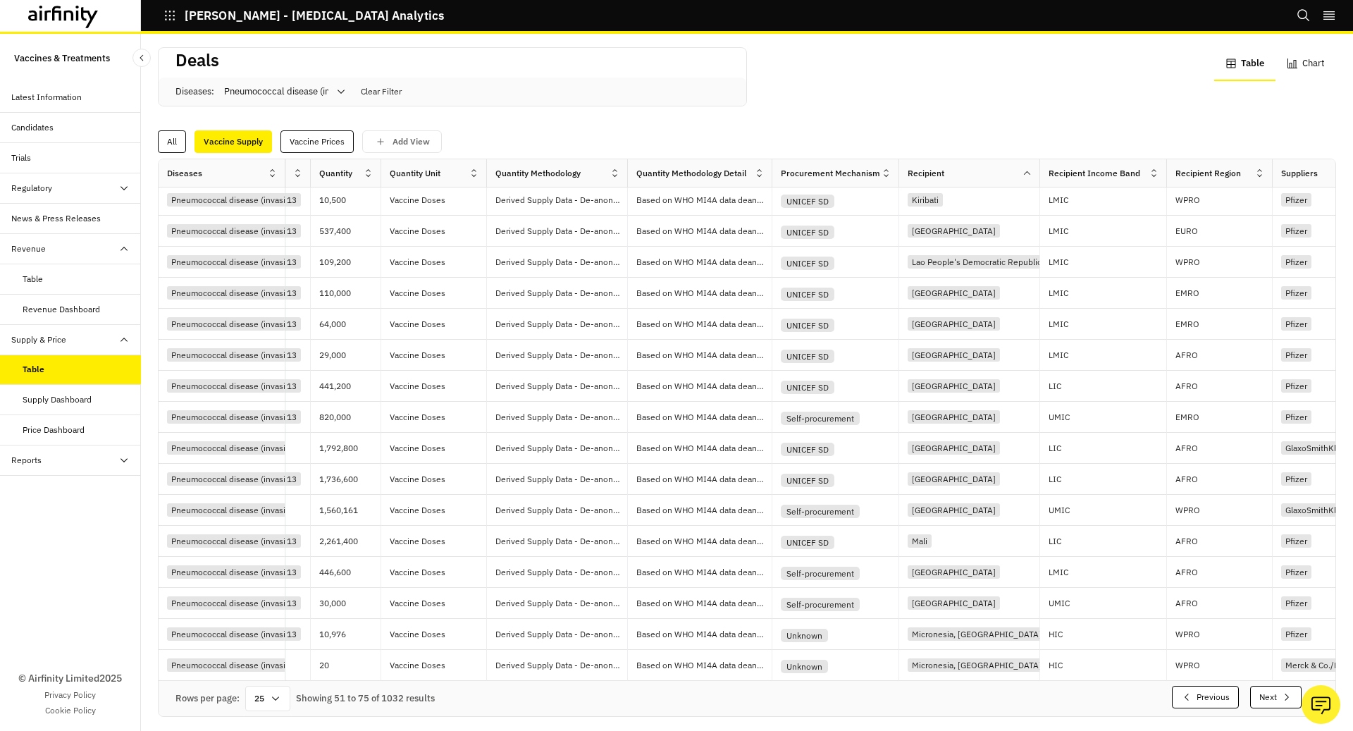
click at [1274, 689] on button "Next" at bounding box center [1275, 697] width 51 height 23
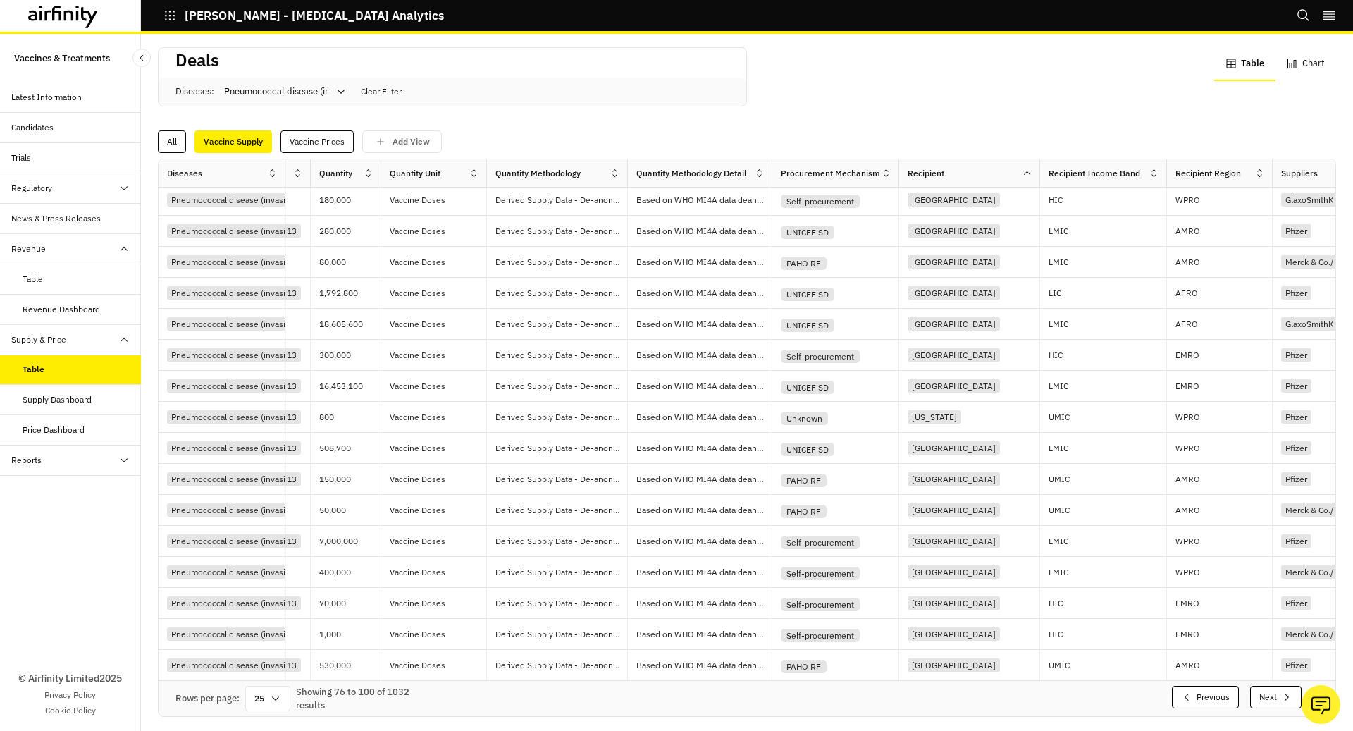
click at [1274, 689] on button "Next" at bounding box center [1275, 697] width 51 height 23
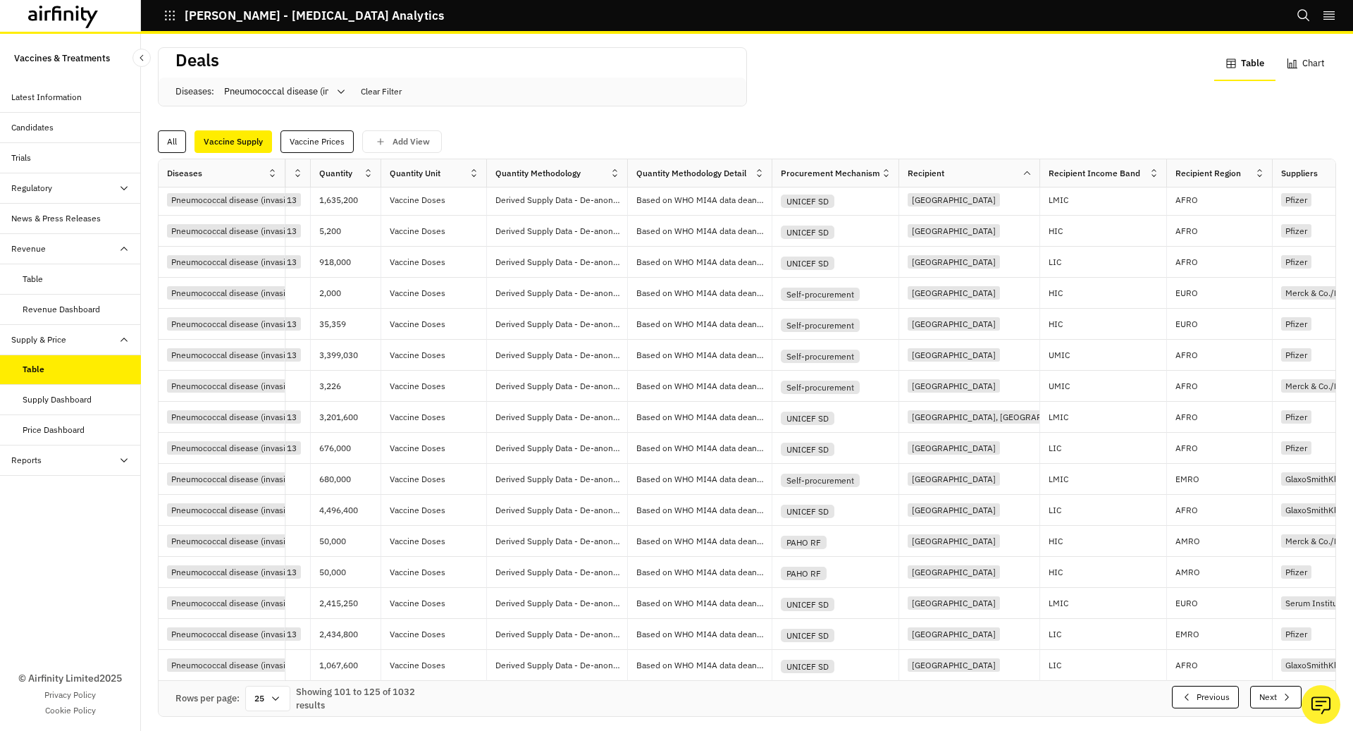
click at [1274, 689] on button "Next" at bounding box center [1275, 697] width 51 height 23
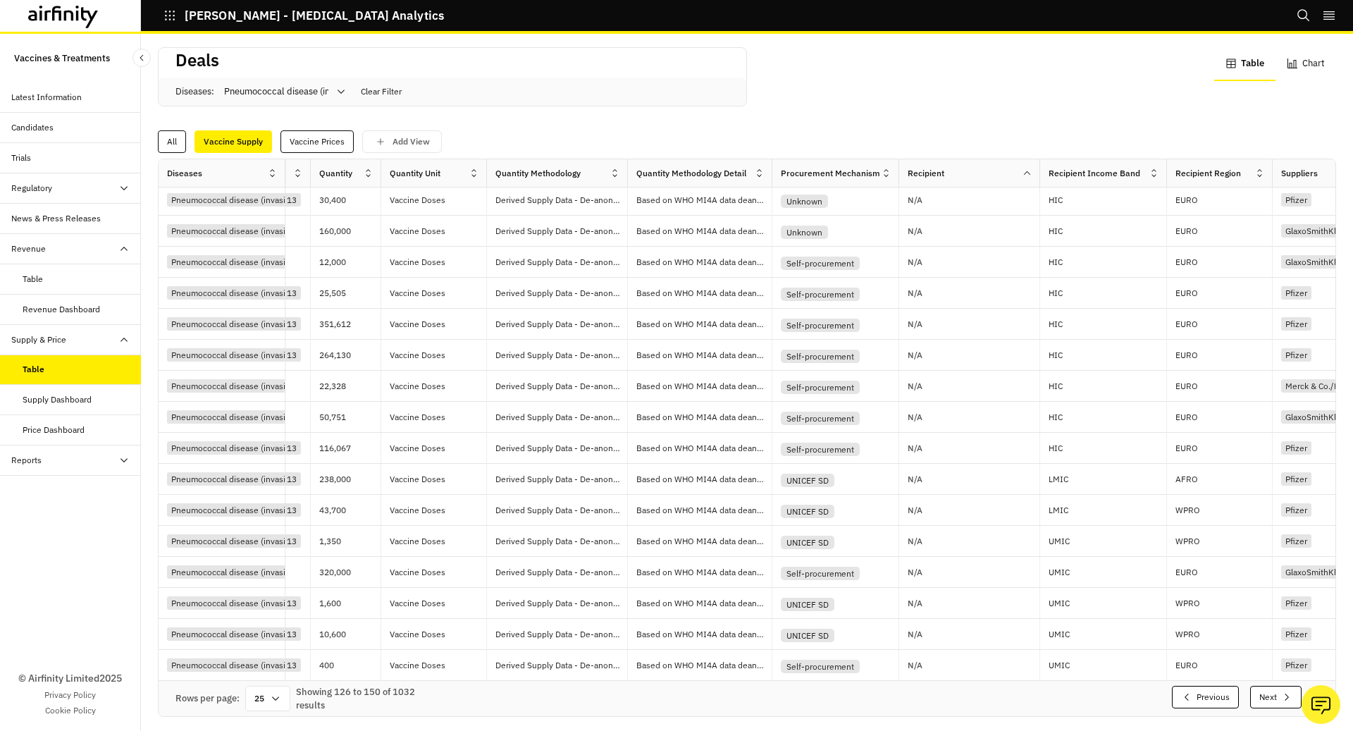
click at [1274, 689] on button "Next" at bounding box center [1275, 697] width 51 height 23
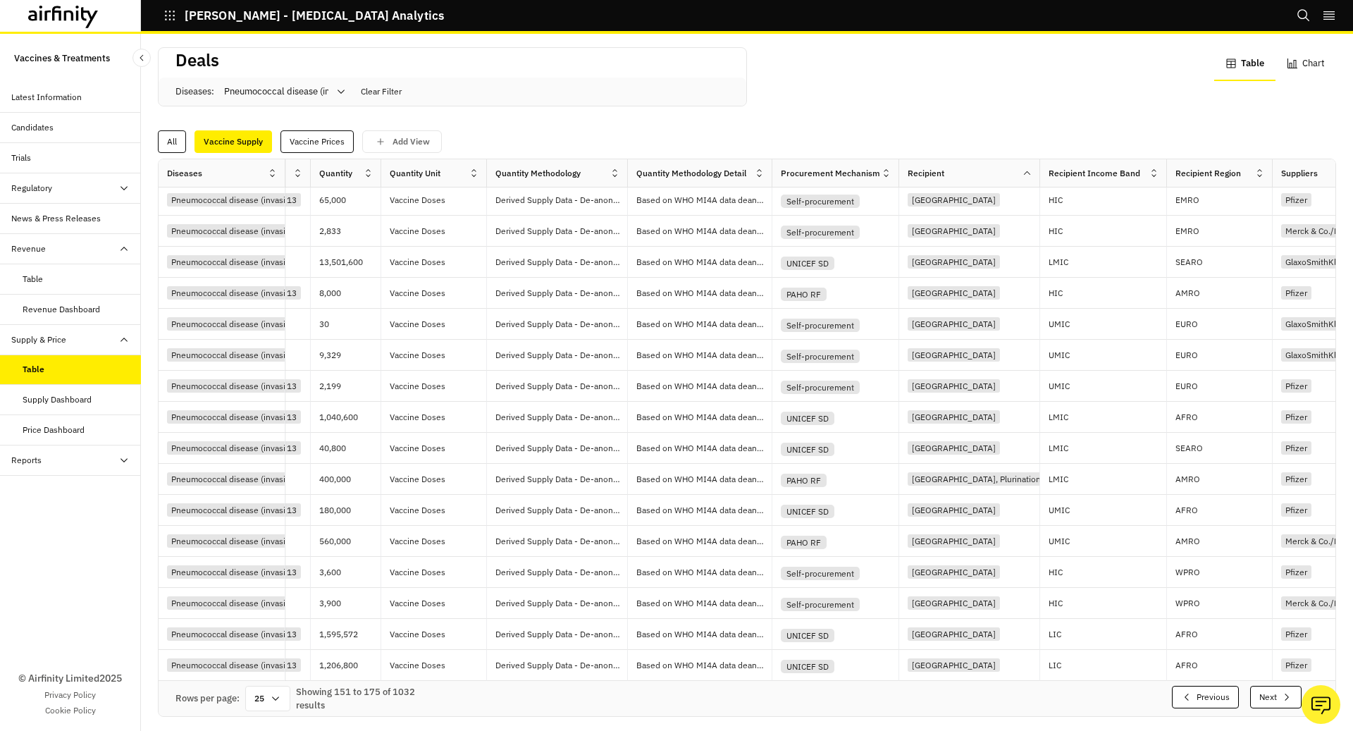
click at [1283, 691] on icon "button" at bounding box center [1286, 696] width 11 height 11
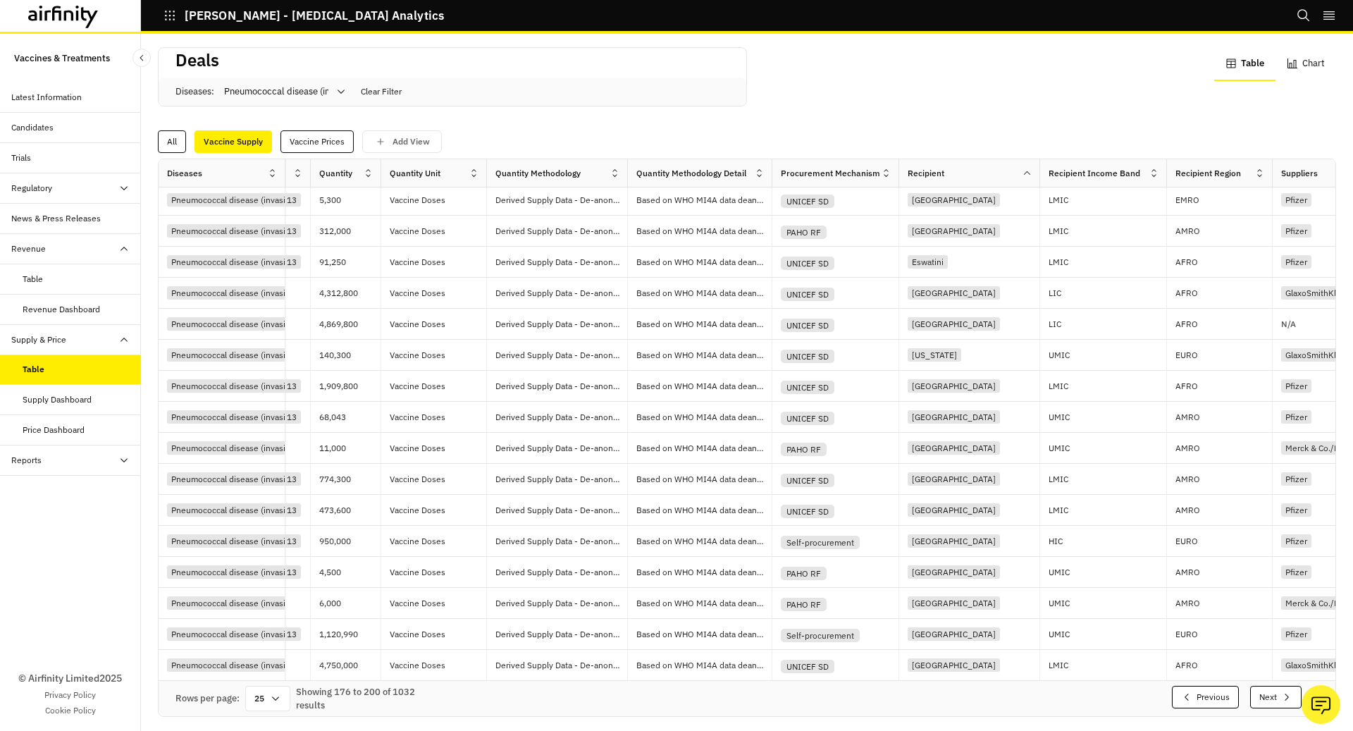
click at [1283, 691] on icon "button" at bounding box center [1286, 696] width 11 height 11
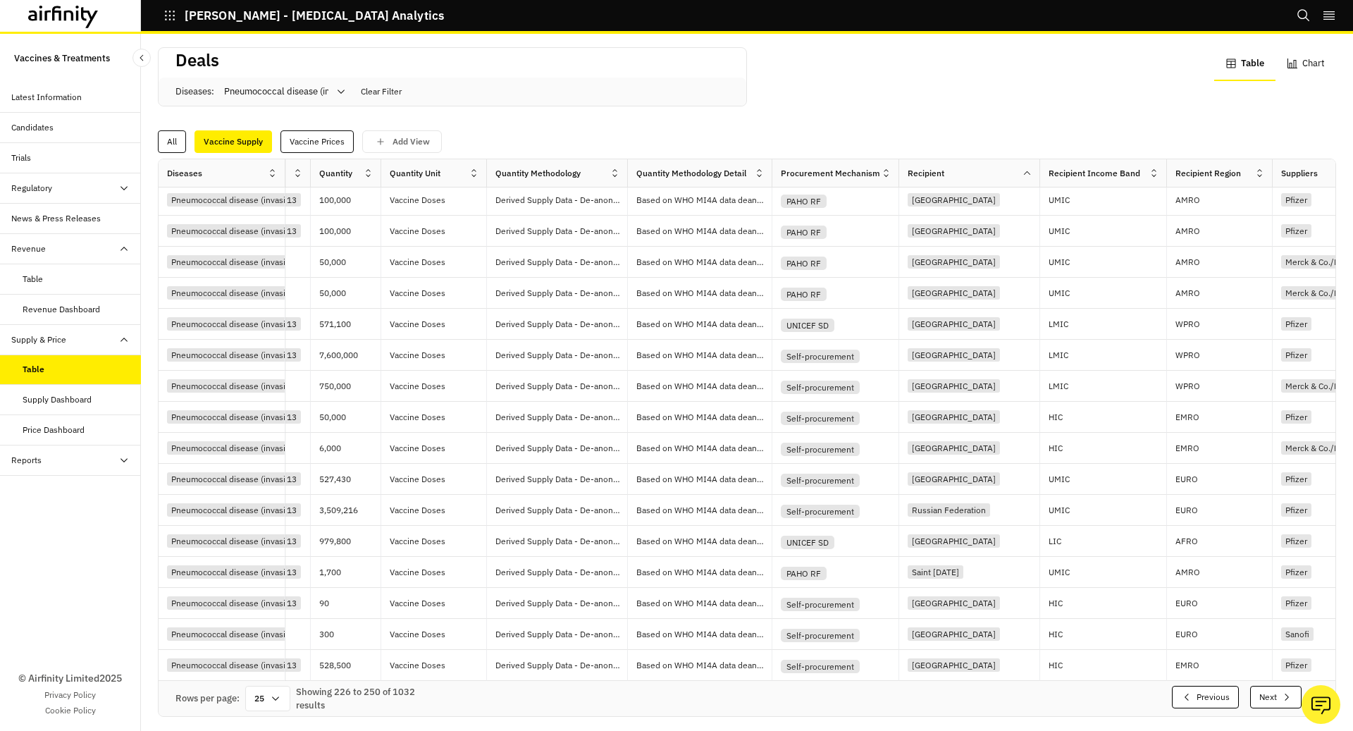
click at [1283, 691] on icon "button" at bounding box center [1286, 696] width 11 height 11
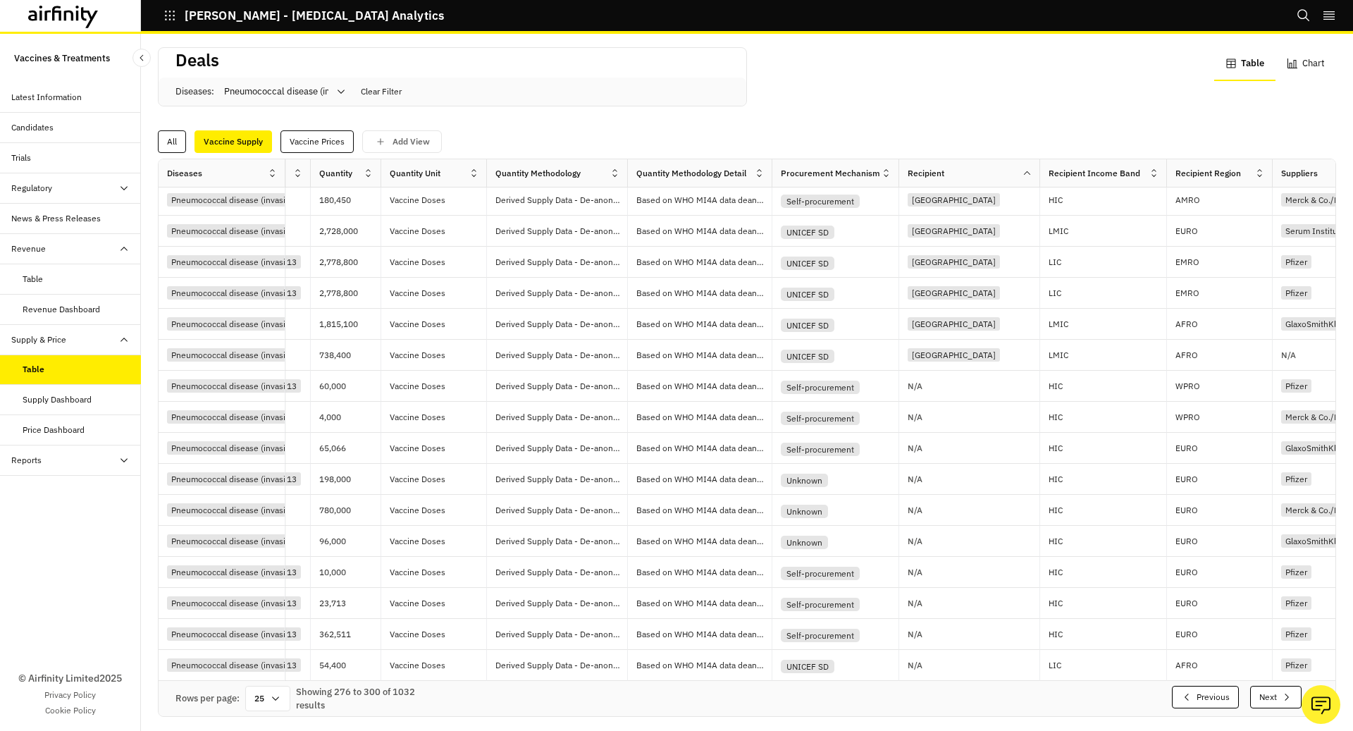
click at [1283, 691] on icon "button" at bounding box center [1286, 696] width 11 height 11
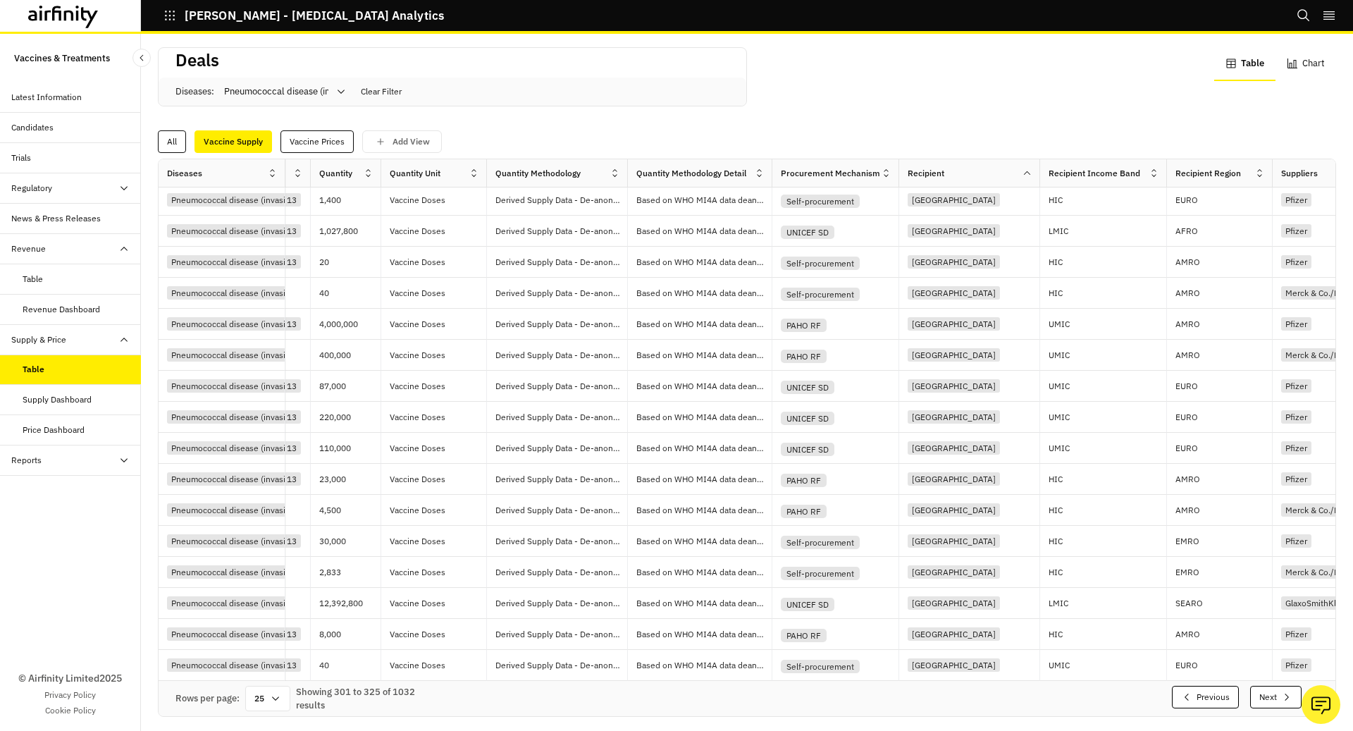
click at [1283, 691] on icon "button" at bounding box center [1286, 696] width 11 height 11
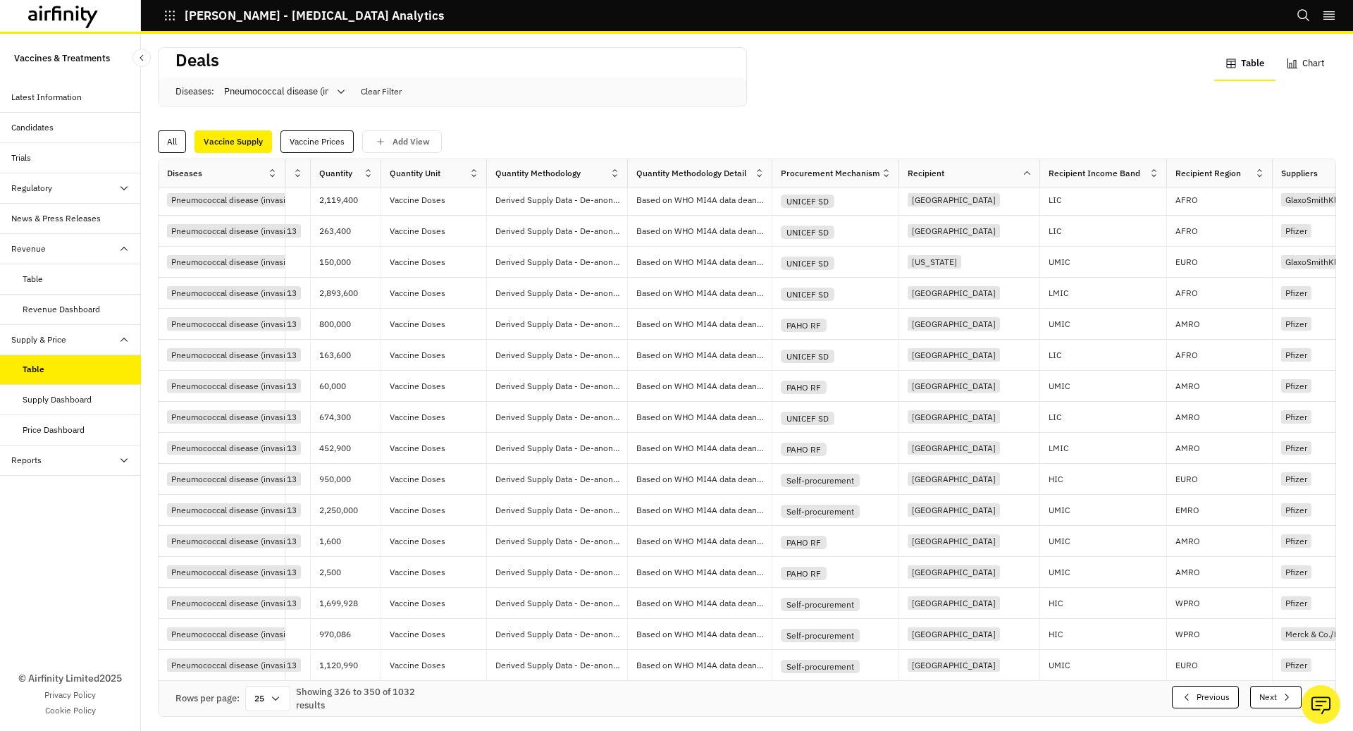
click at [1283, 691] on icon "button" at bounding box center [1286, 696] width 11 height 11
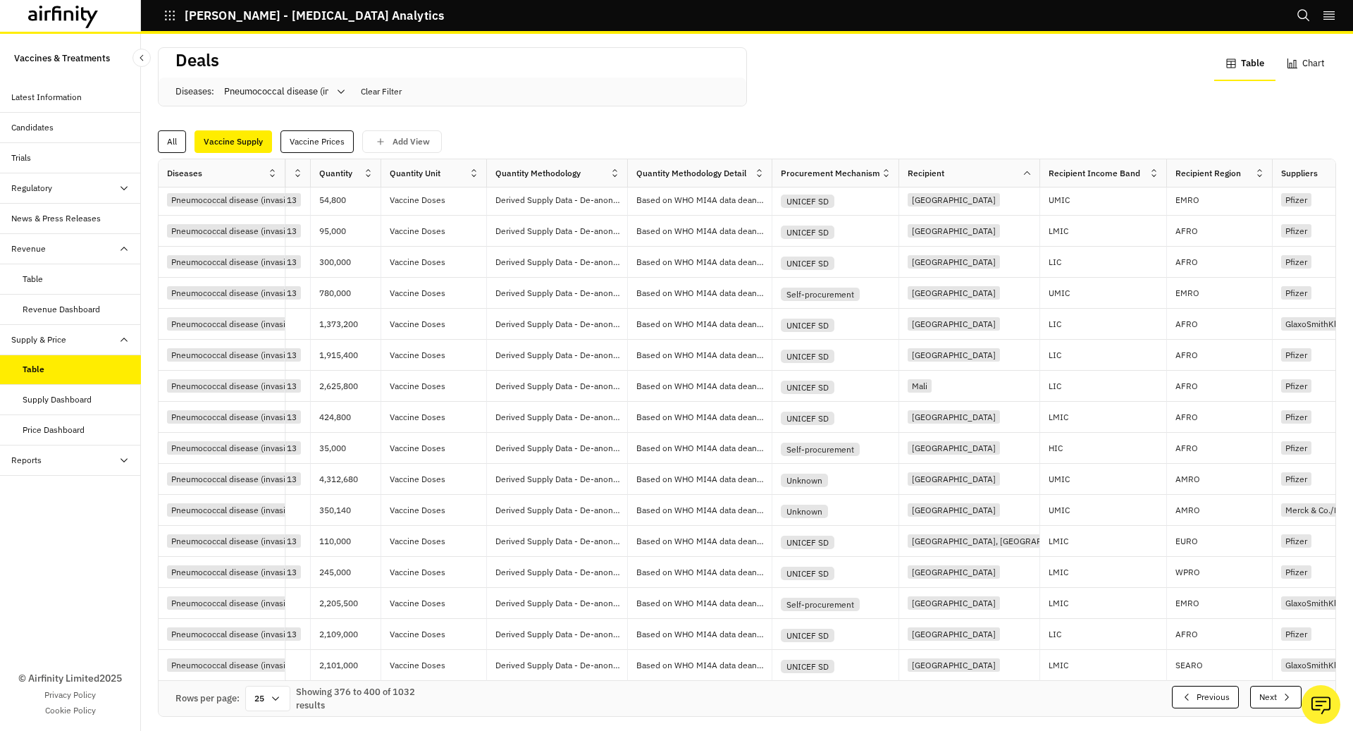
click at [1283, 691] on icon "button" at bounding box center [1286, 696] width 11 height 11
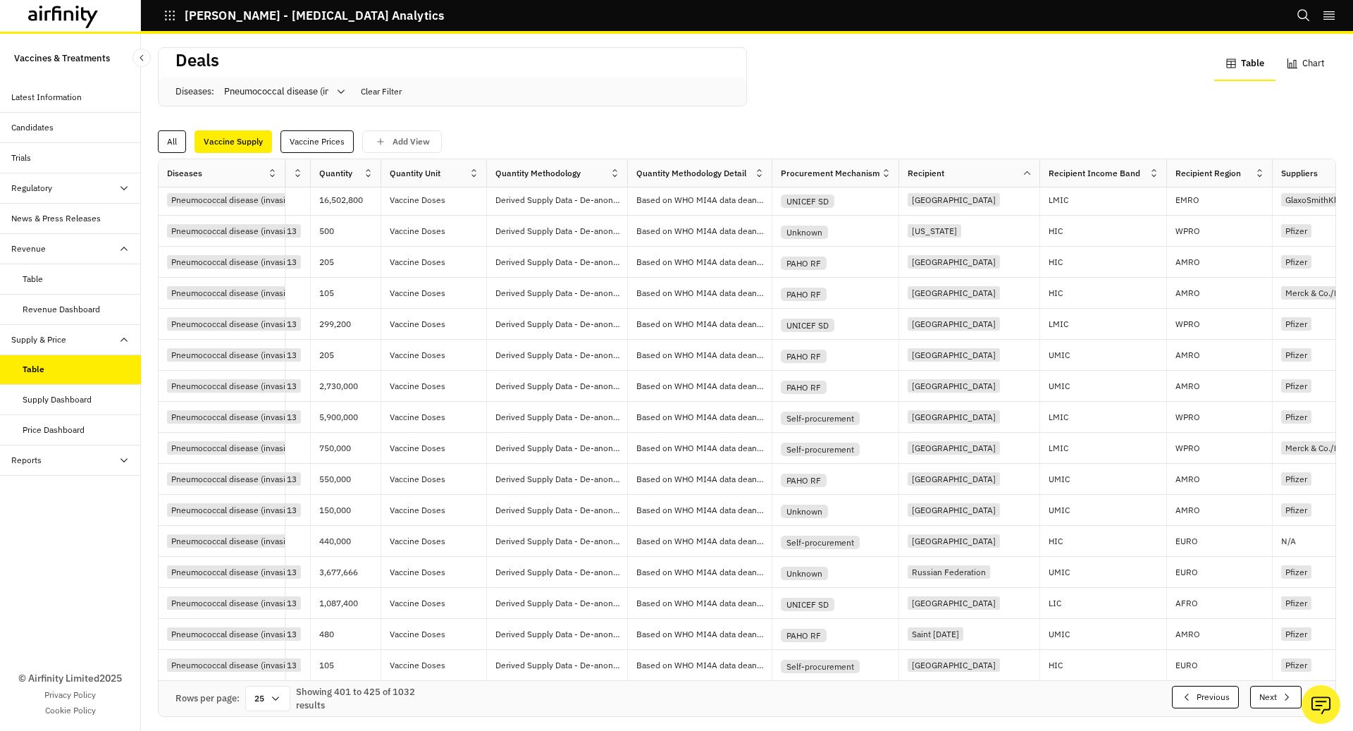
click at [1283, 691] on icon "button" at bounding box center [1286, 696] width 11 height 11
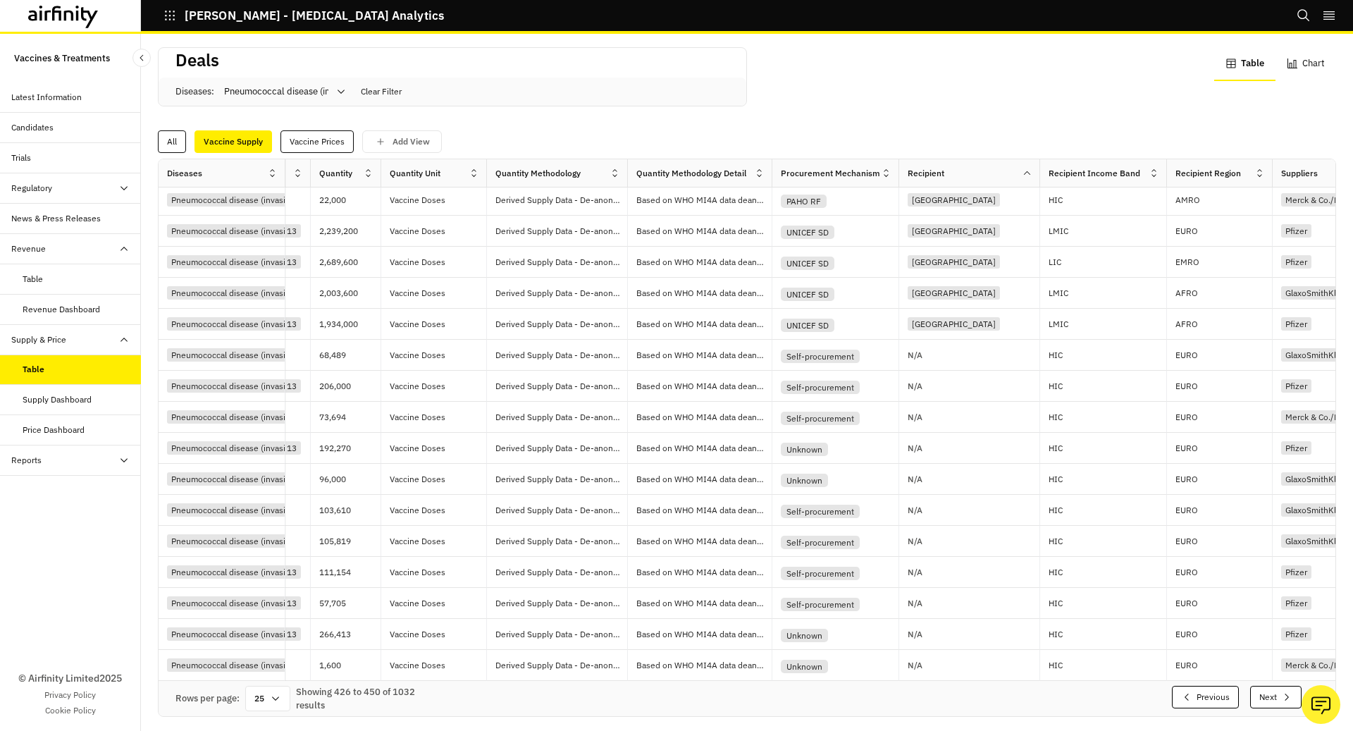
click at [1283, 691] on icon "button" at bounding box center [1286, 696] width 11 height 11
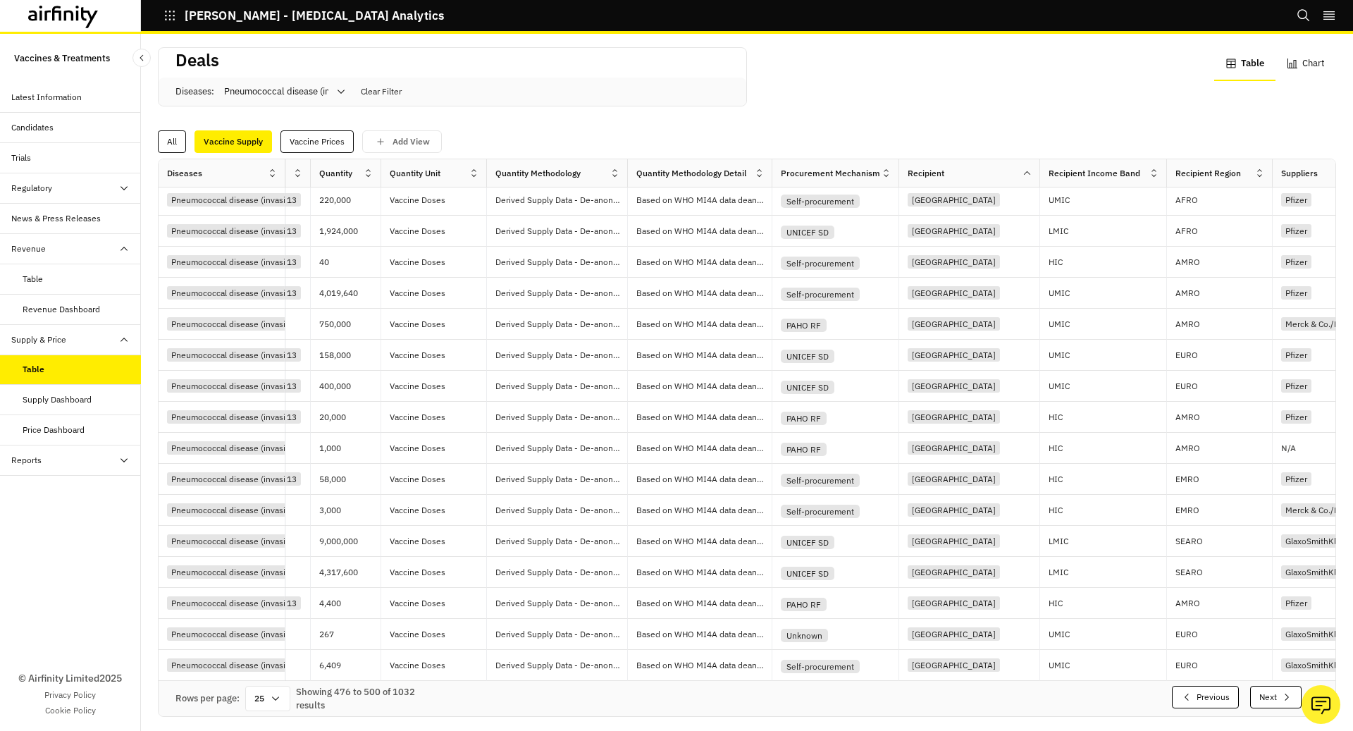
click at [1283, 691] on icon "button" at bounding box center [1286, 696] width 11 height 11
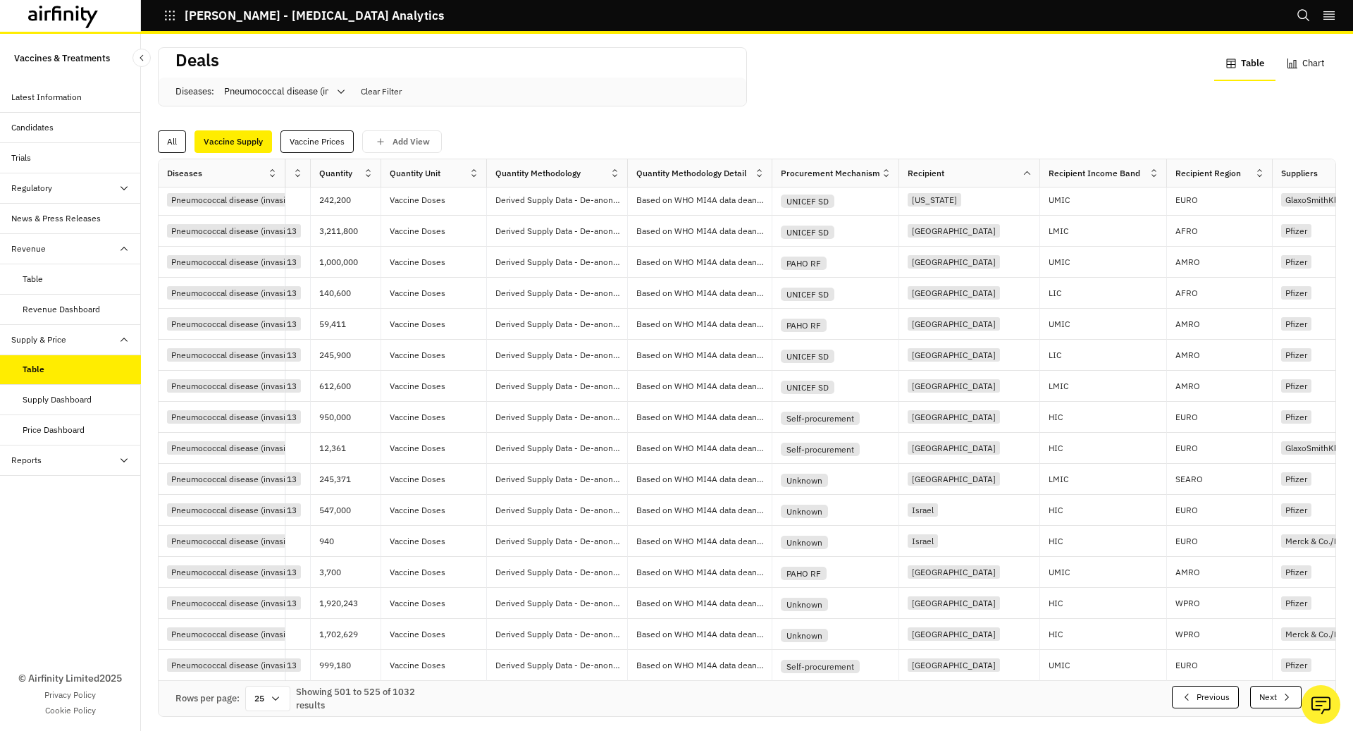
click at [1283, 691] on icon "button" at bounding box center [1286, 696] width 11 height 11
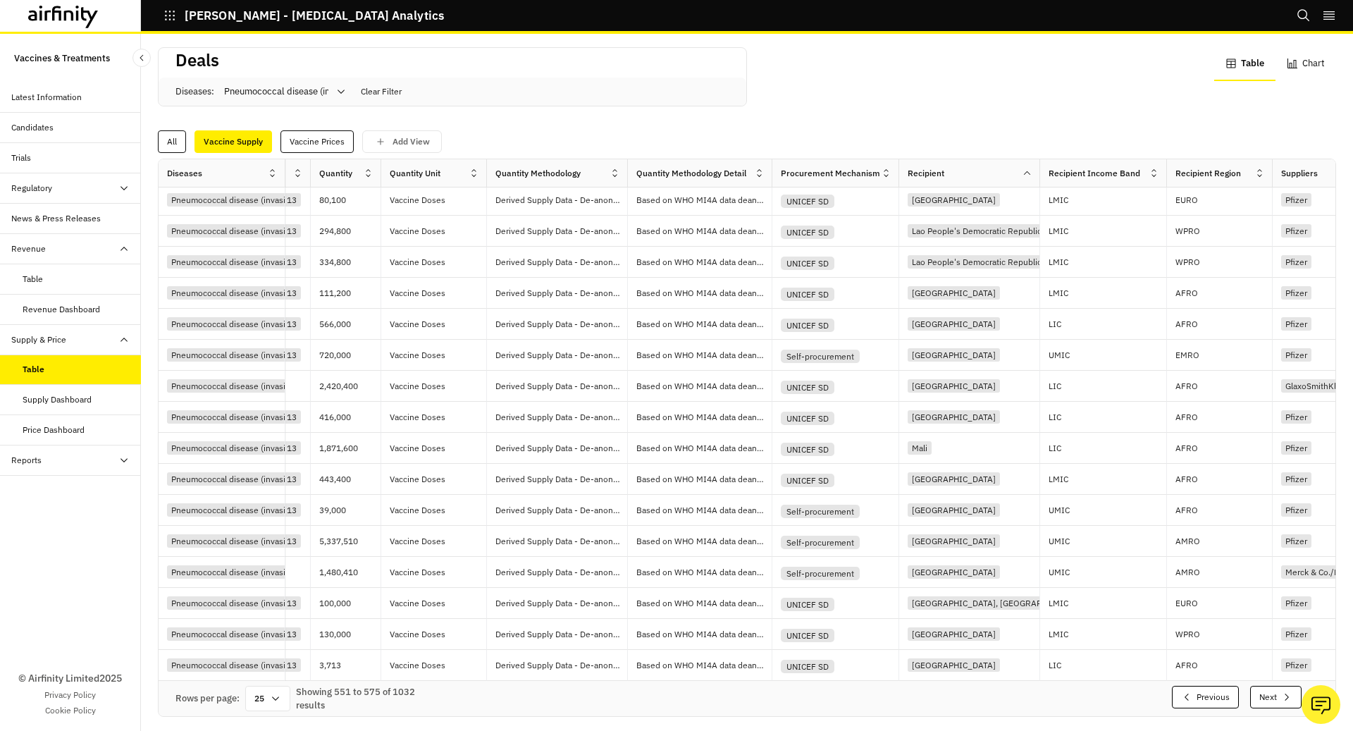
click at [1283, 691] on icon "button" at bounding box center [1286, 696] width 11 height 11
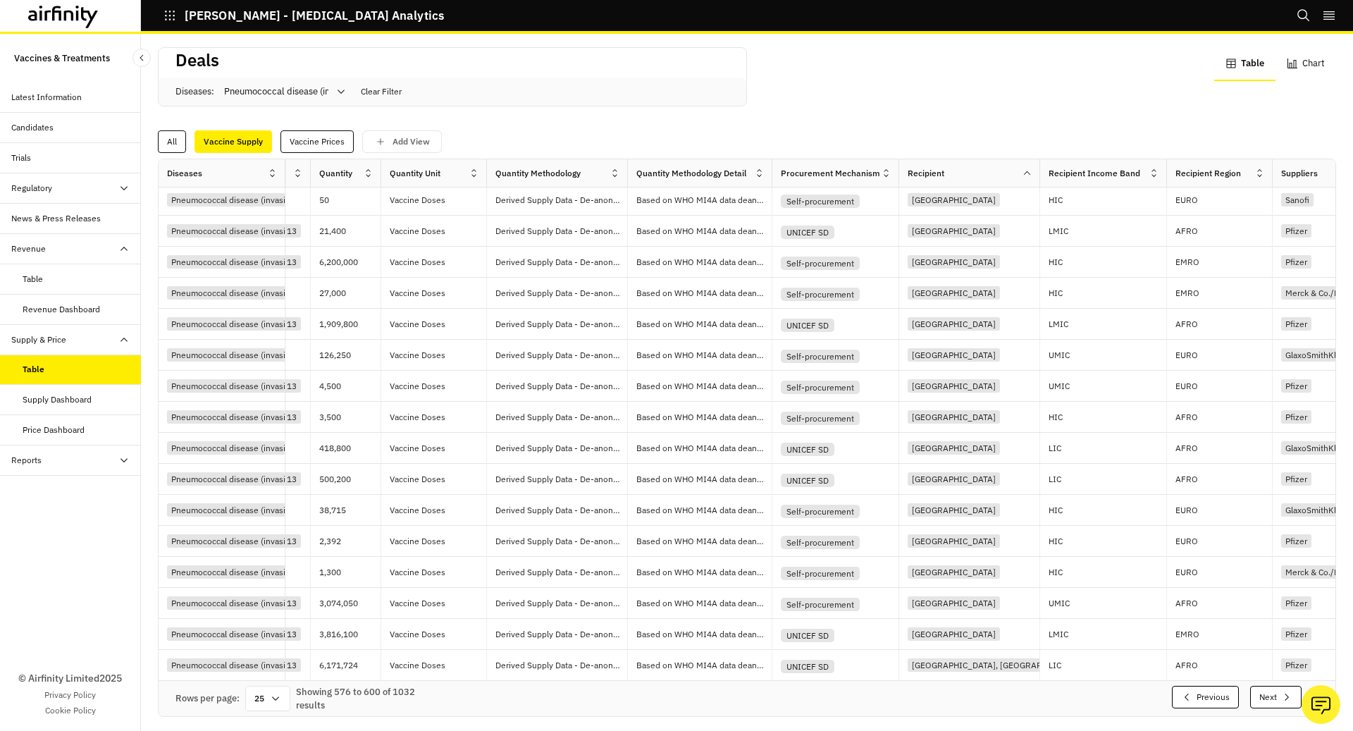
click at [1283, 691] on icon "button" at bounding box center [1286, 696] width 11 height 11
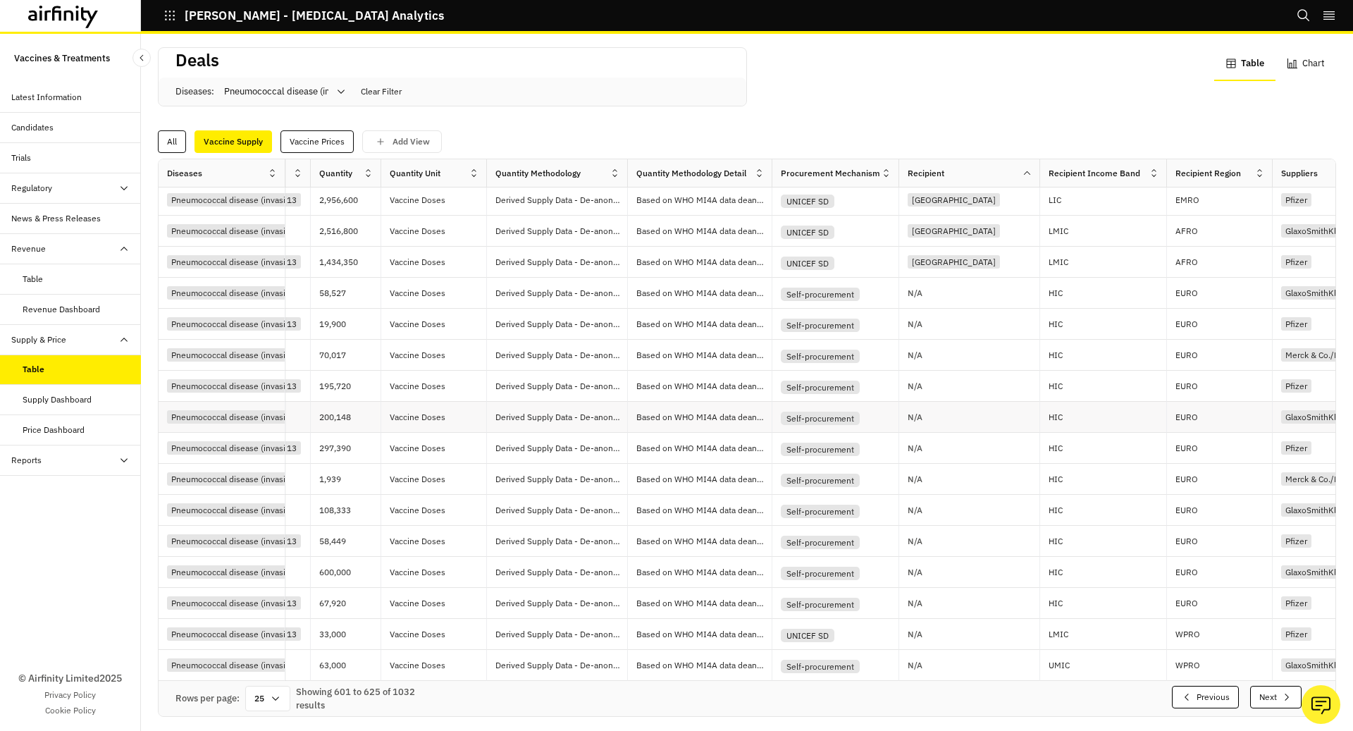
scroll to position [0, 80]
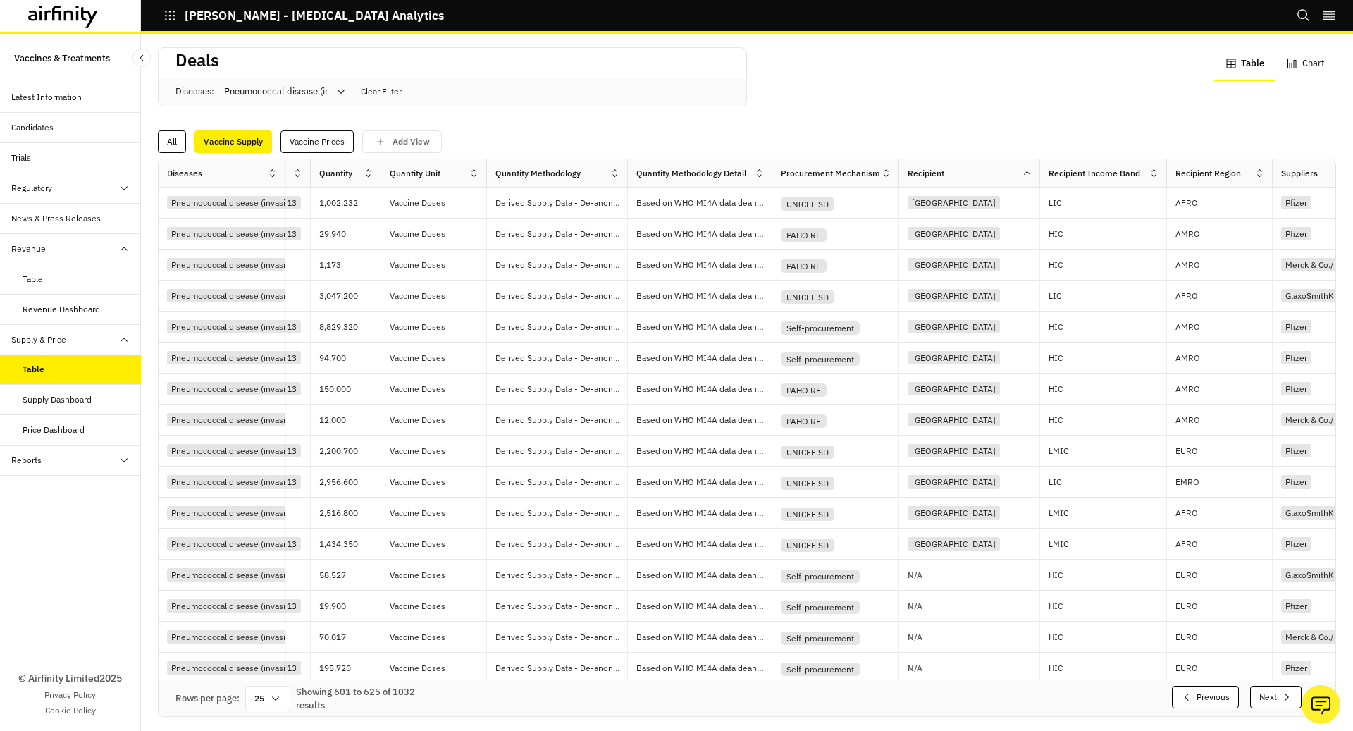
click at [302, 111] on div "Deals Diseases : Pneumococcal disease (invasive) Clear Filter Table Chart" at bounding box center [747, 85] width 1179 height 76
click at [302, 140] on div "Vaccine Prices" at bounding box center [317, 141] width 73 height 23
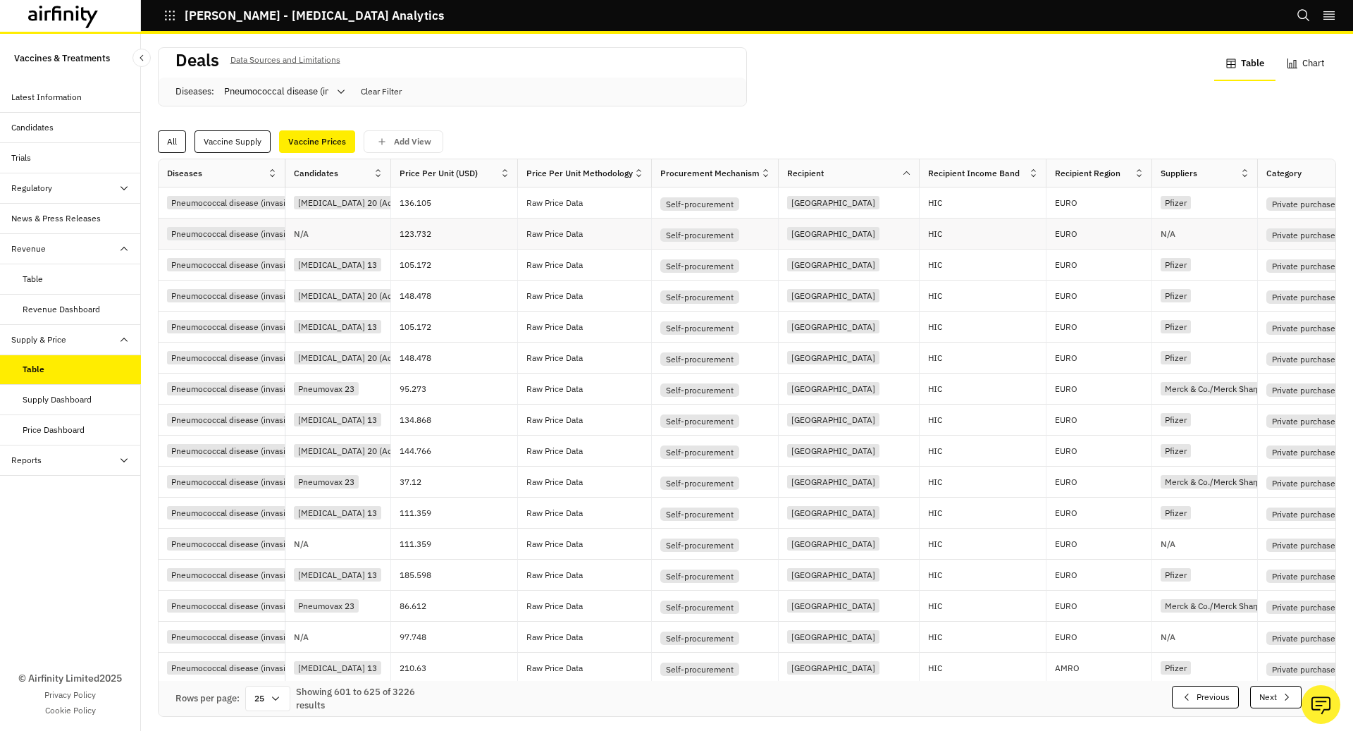
scroll to position [0, 0]
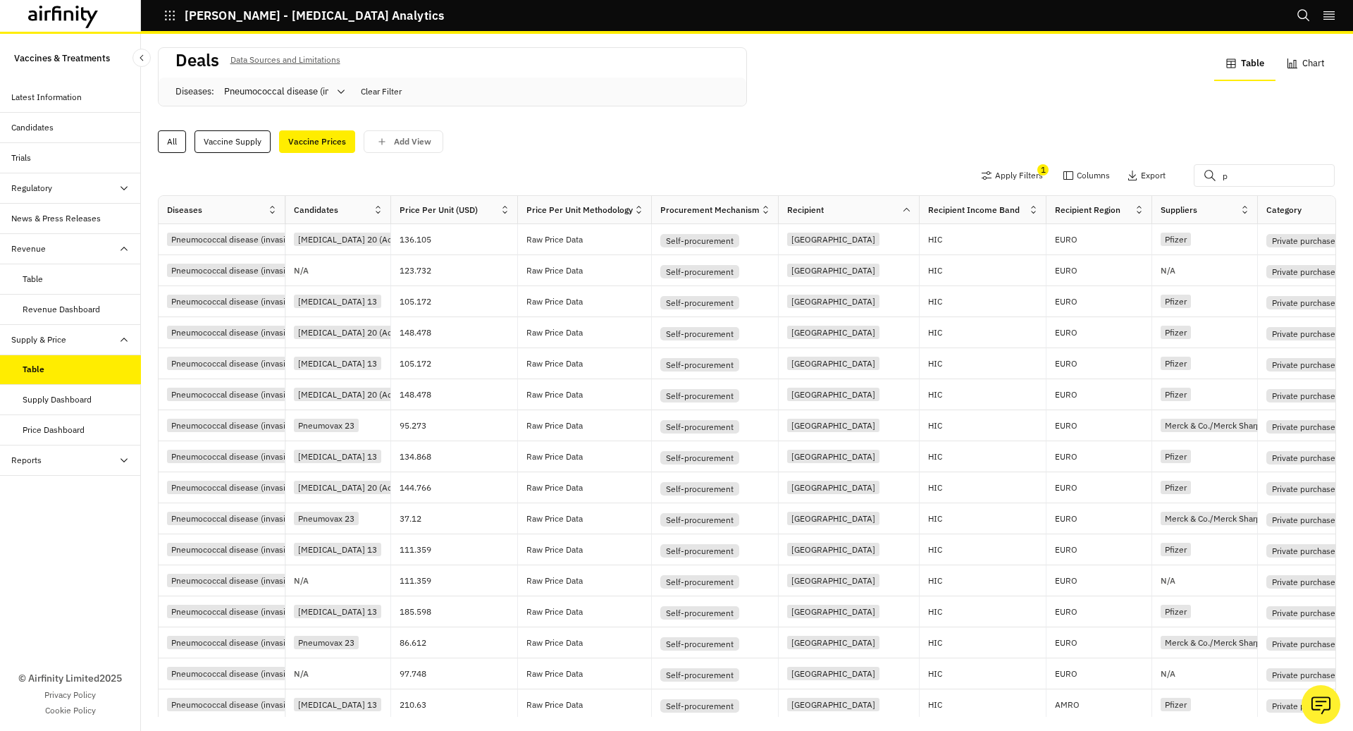
click at [292, 83] on div at bounding box center [276, 91] width 104 height 17
type input "meni"
click at [299, 137] on div "[MEDICAL_DATA] (invasive)" at bounding box center [285, 125] width 135 height 25
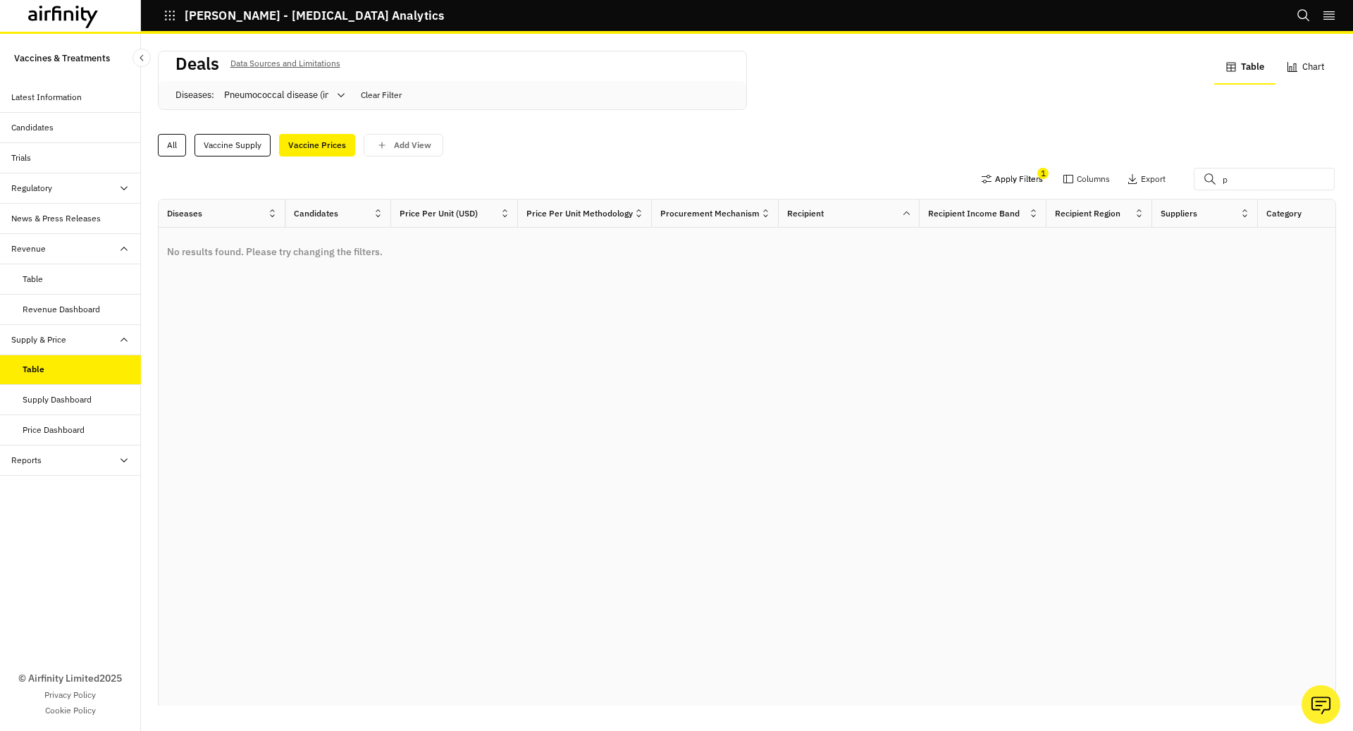
click at [1007, 171] on button "Apply Filters" at bounding box center [1012, 179] width 62 height 23
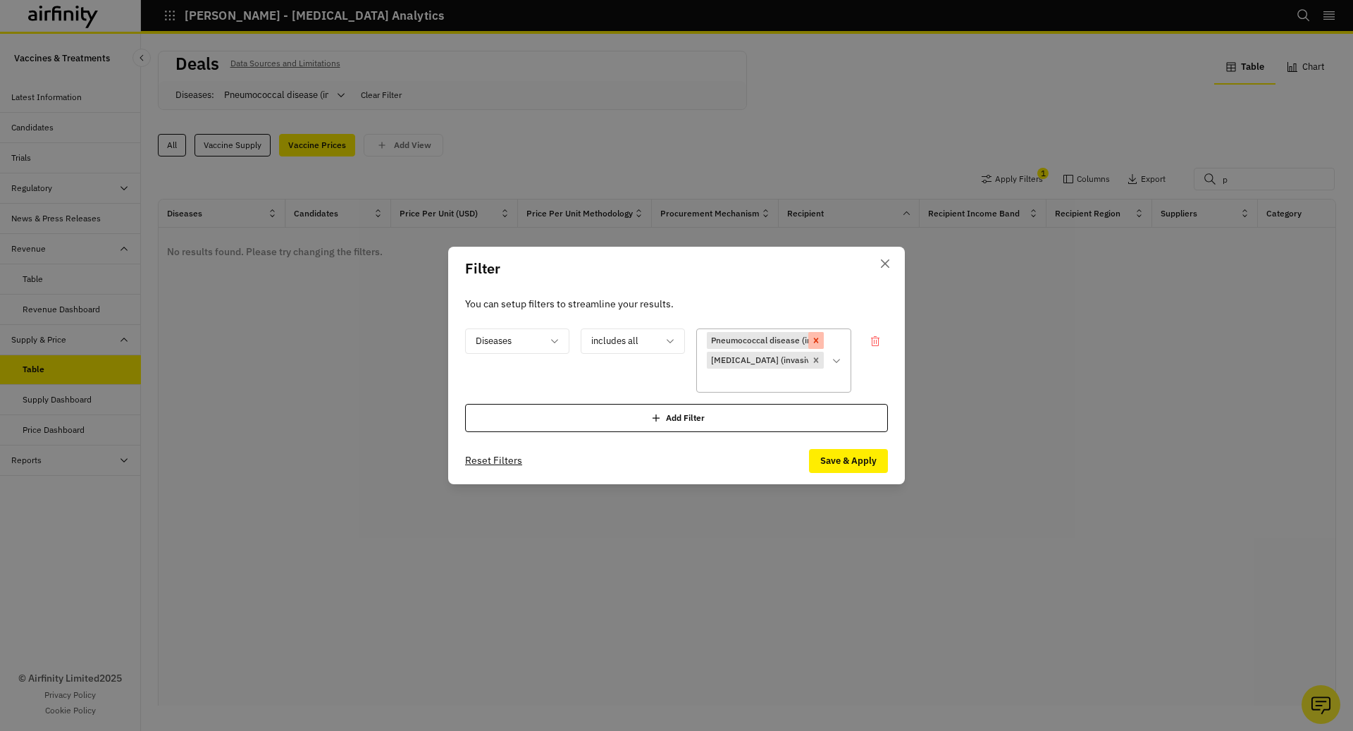
click at [817, 343] on icon "Remove [object Object]" at bounding box center [816, 341] width 10 height 10
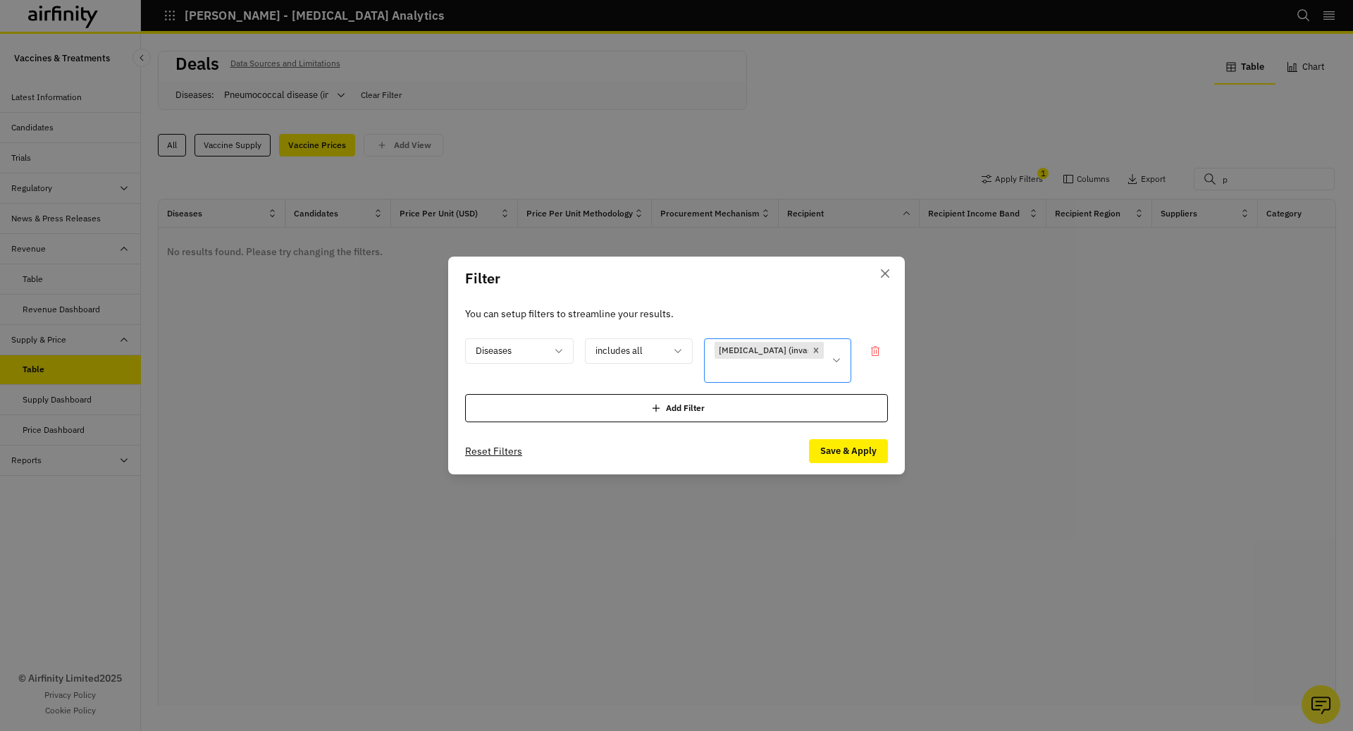
click at [784, 414] on div "Add Filter" at bounding box center [676, 408] width 423 height 28
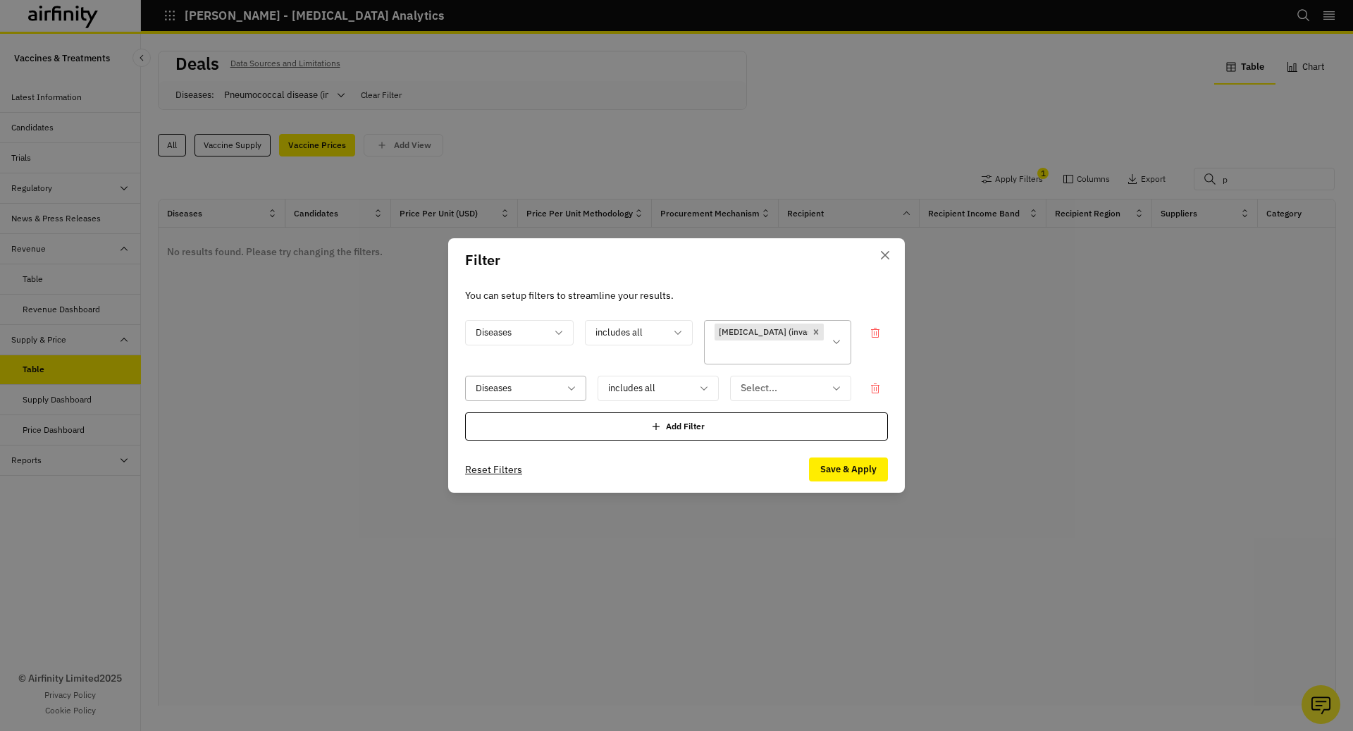
click at [574, 390] on icon at bounding box center [571, 388] width 11 height 11
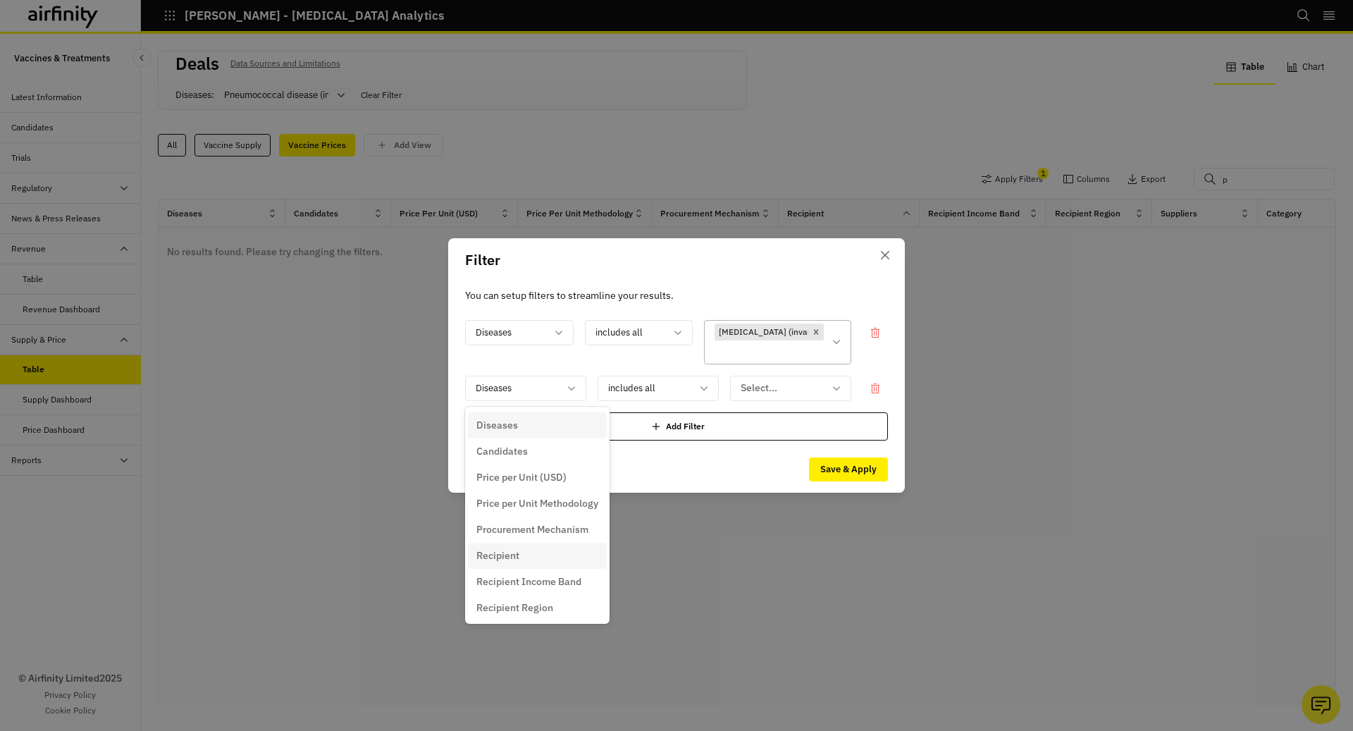
click at [522, 551] on div "Recipient" at bounding box center [537, 555] width 122 height 15
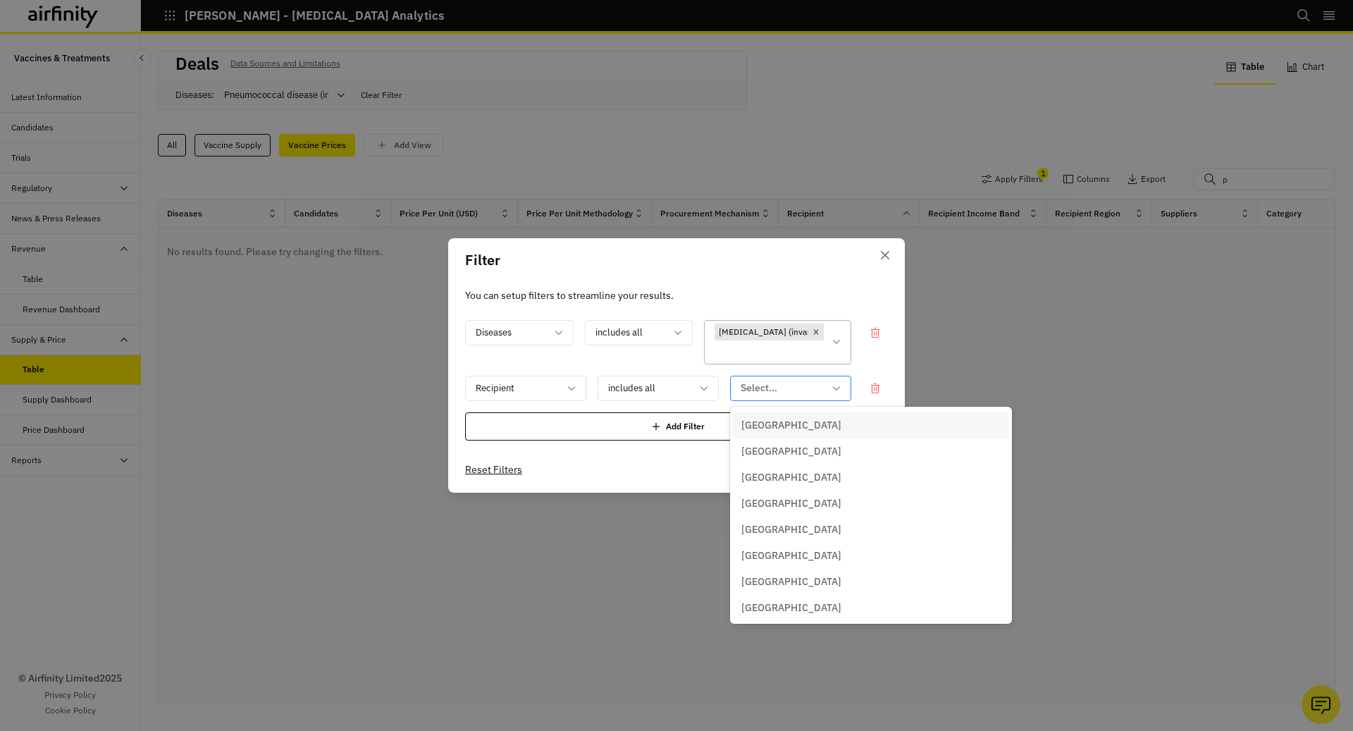
click at [799, 383] on div at bounding box center [782, 388] width 83 height 18
type input "uni"
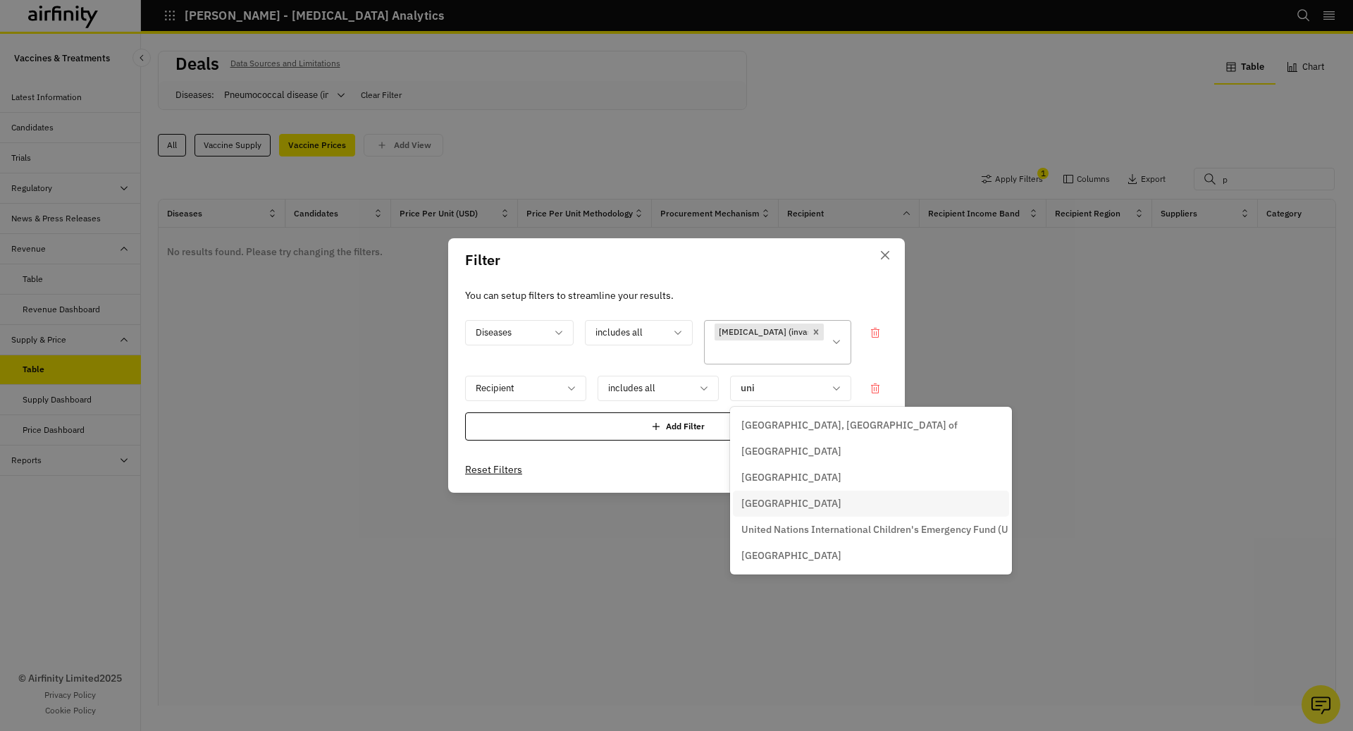
click at [806, 500] on p "[GEOGRAPHIC_DATA]" at bounding box center [792, 503] width 100 height 15
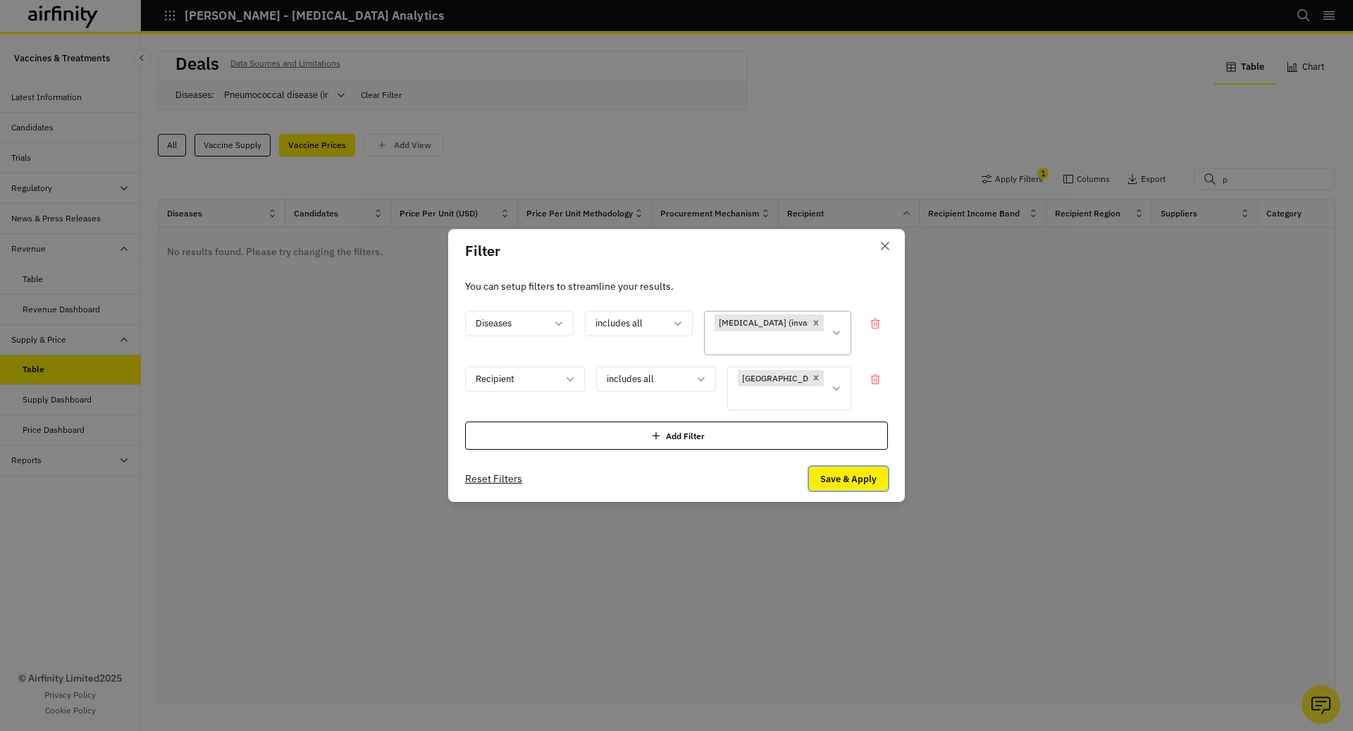
click at [845, 469] on button "Save & Apply" at bounding box center [848, 479] width 79 height 24
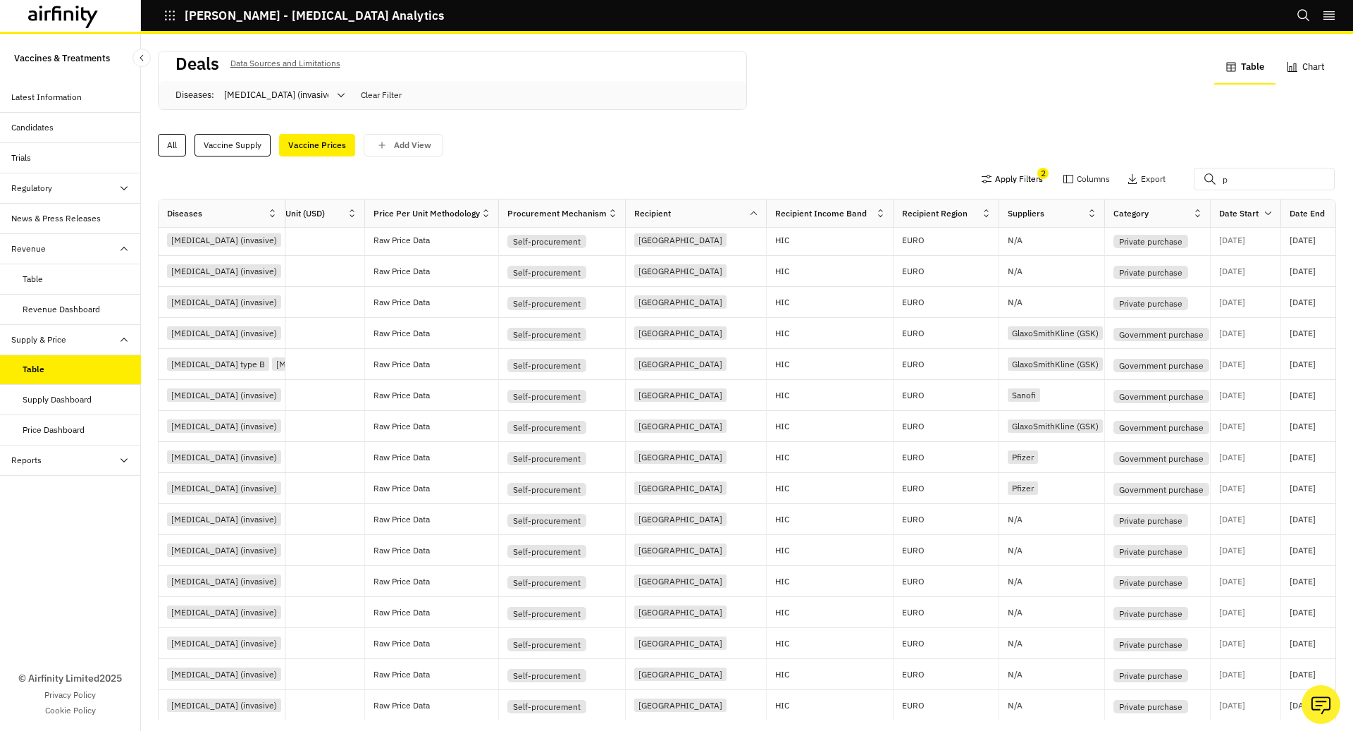
scroll to position [295, 0]
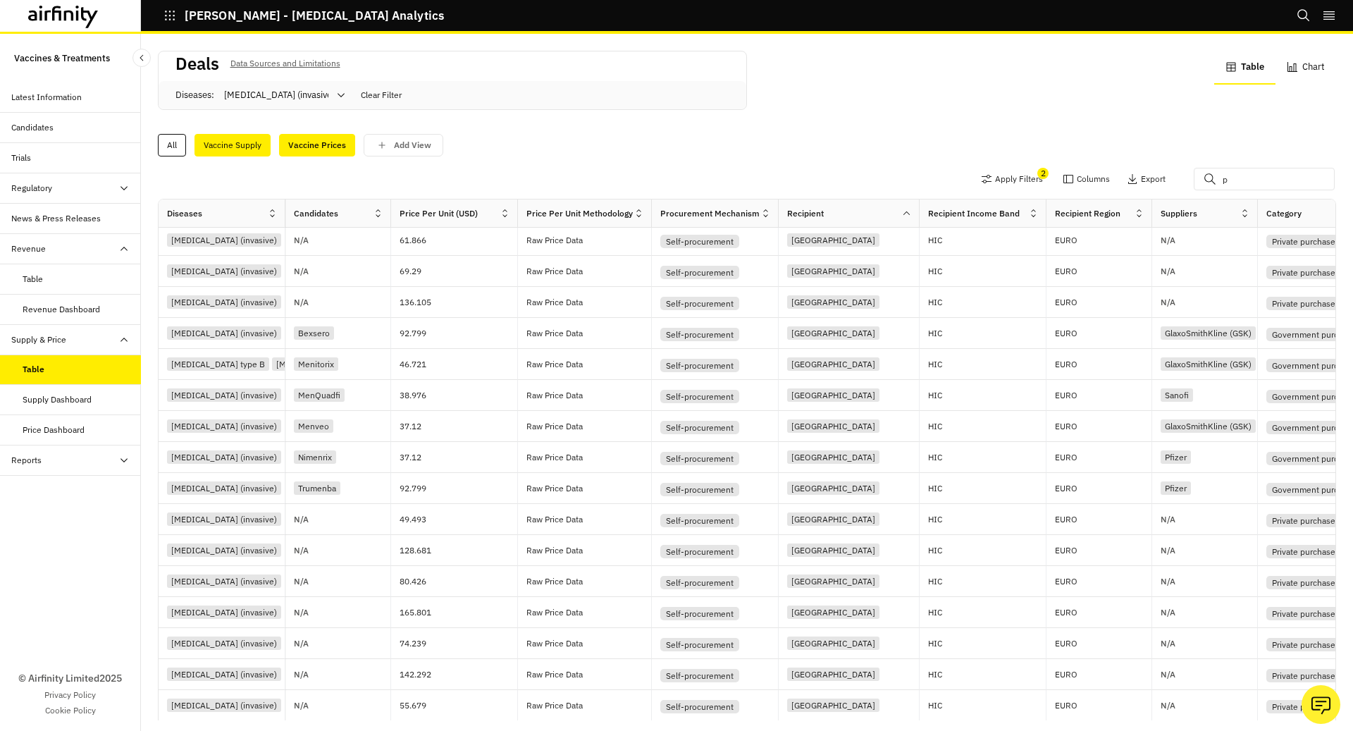
click at [223, 142] on div "Vaccine Supply" at bounding box center [233, 145] width 76 height 23
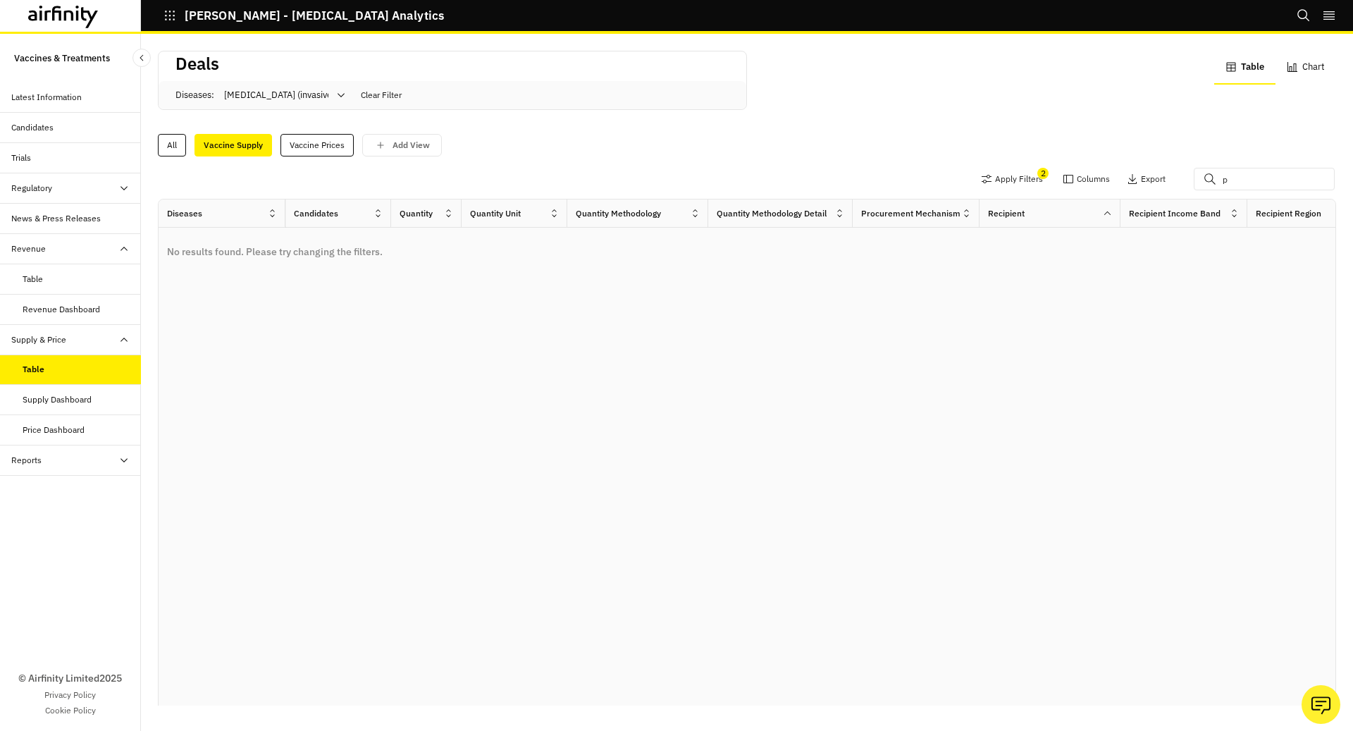
scroll to position [37, 0]
